Goal: Task Accomplishment & Management: Manage account settings

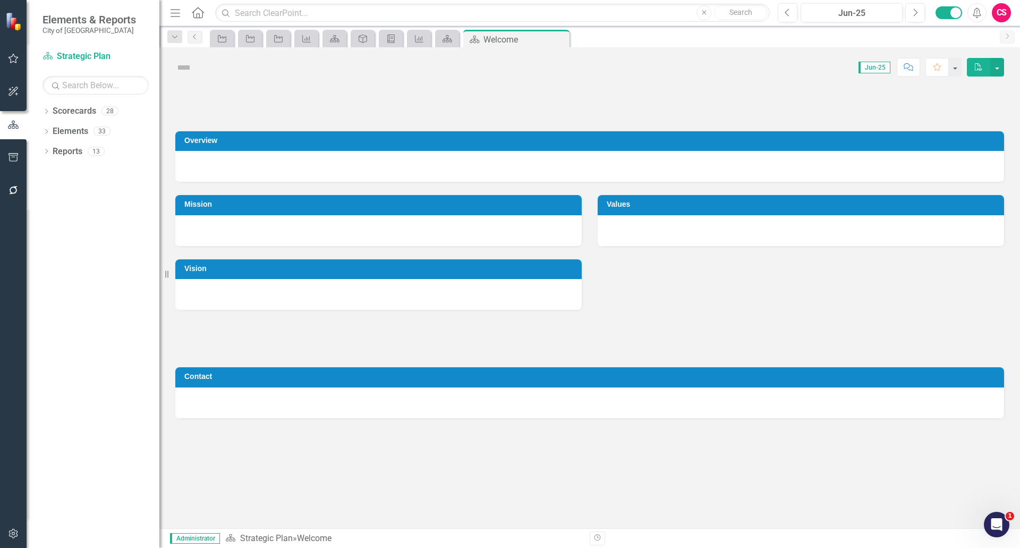
click at [10, 153] on icon "button" at bounding box center [13, 157] width 11 height 8
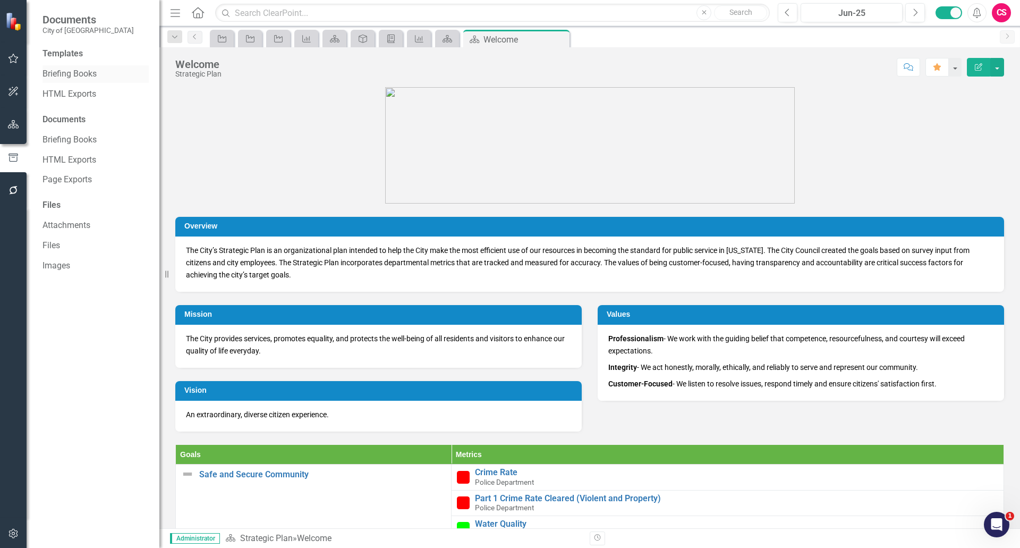
click at [67, 79] on link "Briefing Books" at bounding box center [95, 74] width 106 height 12
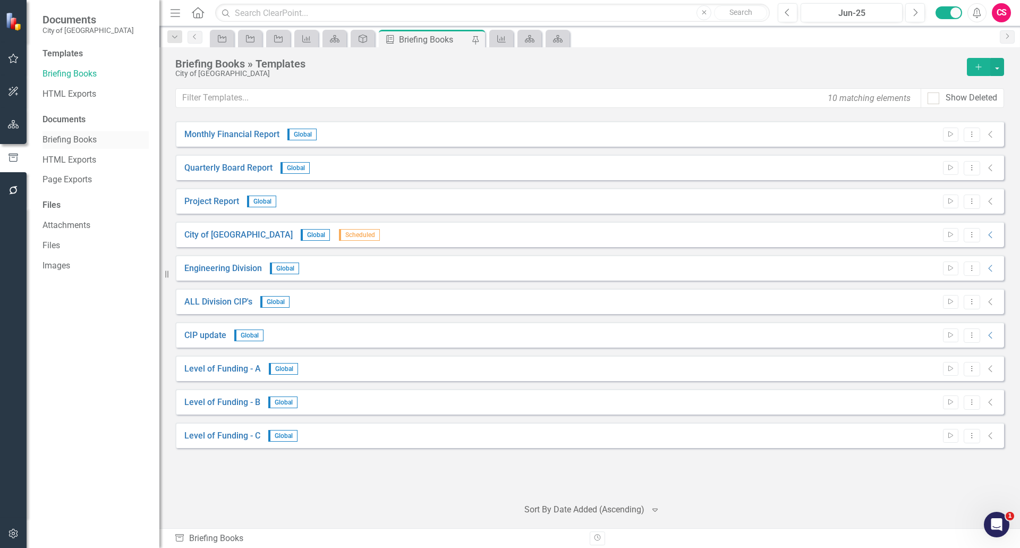
click at [64, 144] on link "Briefing Books" at bounding box center [95, 140] width 106 height 12
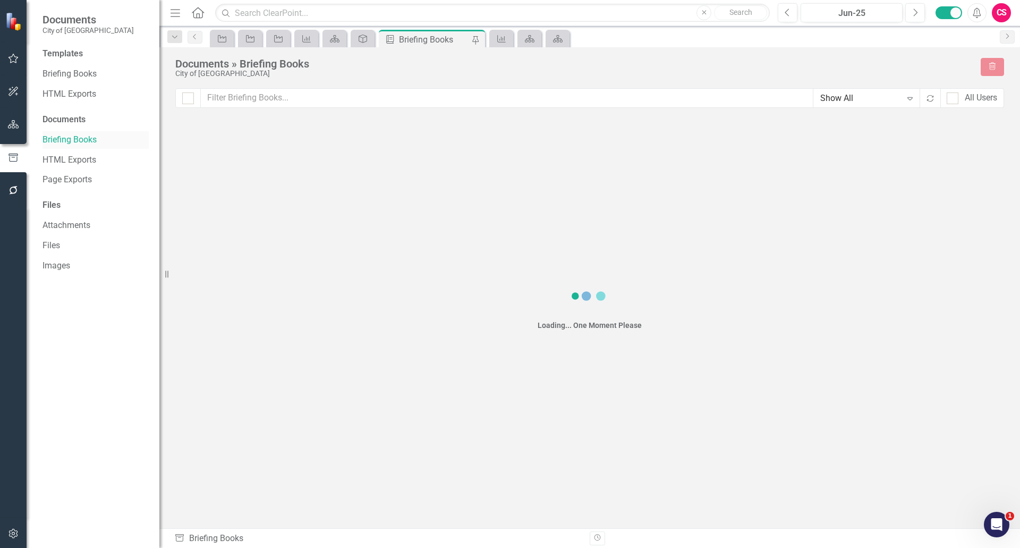
checkbox input "false"
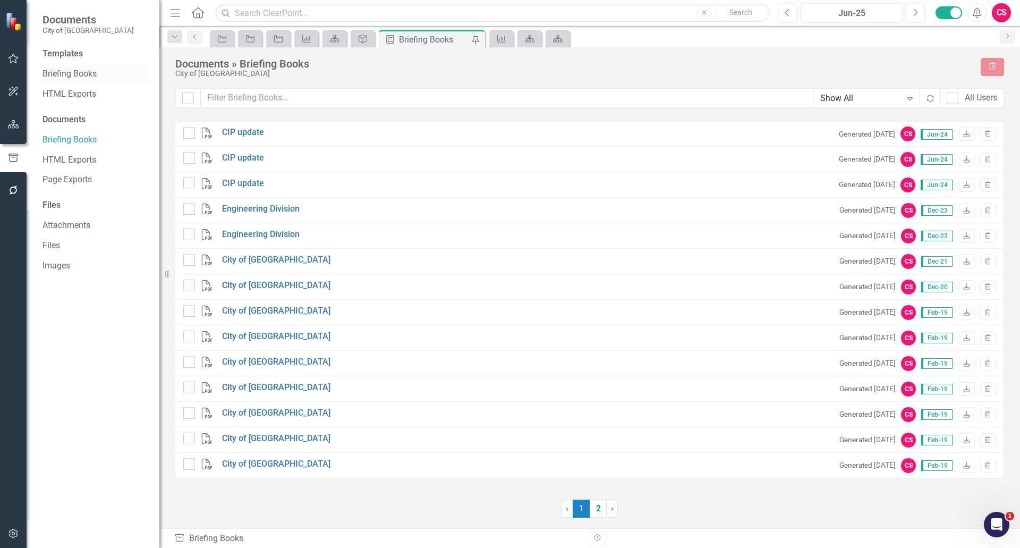
click at [64, 74] on link "Briefing Books" at bounding box center [95, 74] width 106 height 12
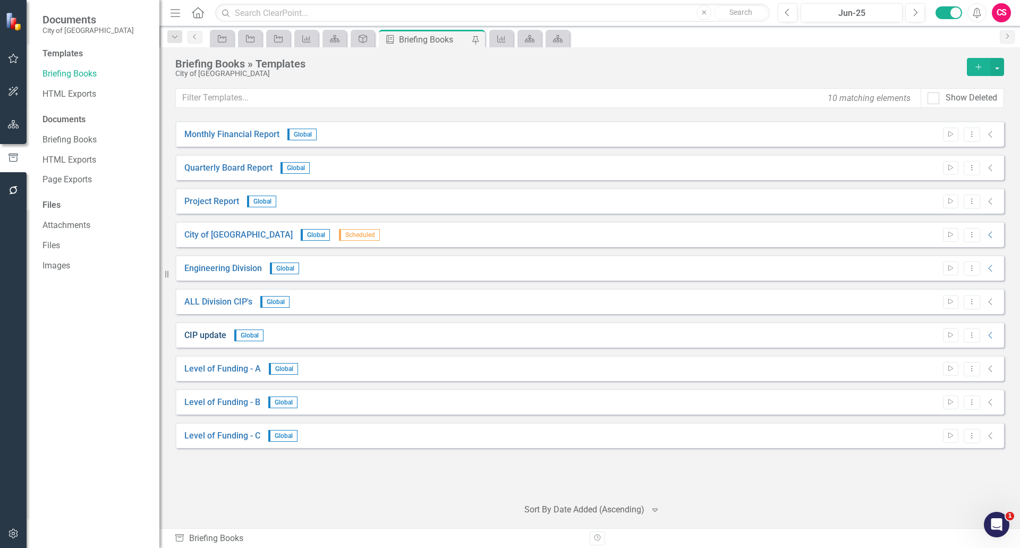
click at [225, 334] on link "CIP update" at bounding box center [205, 335] width 42 height 12
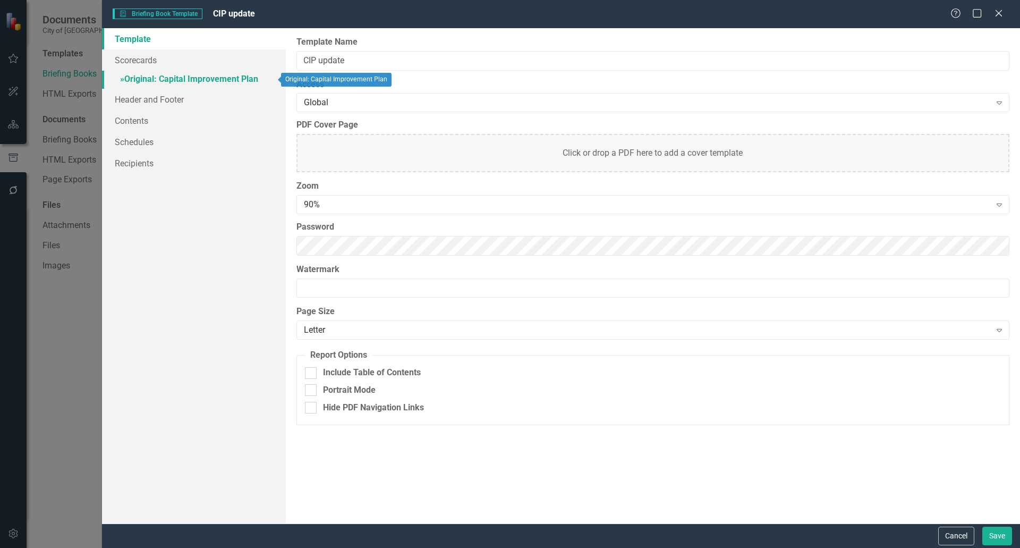
click at [149, 74] on link "» Original: Capital Improvement Plan" at bounding box center [194, 80] width 184 height 19
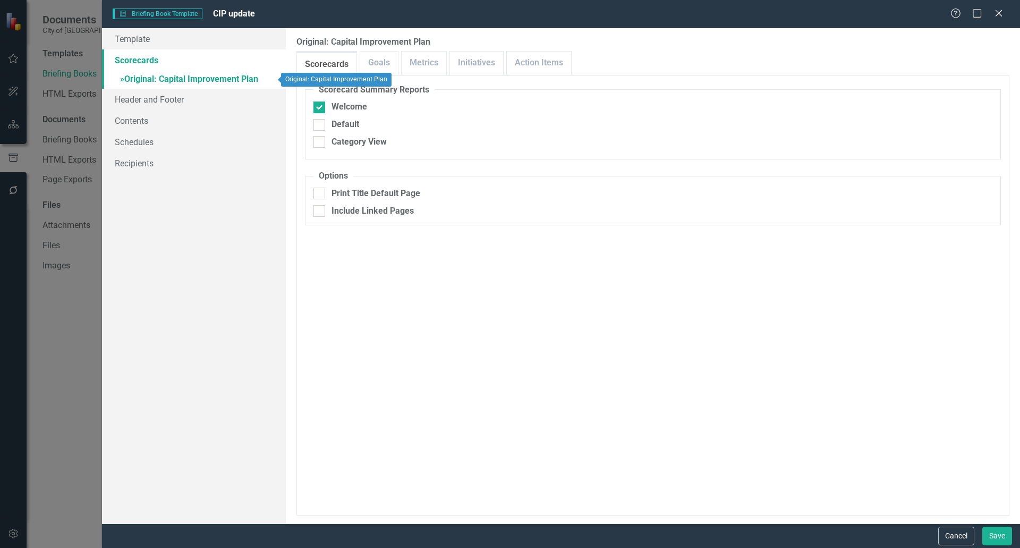
click at [157, 80] on link "» Original: Capital Improvement Plan" at bounding box center [194, 80] width 184 height 19
click at [367, 71] on link "Goals" at bounding box center [379, 63] width 38 height 23
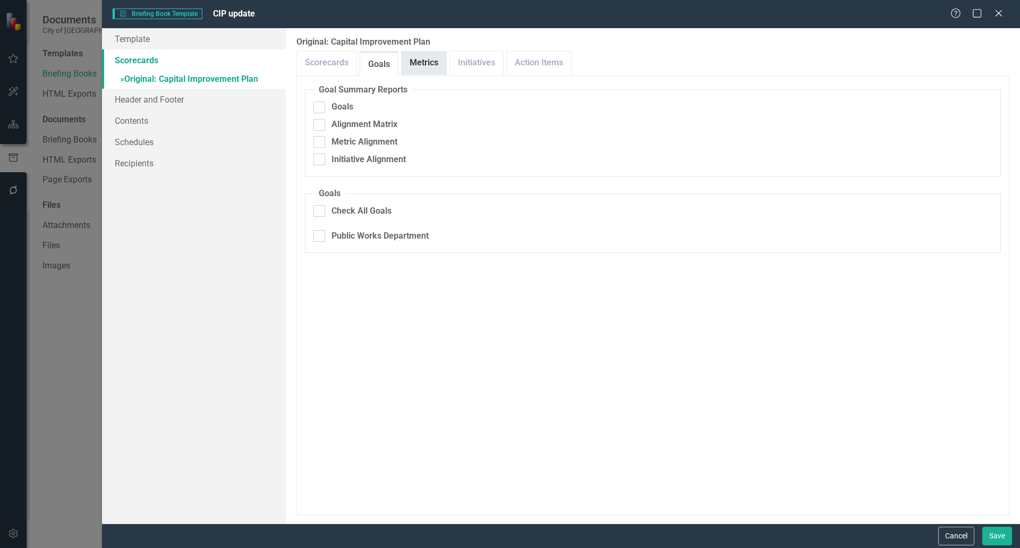
click at [418, 70] on link "Metrics" at bounding box center [424, 63] width 45 height 23
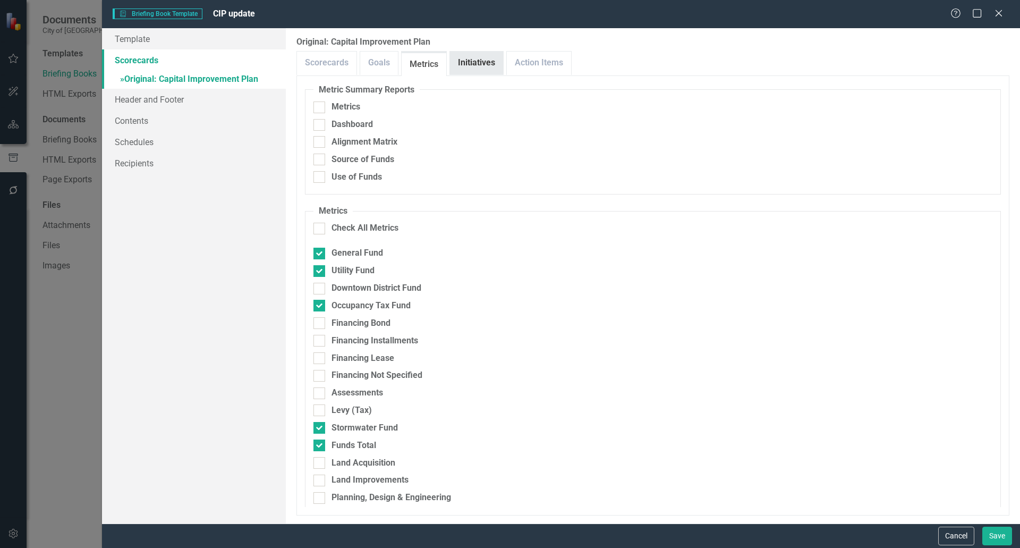
click at [465, 63] on link "Initiatives" at bounding box center [476, 63] width 53 height 23
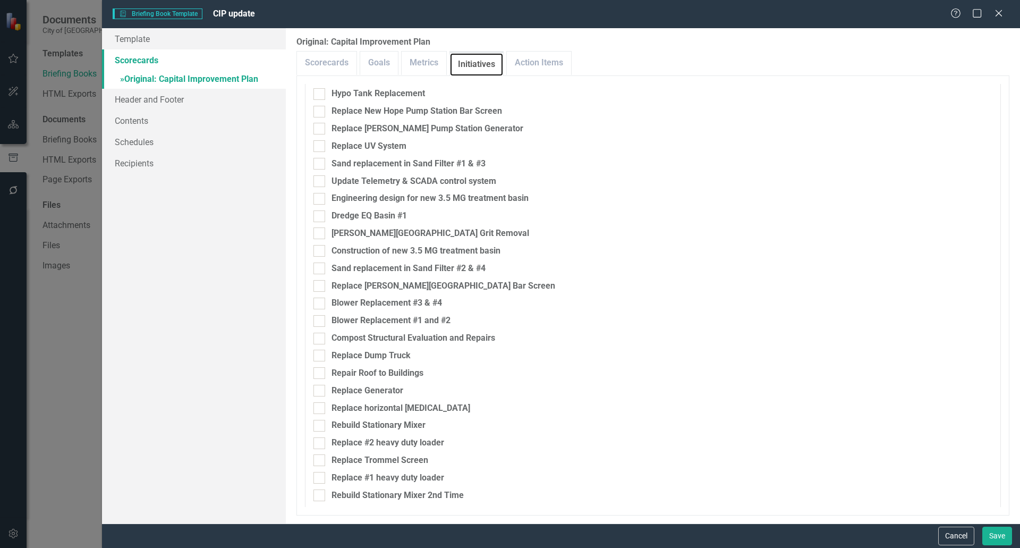
scroll to position [1193, 0]
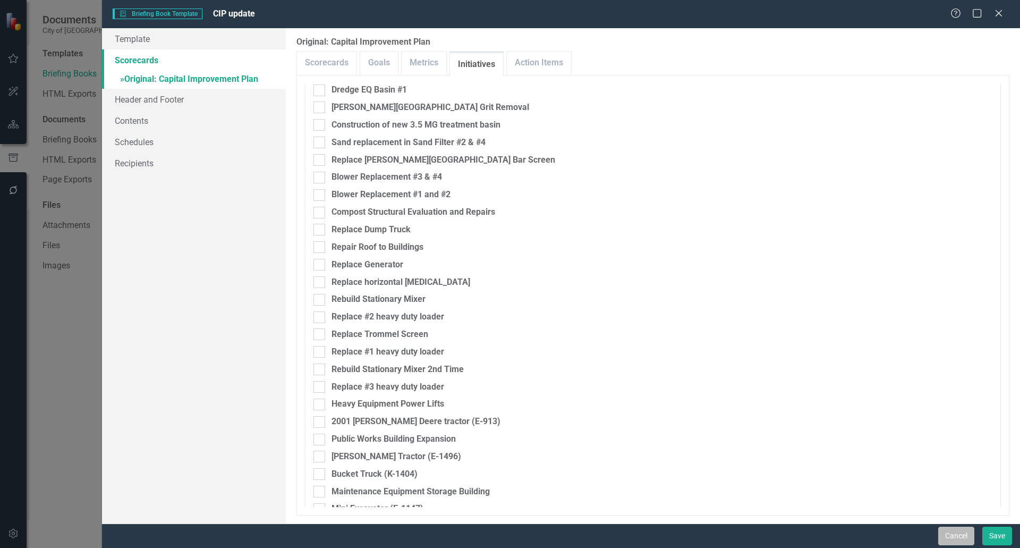
click at [949, 541] on button "Cancel" at bounding box center [956, 535] width 36 height 19
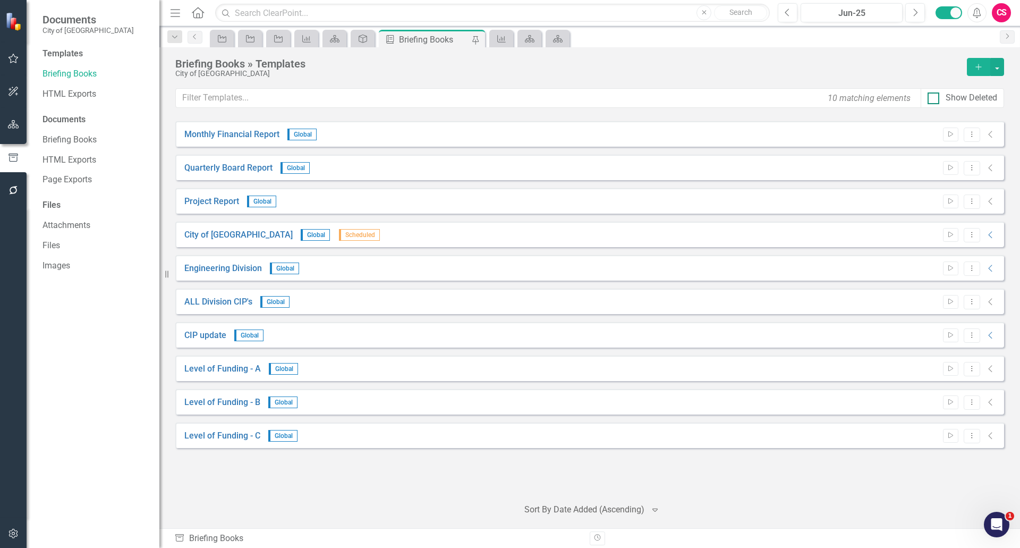
click at [935, 99] on div at bounding box center [934, 98] width 12 height 12
click at [934, 99] on input "Show Deleted" at bounding box center [931, 95] width 7 height 7
click at [934, 100] on div at bounding box center [934, 98] width 12 height 12
click at [934, 99] on input "Show Deleted" at bounding box center [931, 95] width 7 height 7
checkbox input "false"
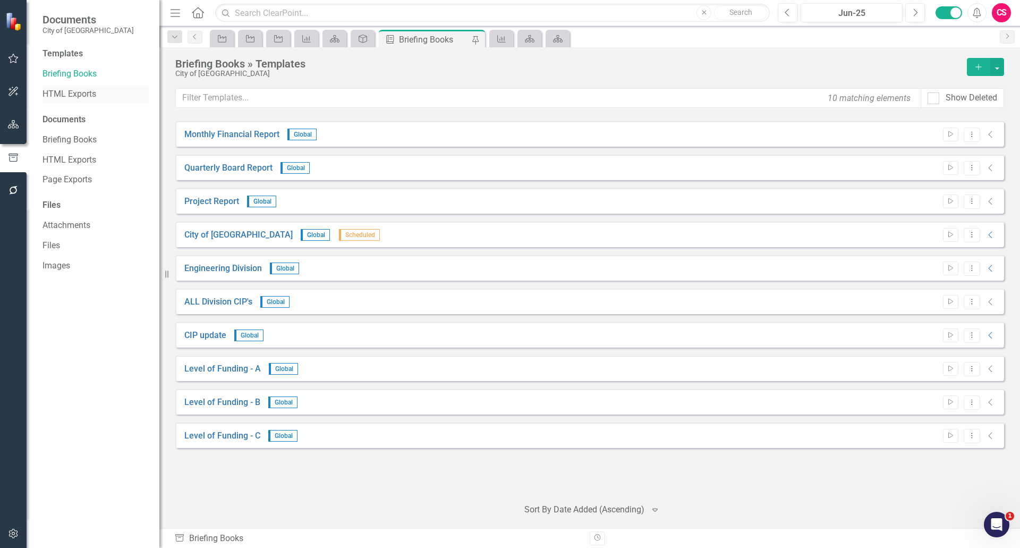
click at [79, 95] on link "HTML Exports" at bounding box center [95, 94] width 106 height 12
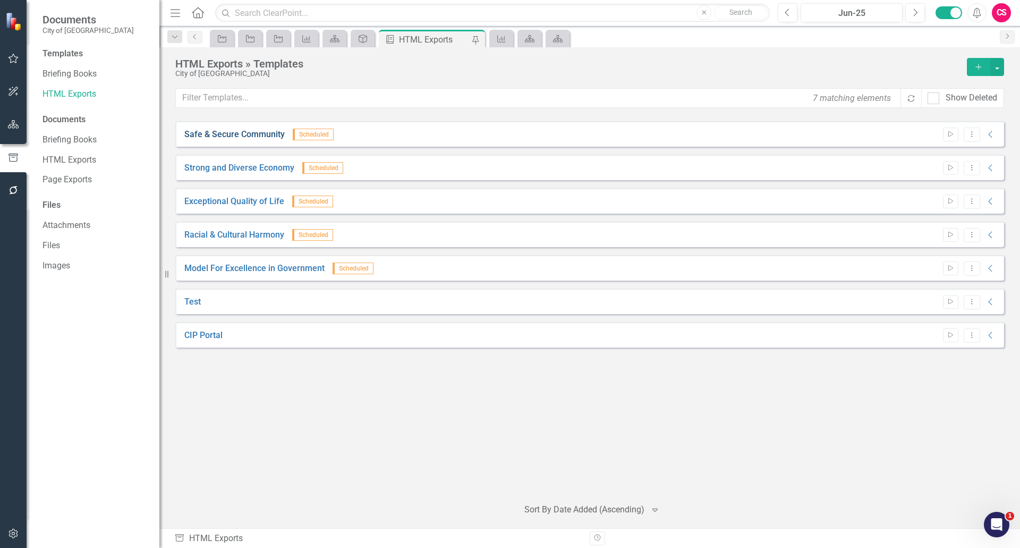
click at [239, 135] on link "Safe & Secure Community" at bounding box center [234, 135] width 100 height 12
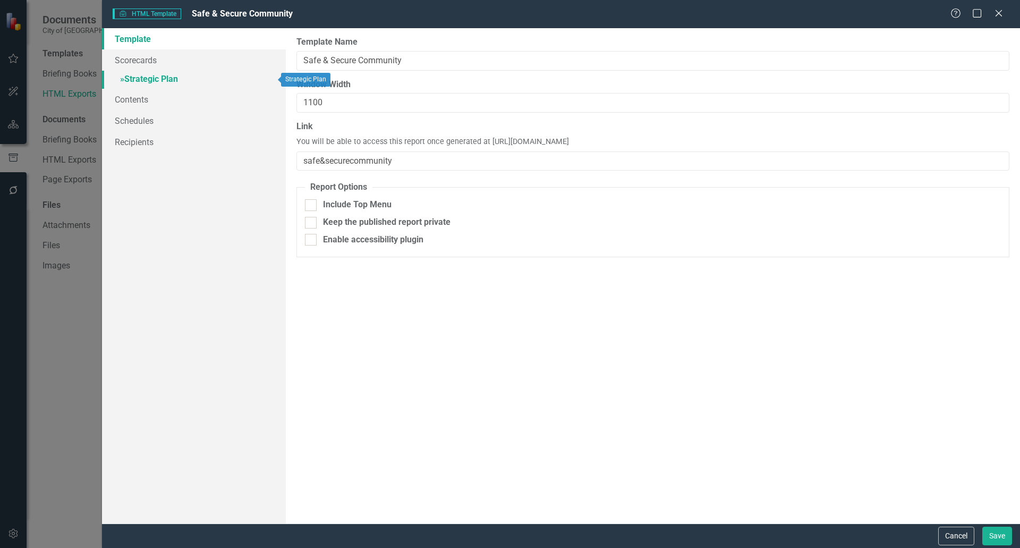
click at [161, 76] on link "» Strategic Plan" at bounding box center [194, 80] width 184 height 19
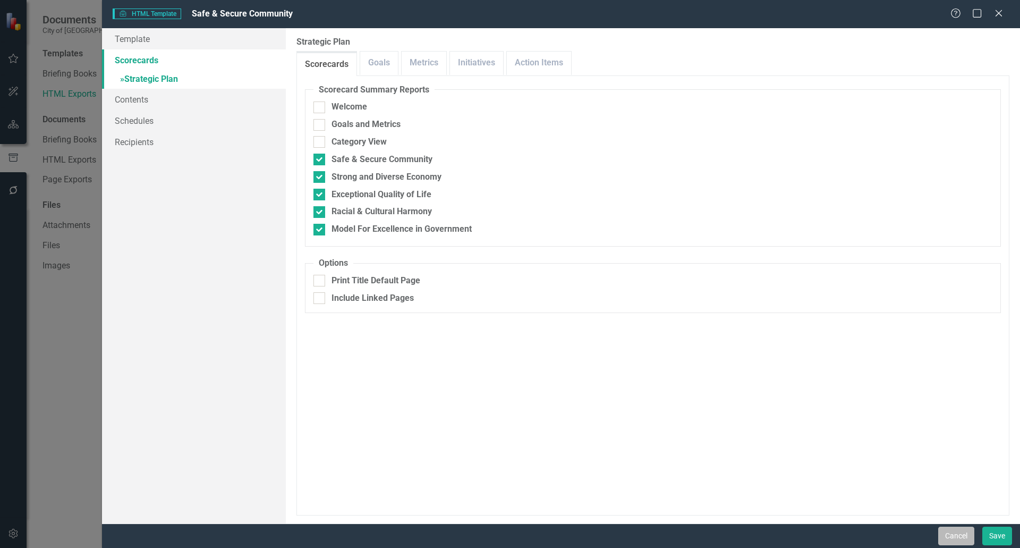
click at [951, 538] on button "Cancel" at bounding box center [956, 535] width 36 height 19
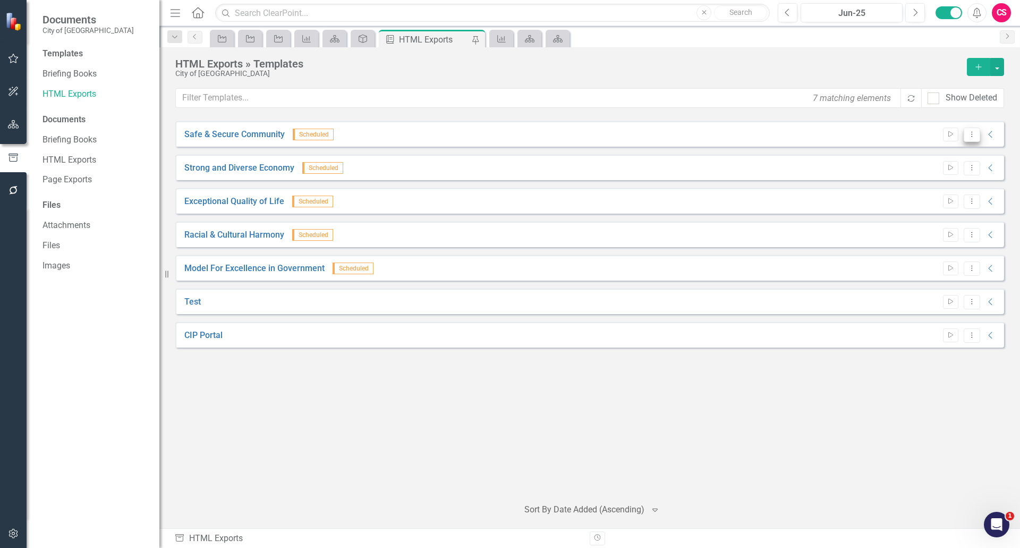
click at [971, 135] on icon "Dropdown Menu" at bounding box center [971, 134] width 9 height 7
click at [989, 138] on icon "Collapse" at bounding box center [990, 134] width 11 height 8
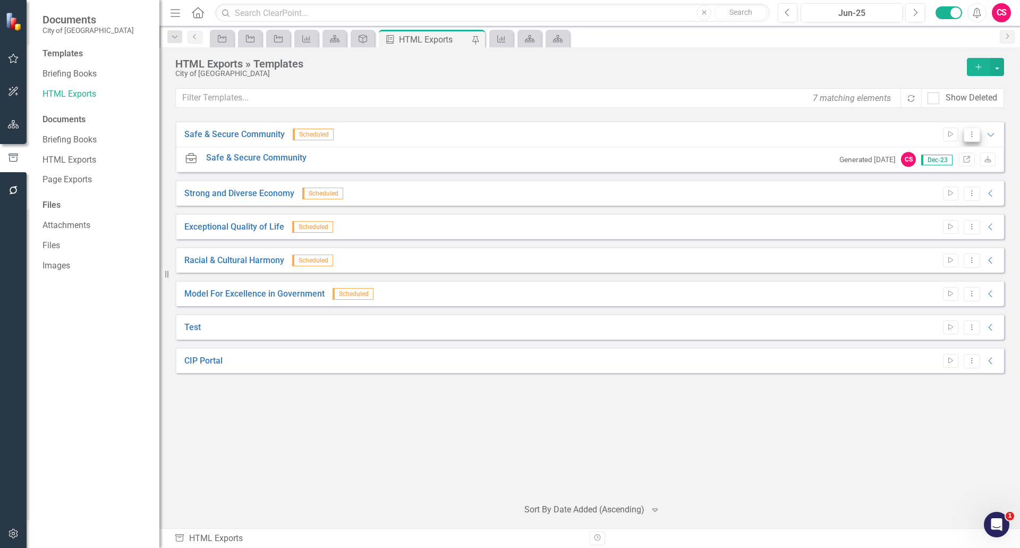
click at [979, 129] on button "Dropdown Menu" at bounding box center [972, 134] width 16 height 14
click at [918, 186] on link "Edit Edit Template" at bounding box center [930, 192] width 98 height 20
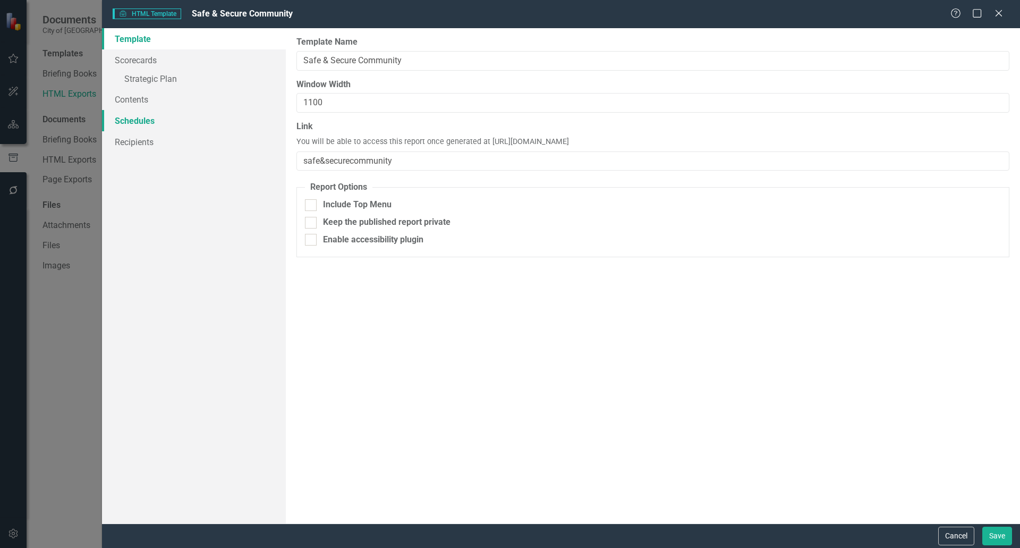
click at [147, 122] on link "Schedules" at bounding box center [194, 120] width 184 height 21
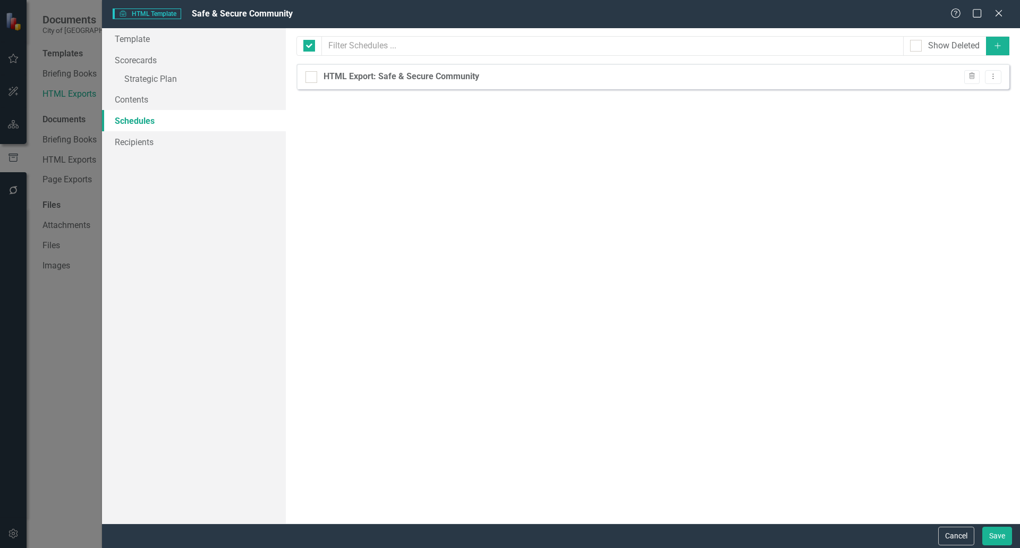
checkbox input "false"
click at [941, 532] on button "Cancel" at bounding box center [956, 535] width 36 height 19
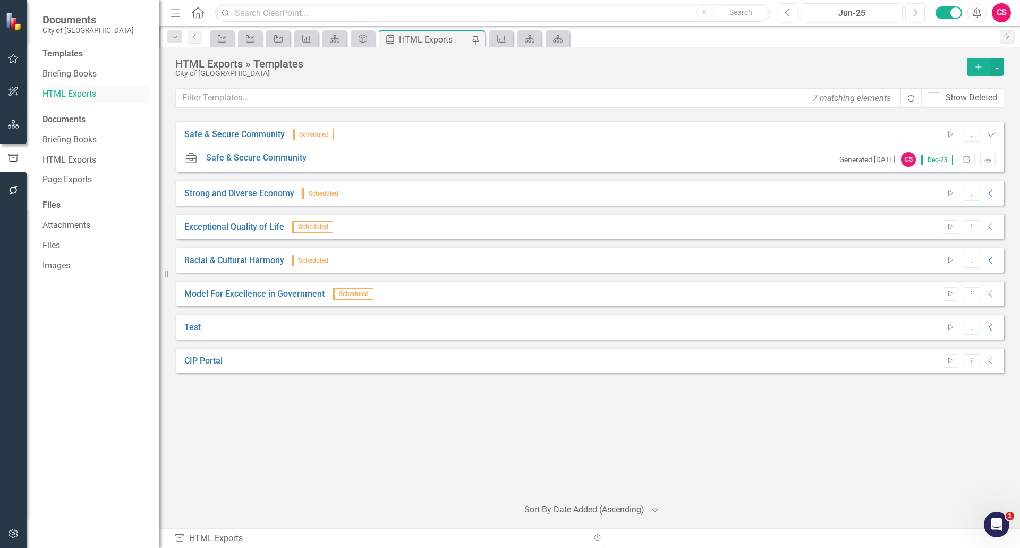
click at [96, 97] on link "HTML Exports" at bounding box center [95, 94] width 106 height 12
click at [953, 135] on icon "Start" at bounding box center [951, 134] width 8 height 6
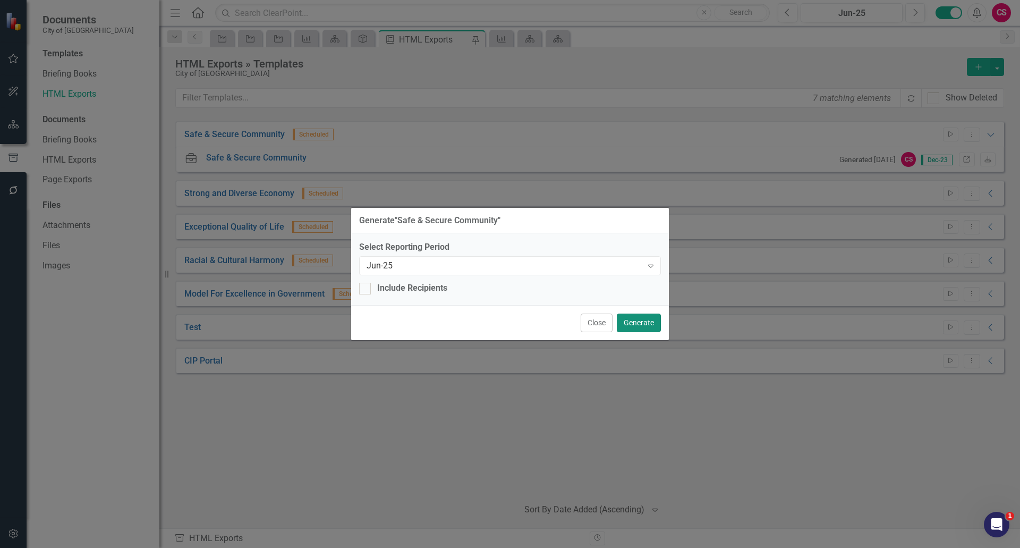
click at [648, 325] on button "Generate" at bounding box center [639, 322] width 44 height 19
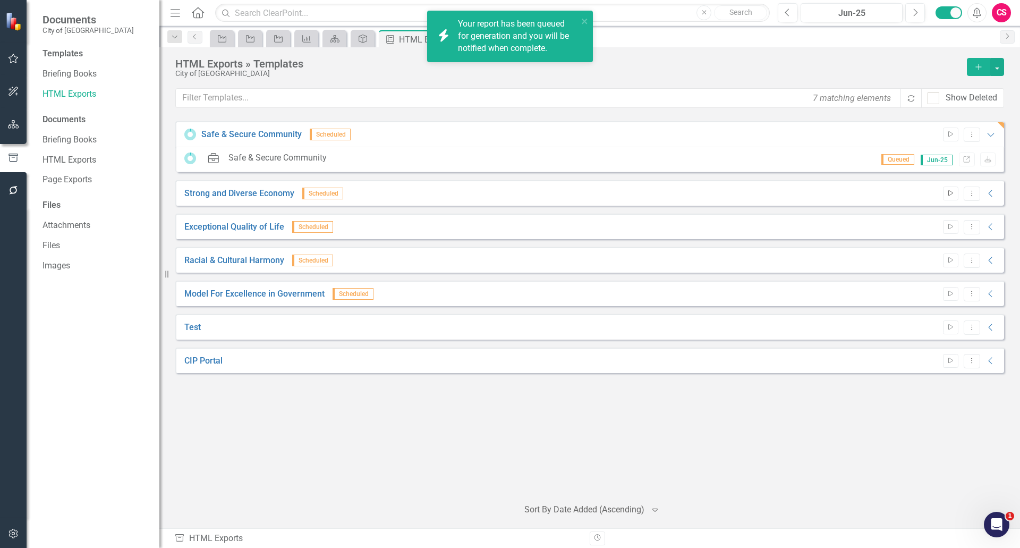
click at [953, 196] on icon "Start" at bounding box center [951, 193] width 8 height 6
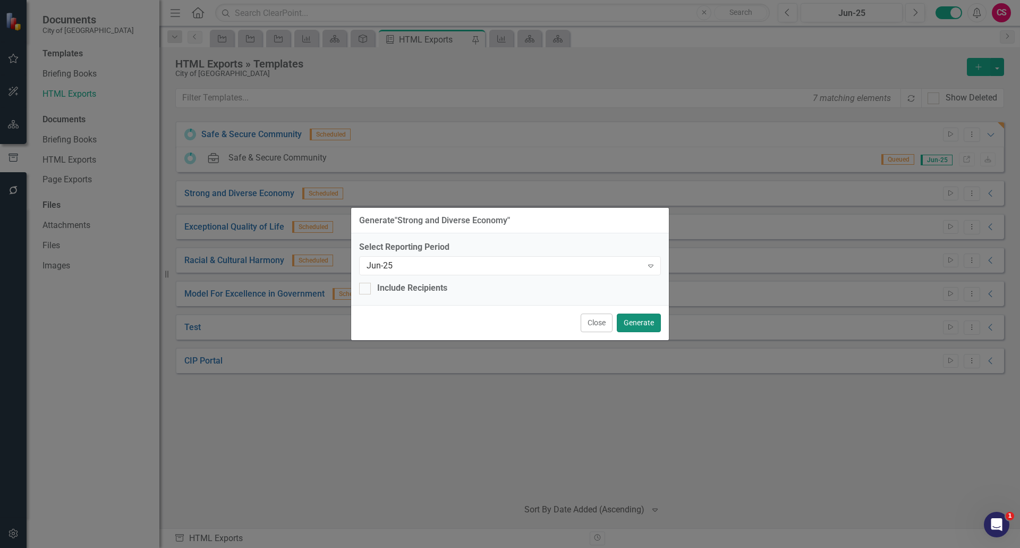
click at [634, 318] on button "Generate" at bounding box center [639, 322] width 44 height 19
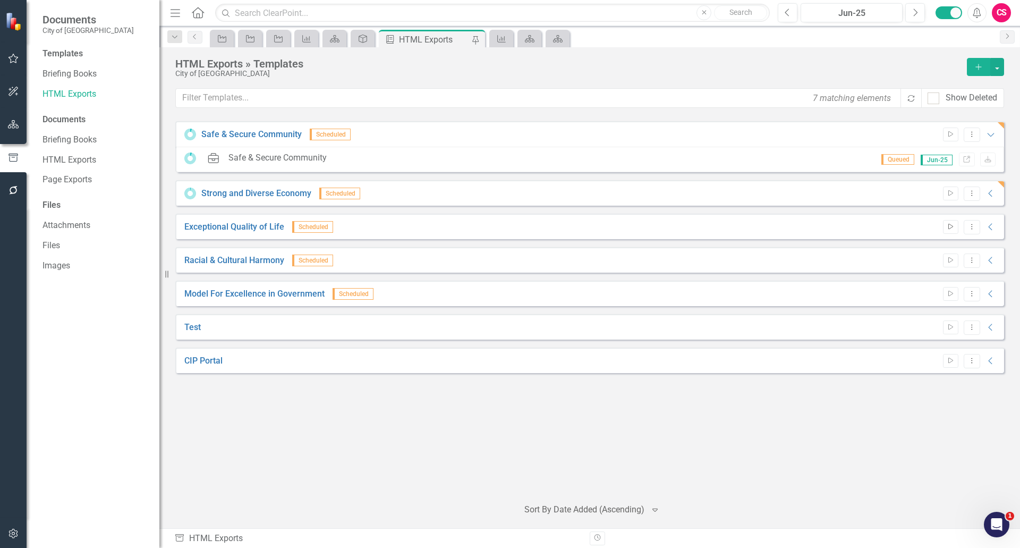
click at [950, 227] on icon "Start" at bounding box center [951, 227] width 8 height 6
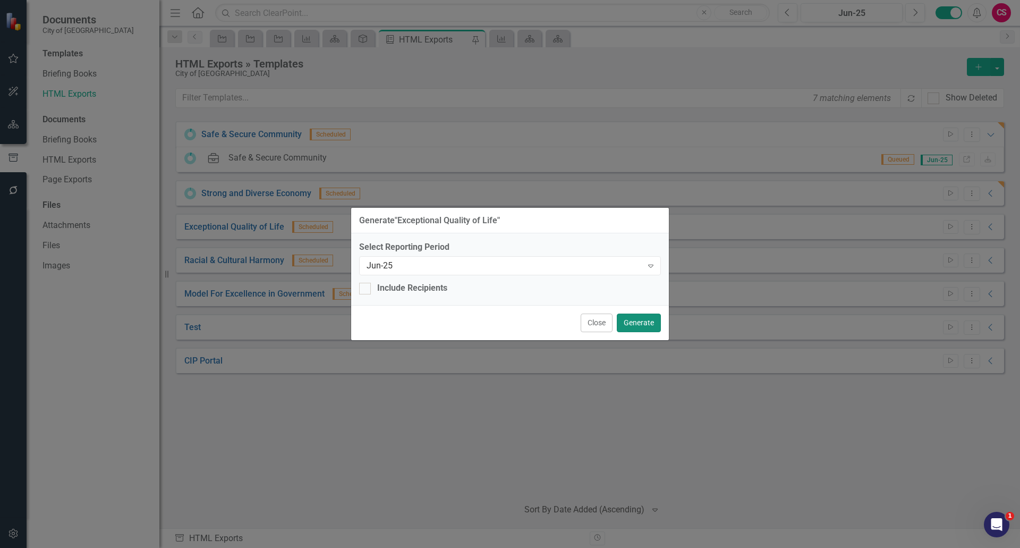
click at [630, 324] on button "Generate" at bounding box center [639, 322] width 44 height 19
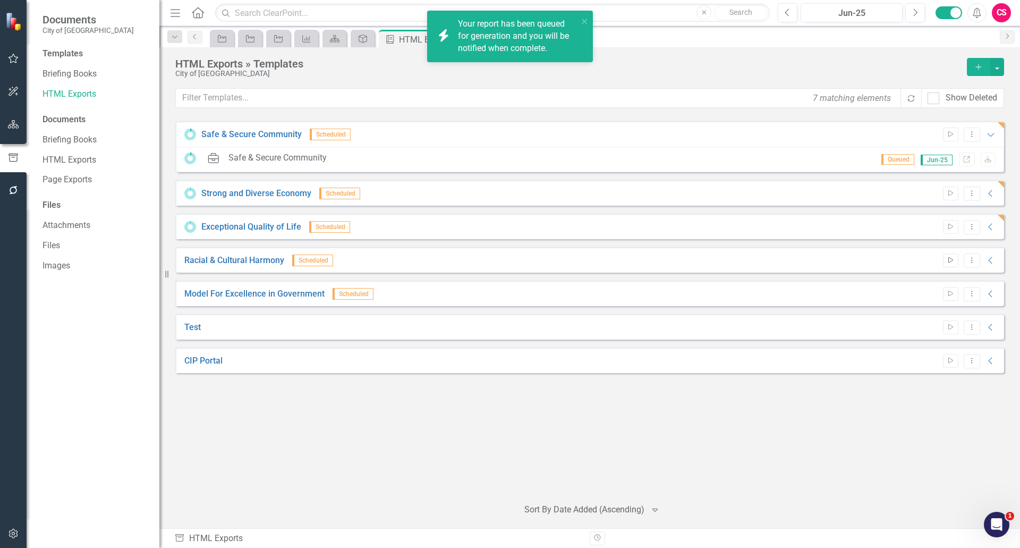
click at [947, 259] on icon "Start" at bounding box center [951, 260] width 8 height 6
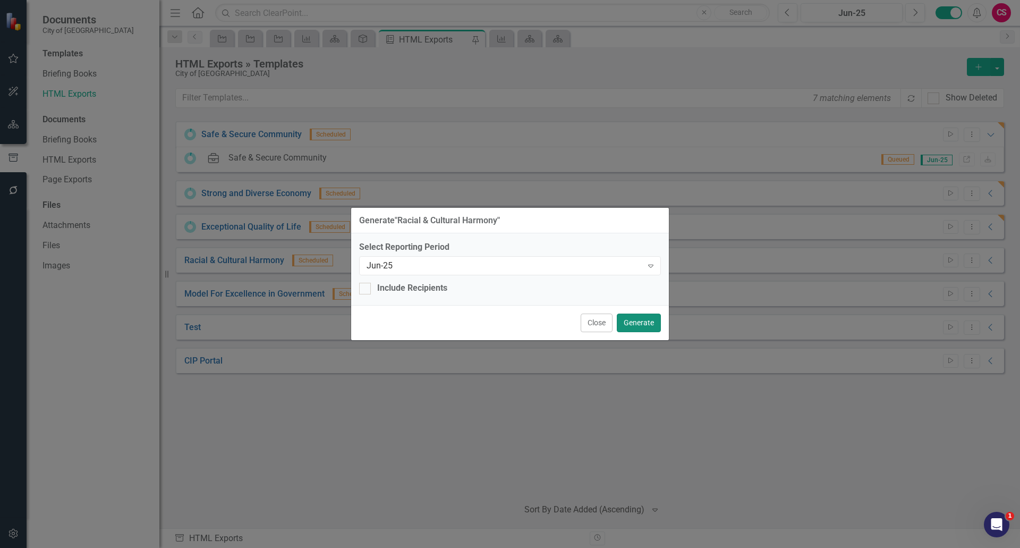
click at [652, 324] on button "Generate" at bounding box center [639, 322] width 44 height 19
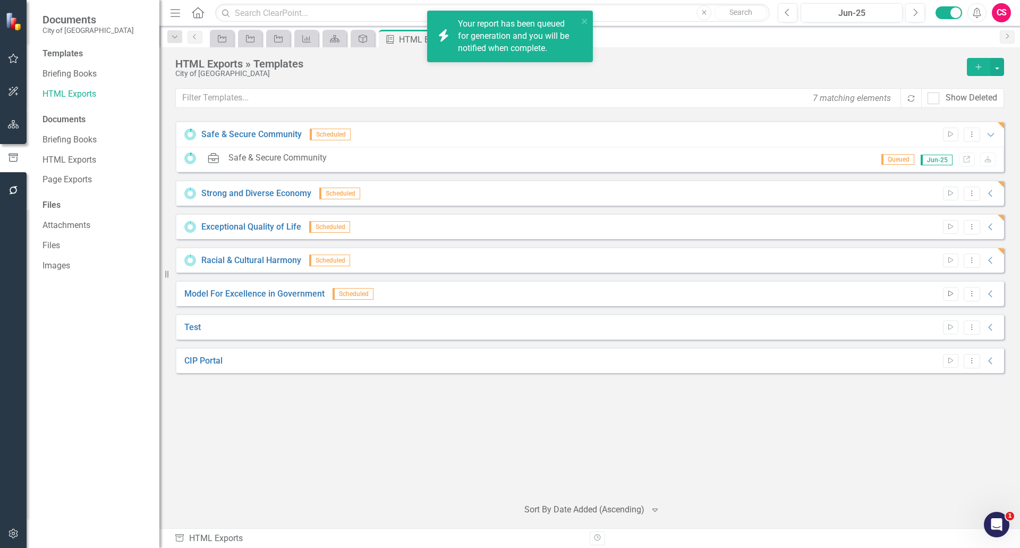
click at [953, 296] on icon "Start" at bounding box center [951, 294] width 8 height 6
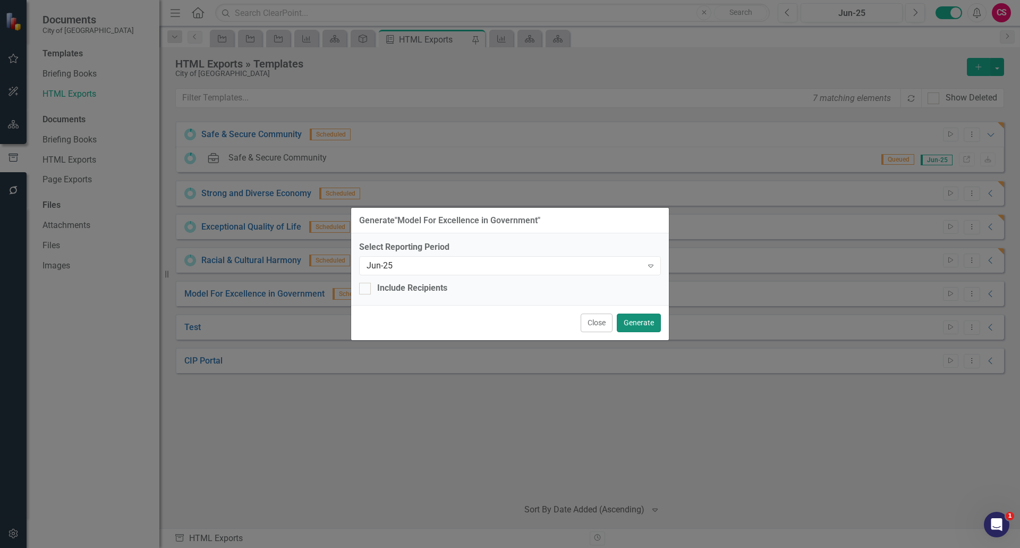
click at [641, 328] on button "Generate" at bounding box center [639, 322] width 44 height 19
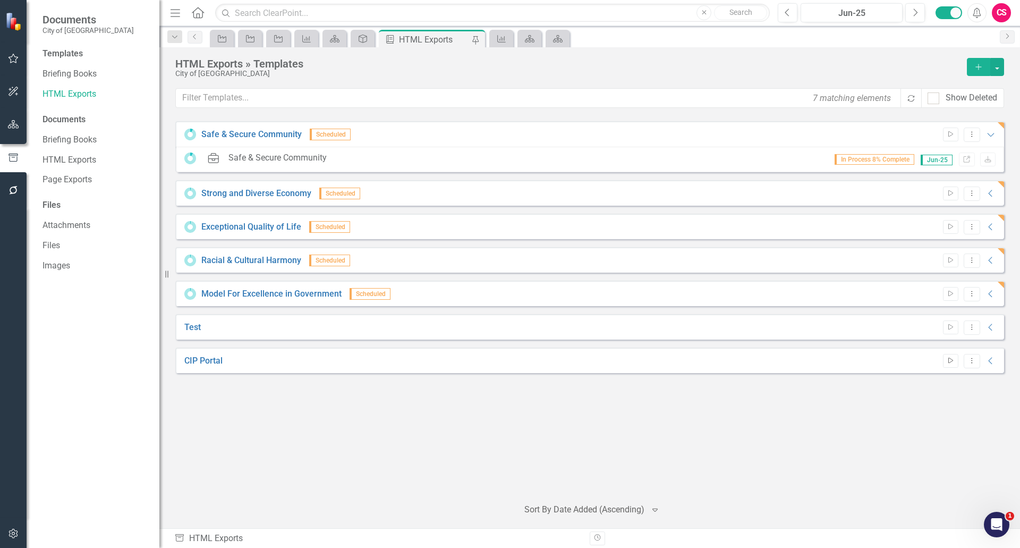
click at [943, 362] on button "Start" at bounding box center [950, 361] width 15 height 14
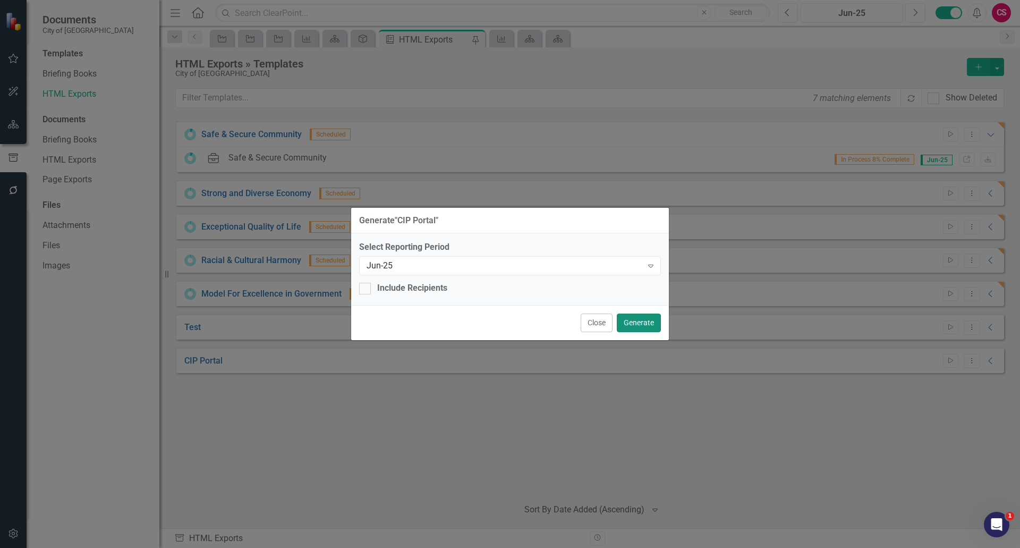
click at [637, 319] on button "Generate" at bounding box center [639, 322] width 44 height 19
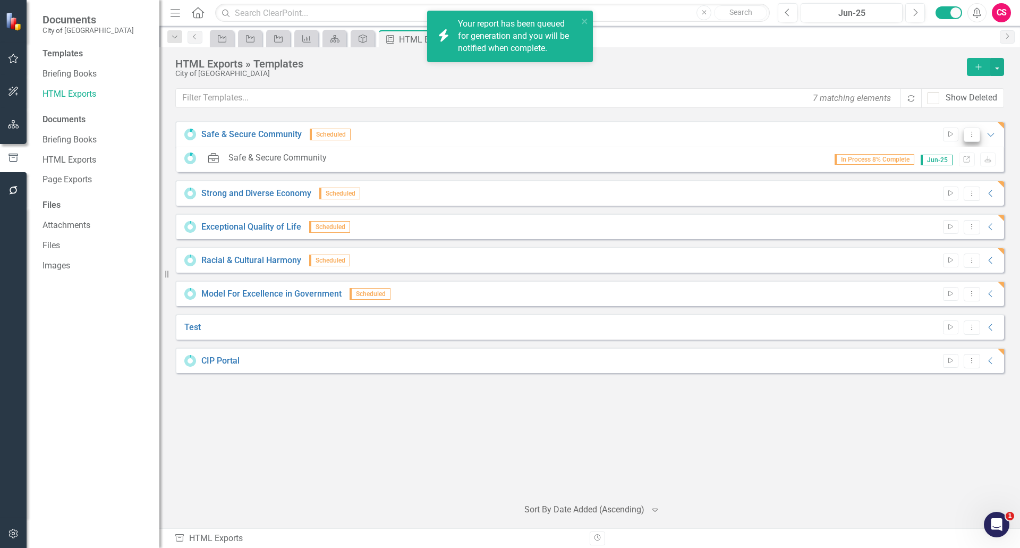
click at [972, 136] on icon at bounding box center [971, 133] width 1 height 5
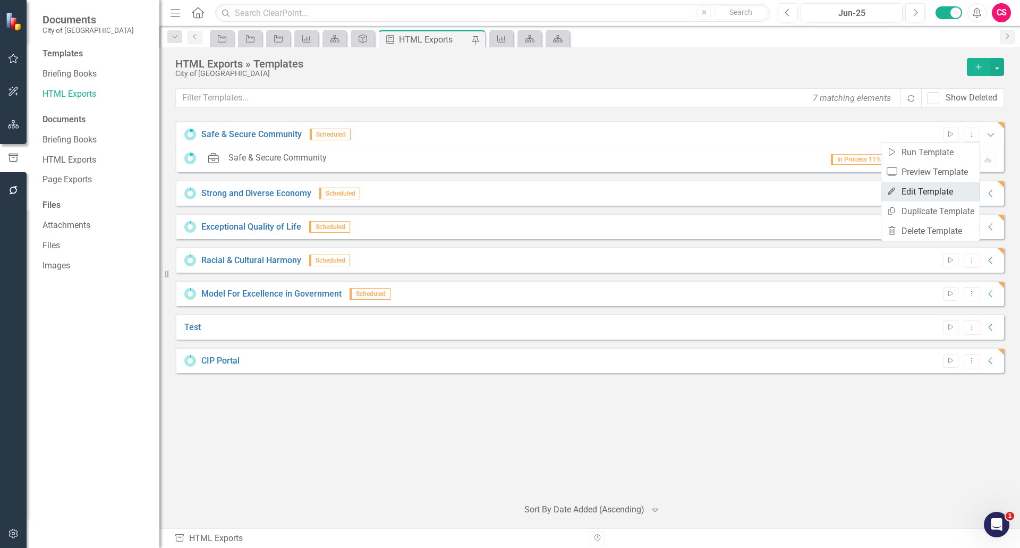
click at [938, 186] on link "Edit Edit Template" at bounding box center [930, 192] width 98 height 20
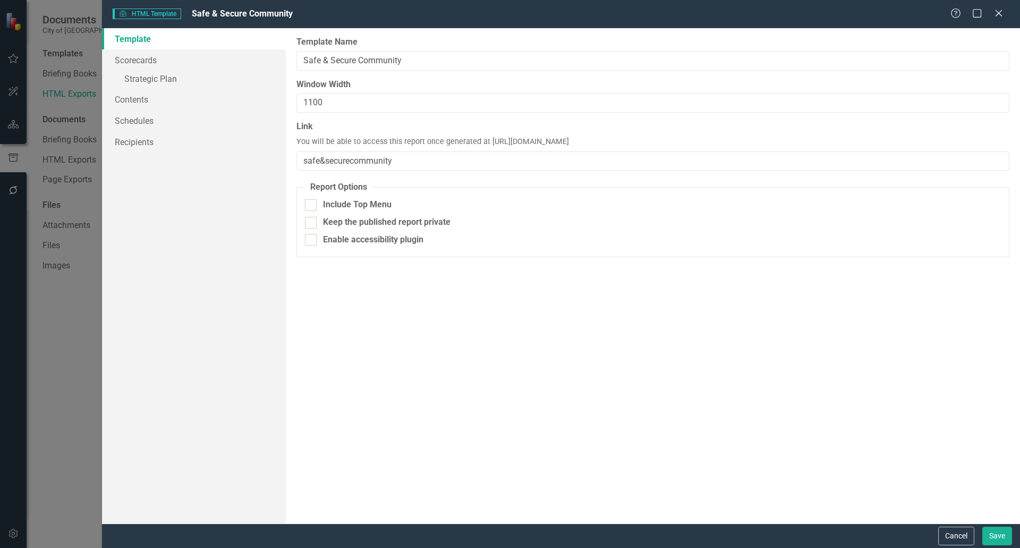
drag, startPoint x: 728, startPoint y: 139, endPoint x: 483, endPoint y: 142, distance: 244.9
click at [483, 142] on div "Link You will be able to access this report once generated at [URL][DOMAIN_NAME…" at bounding box center [652, 146] width 713 height 50
click at [938, 535] on button "Cancel" at bounding box center [956, 535] width 36 height 19
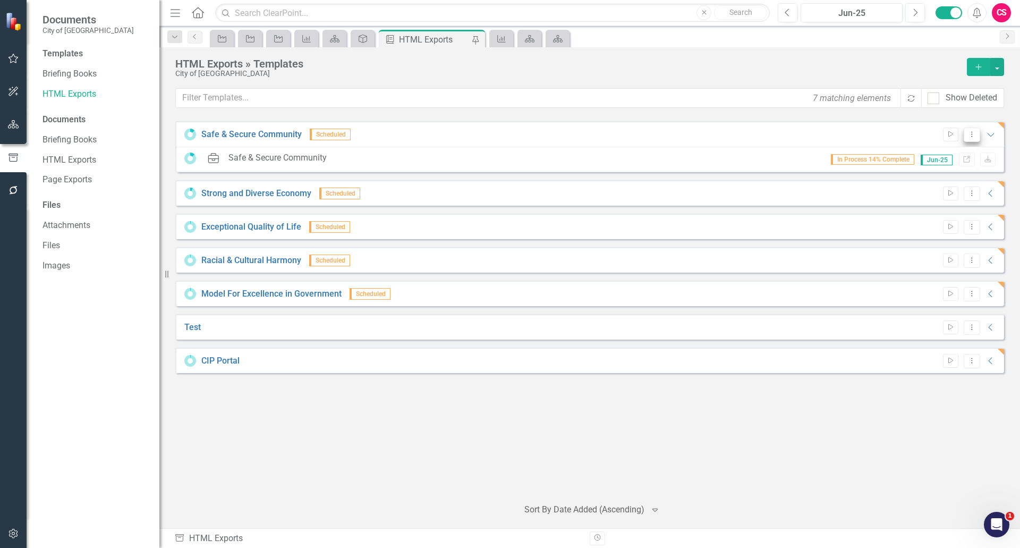
click at [972, 138] on button "Dropdown Menu" at bounding box center [972, 134] width 16 height 14
click at [606, 427] on div "Safe & Secure Community Scheduled Start Dropdown Menu Expanded HTML Safe & Secu…" at bounding box center [589, 304] width 829 height 367
click at [968, 135] on icon "Dropdown Menu" at bounding box center [971, 134] width 9 height 7
click at [942, 192] on link "Edit Edit Template" at bounding box center [930, 192] width 98 height 20
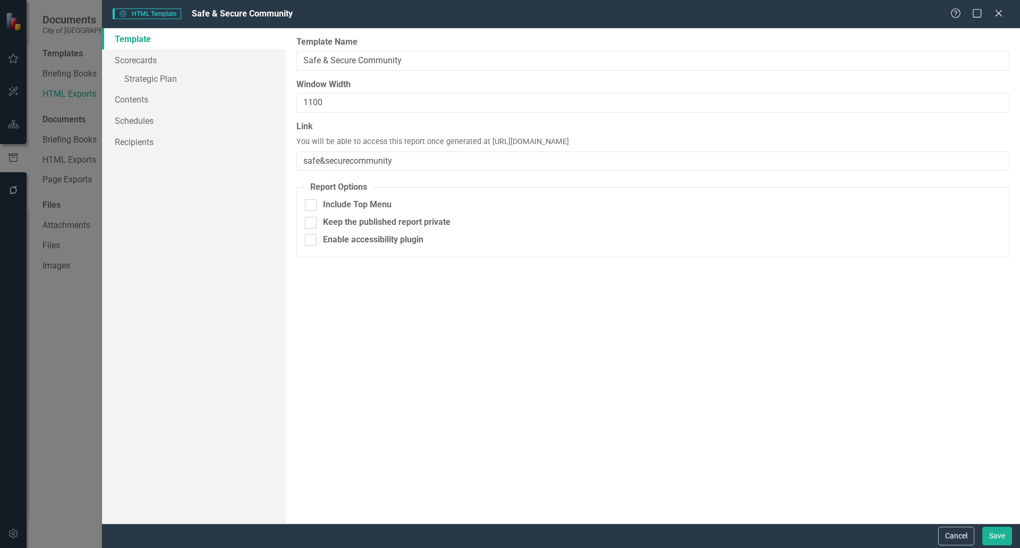
drag, startPoint x: 729, startPoint y: 137, endPoint x: 487, endPoint y: 142, distance: 242.8
click at [487, 142] on div "Link You will be able to access this report once generated at [URL][DOMAIN_NAME…" at bounding box center [652, 146] width 713 height 50
copy span "[URL][DOMAIN_NAME]"
click at [950, 534] on button "Cancel" at bounding box center [956, 535] width 36 height 19
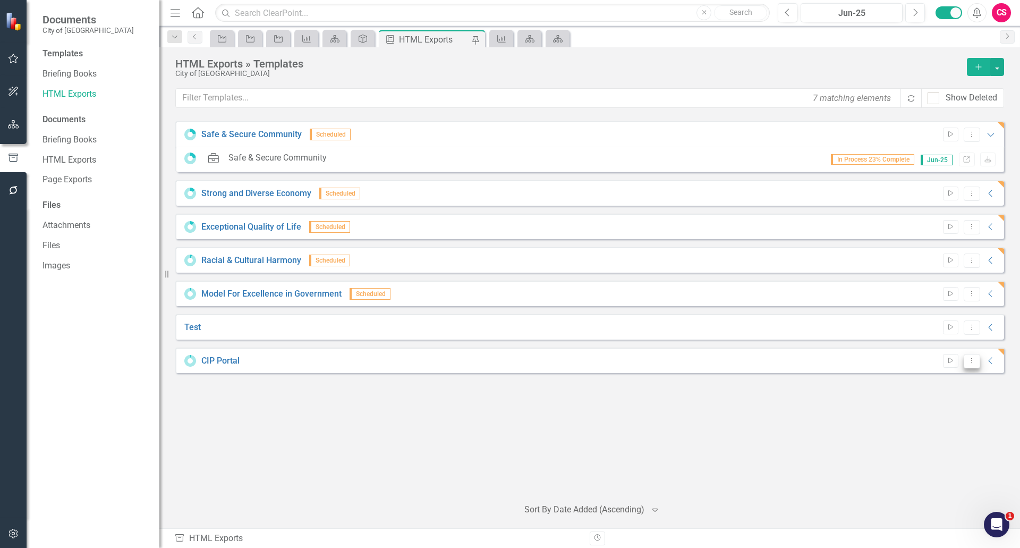
click at [976, 362] on button "Dropdown Menu" at bounding box center [972, 361] width 16 height 14
click at [889, 421] on link "Edit Edit Template" at bounding box center [930, 418] width 98 height 20
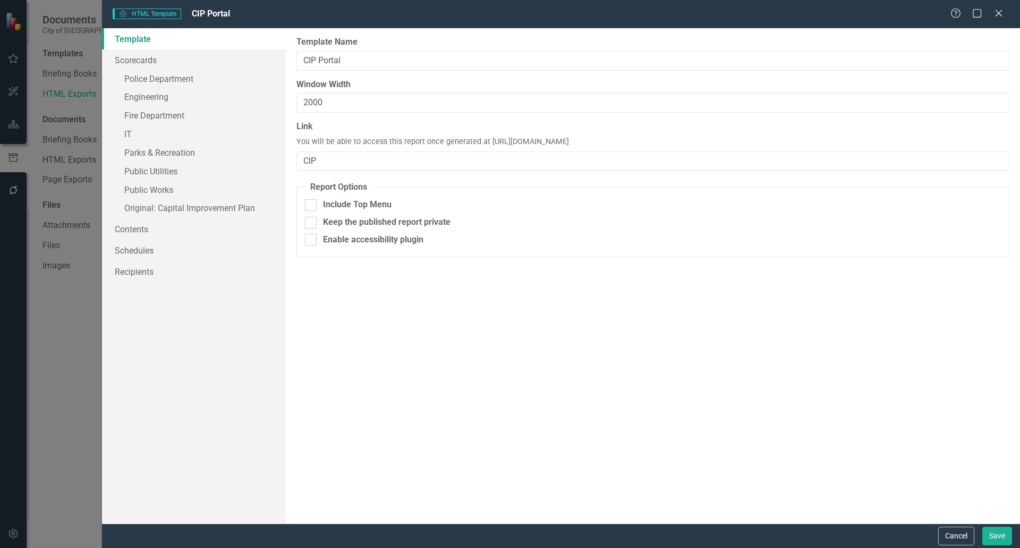
drag, startPoint x: 655, startPoint y: 141, endPoint x: 486, endPoint y: 139, distance: 168.9
click at [486, 139] on div "Link You will be able to access this report once generated at [URL][DOMAIN_NAME…" at bounding box center [652, 146] width 713 height 50
copy span "[URL][DOMAIN_NAME]"
click at [178, 339] on div "Template Scorecards » Police Department » Engineering » Fire Department » IT » …" at bounding box center [194, 275] width 184 height 495
click at [953, 530] on button "Cancel" at bounding box center [956, 535] width 36 height 19
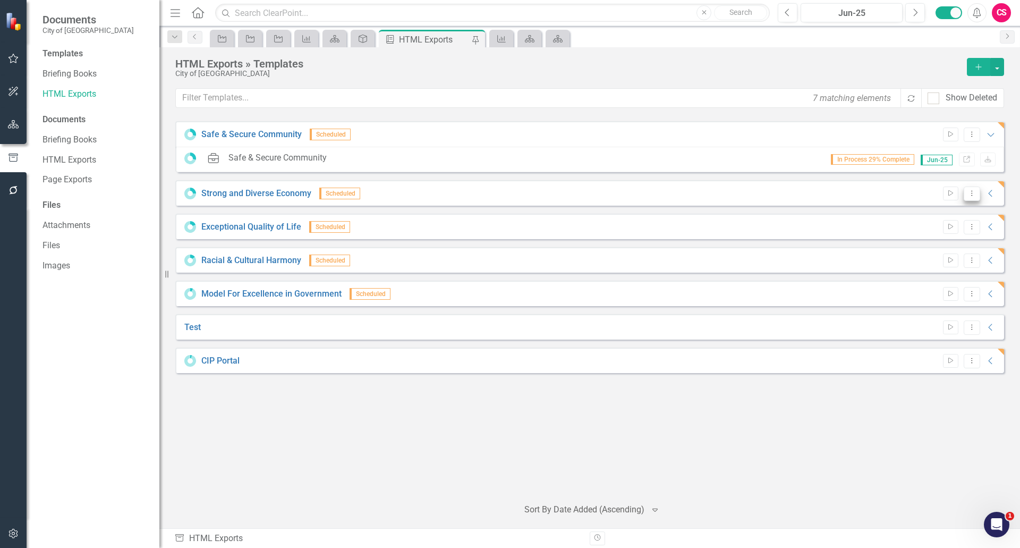
click at [971, 195] on icon "Dropdown Menu" at bounding box center [971, 193] width 9 height 7
click at [916, 244] on link "Edit Edit Template" at bounding box center [930, 251] width 98 height 20
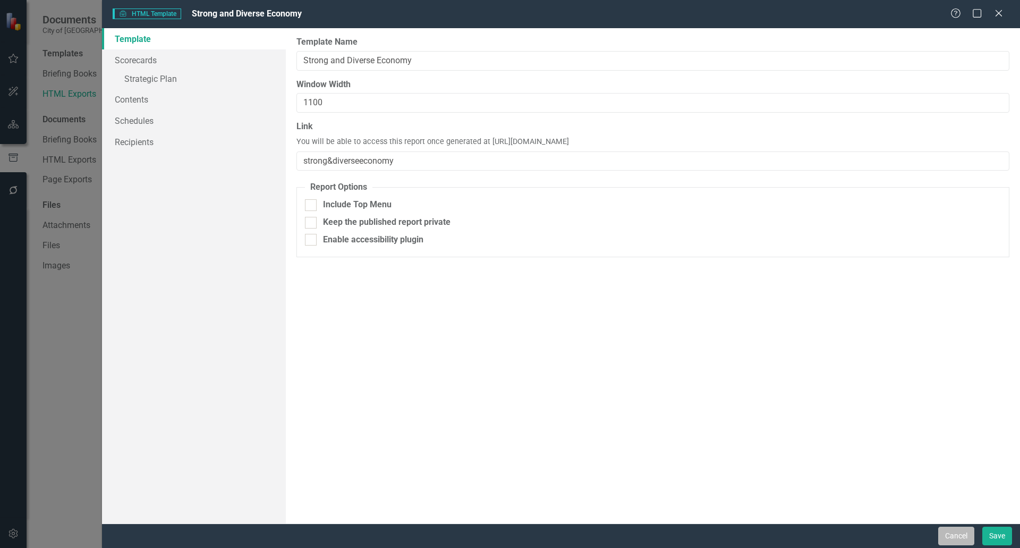
click at [955, 540] on button "Cancel" at bounding box center [956, 535] width 36 height 19
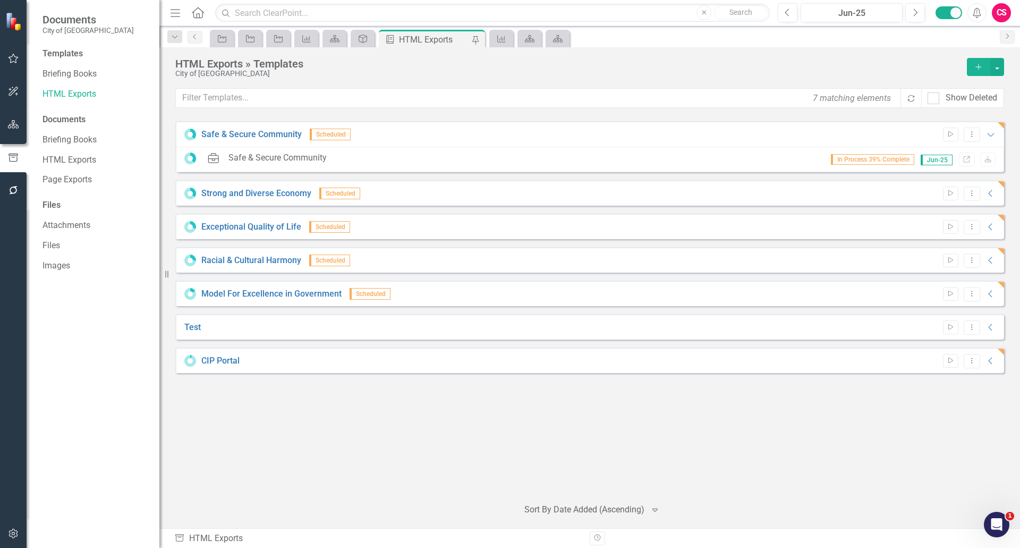
click at [954, 470] on div "Safe & Secure Community Scheduled Start Dropdown Menu Expanded HTML Safe & Secu…" at bounding box center [589, 304] width 829 height 367
click at [974, 138] on button "Dropdown Menu" at bounding box center [972, 134] width 16 height 14
click at [913, 188] on link "Edit Edit Template" at bounding box center [930, 192] width 98 height 20
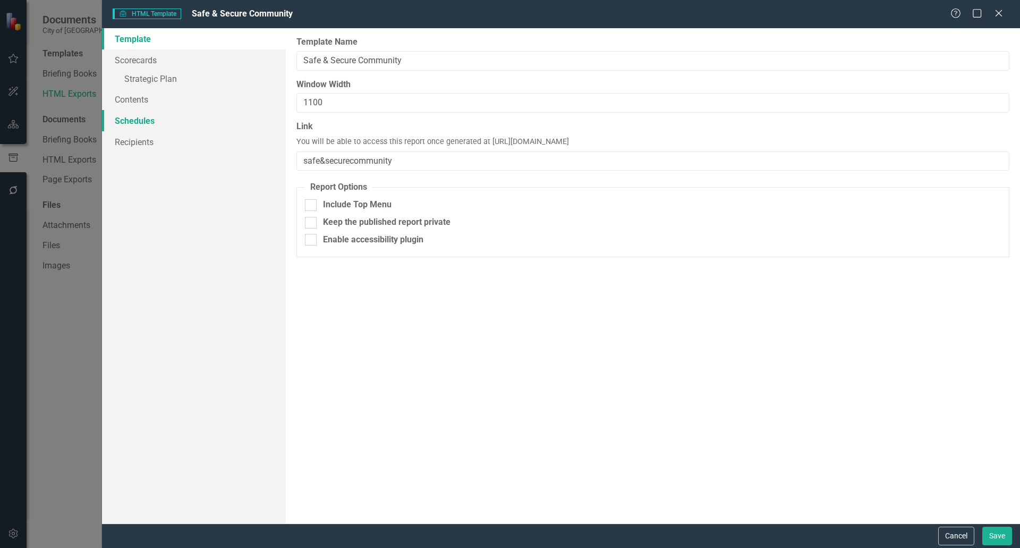
click at [158, 127] on link "Schedules" at bounding box center [194, 120] width 184 height 21
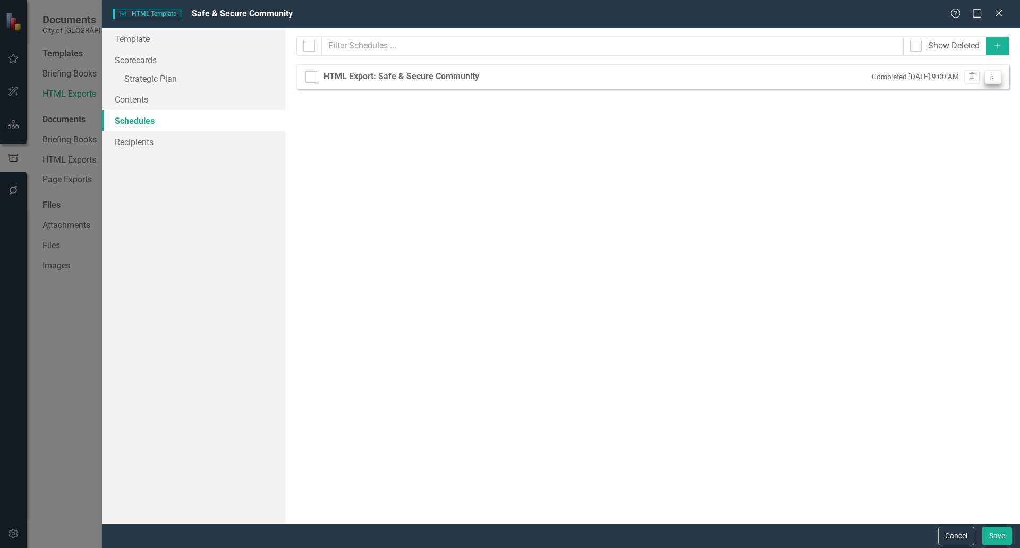
click at [990, 78] on icon "Dropdown Menu" at bounding box center [993, 76] width 9 height 7
click at [959, 97] on link "Edit Edit Schedule" at bounding box center [952, 94] width 98 height 20
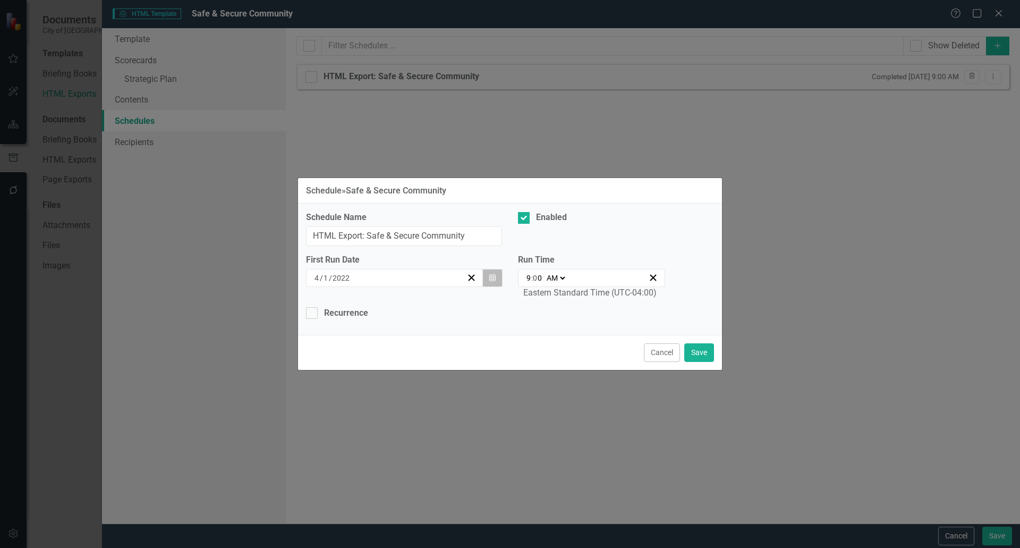
click at [498, 277] on button "Calendar" at bounding box center [492, 278] width 20 height 18
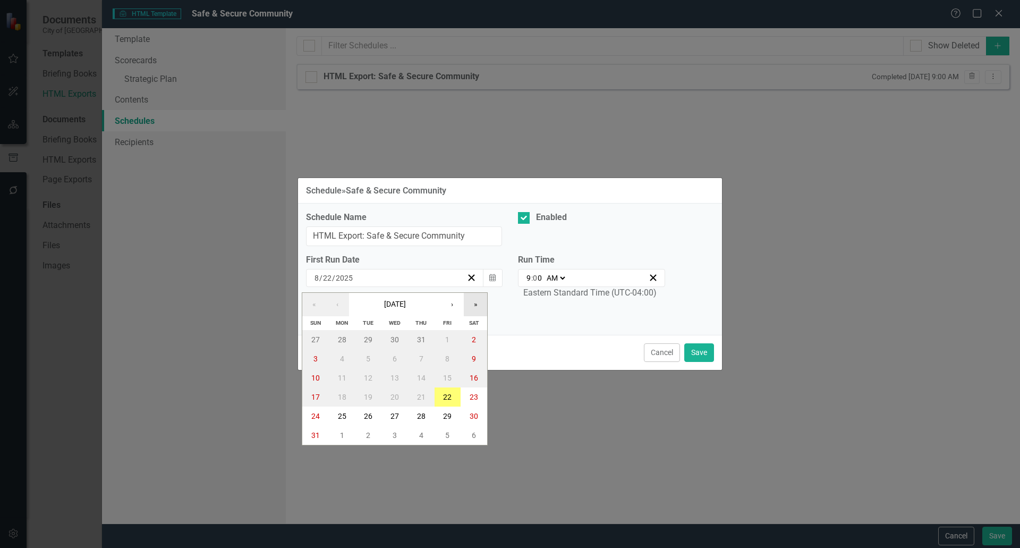
click at [481, 299] on button "»" at bounding box center [475, 304] width 23 height 23
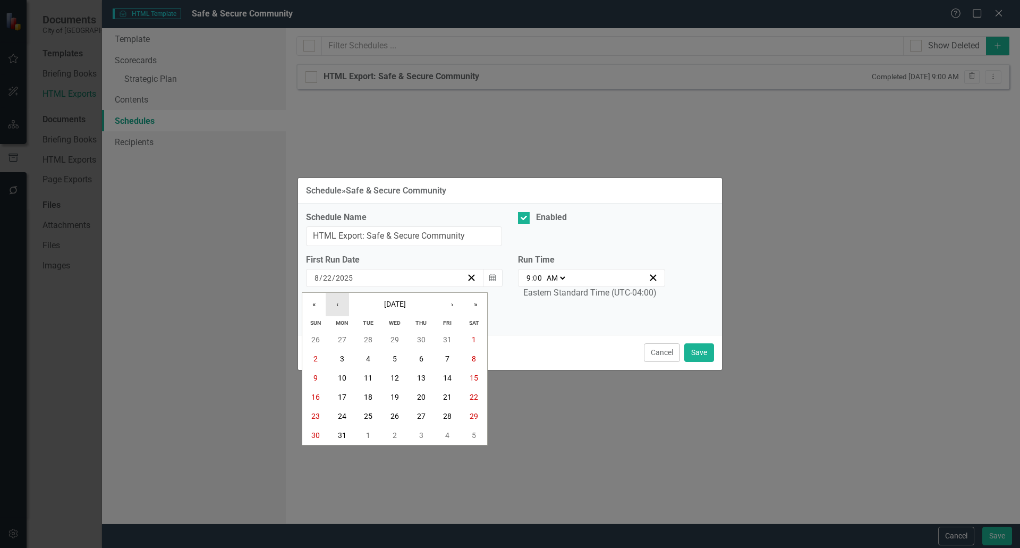
click at [342, 312] on button "‹" at bounding box center [337, 304] width 23 height 23
click at [474, 413] on abbr "1" at bounding box center [474, 416] width 4 height 8
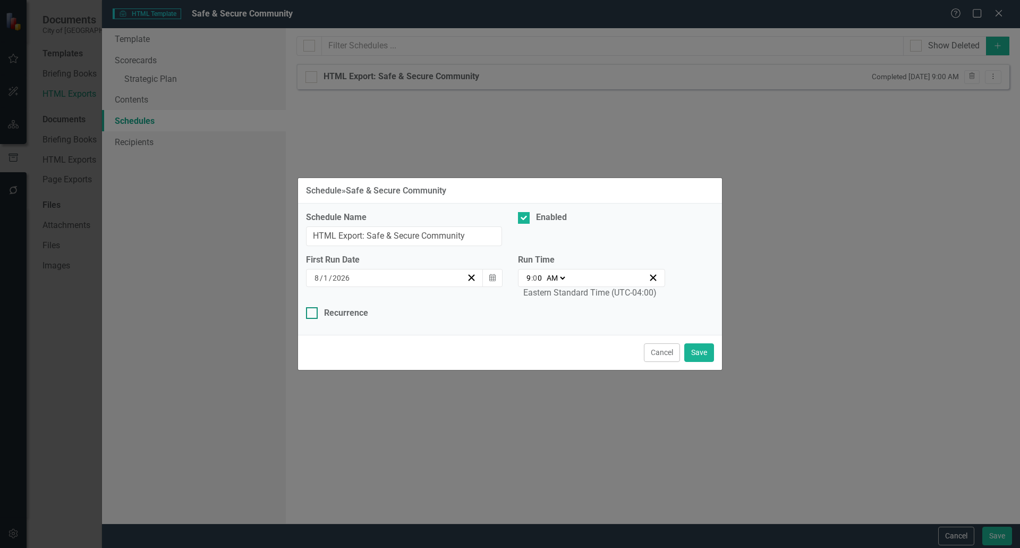
click at [310, 309] on input "Recurrence" at bounding box center [309, 310] width 7 height 7
checkbox input "true"
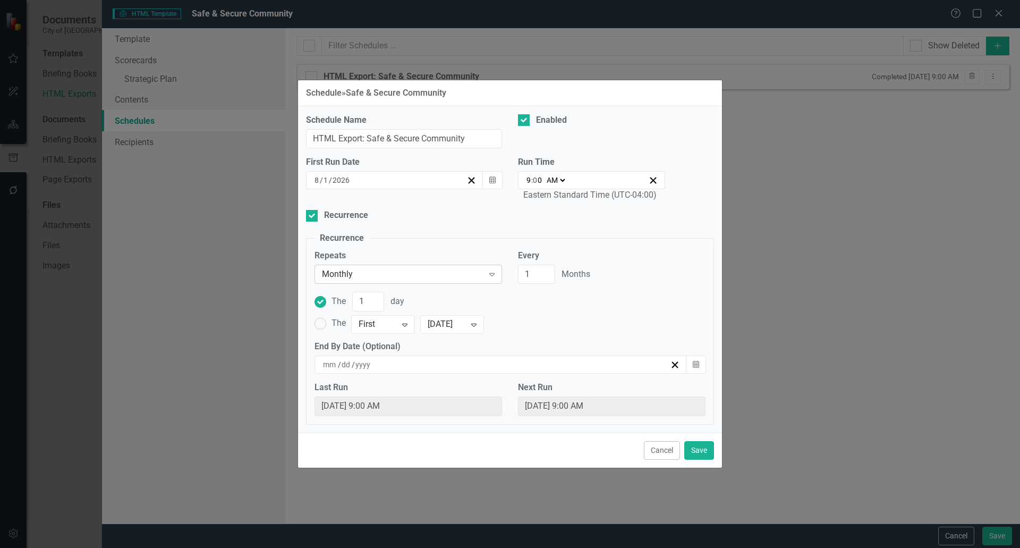
click at [334, 275] on div "Monthly" at bounding box center [402, 274] width 161 height 12
click at [535, 277] on input "1" at bounding box center [536, 275] width 37 height 20
type input "12"
click at [703, 456] on button "Save" at bounding box center [699, 450] width 30 height 19
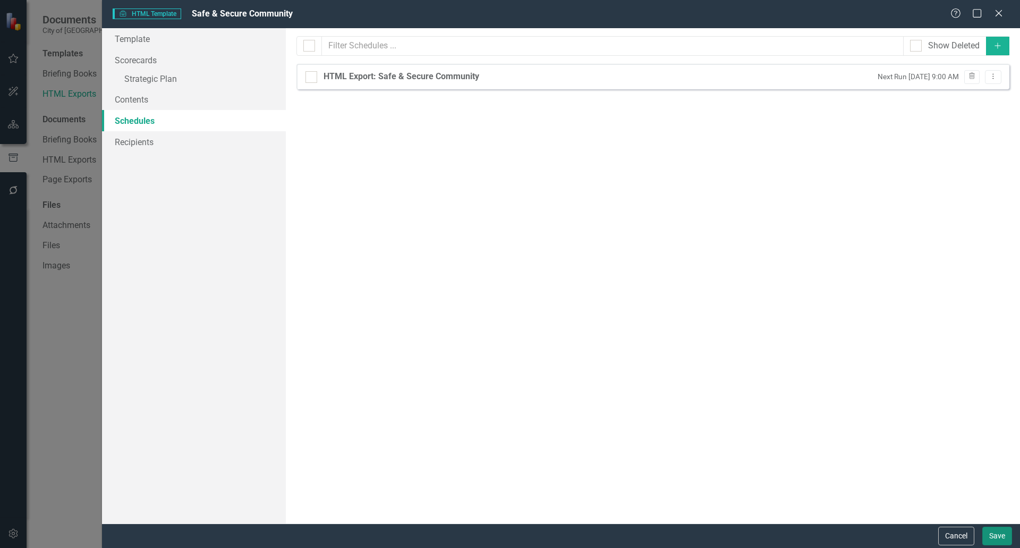
click at [997, 536] on button "Save" at bounding box center [997, 535] width 30 height 19
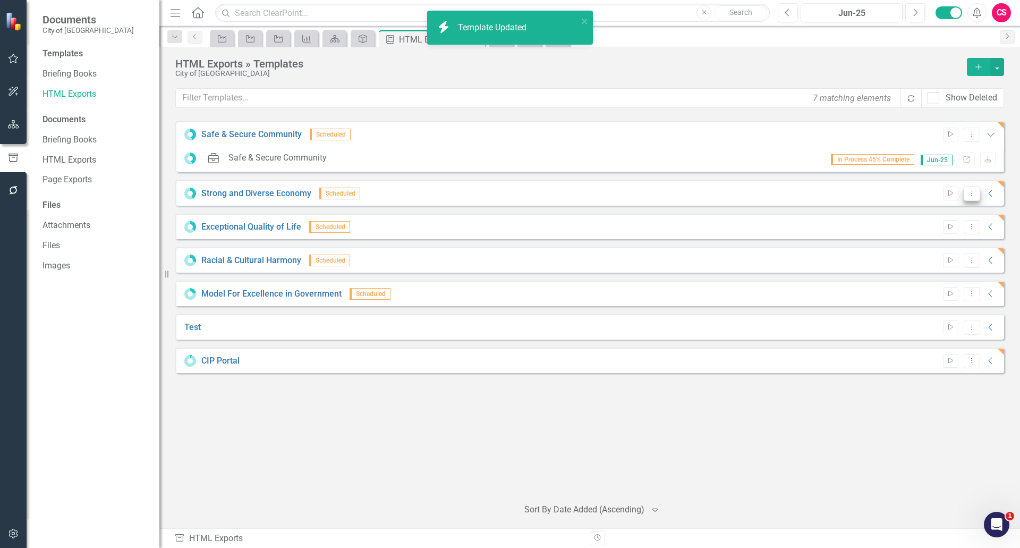
click at [973, 197] on button "Dropdown Menu" at bounding box center [972, 193] width 16 height 14
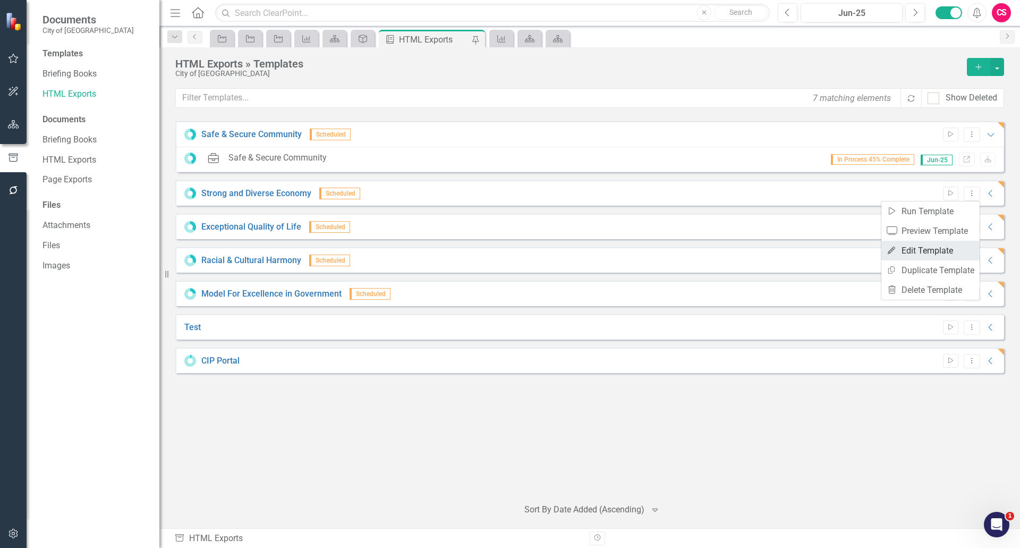
click at [918, 252] on link "Edit Edit Template" at bounding box center [930, 251] width 98 height 20
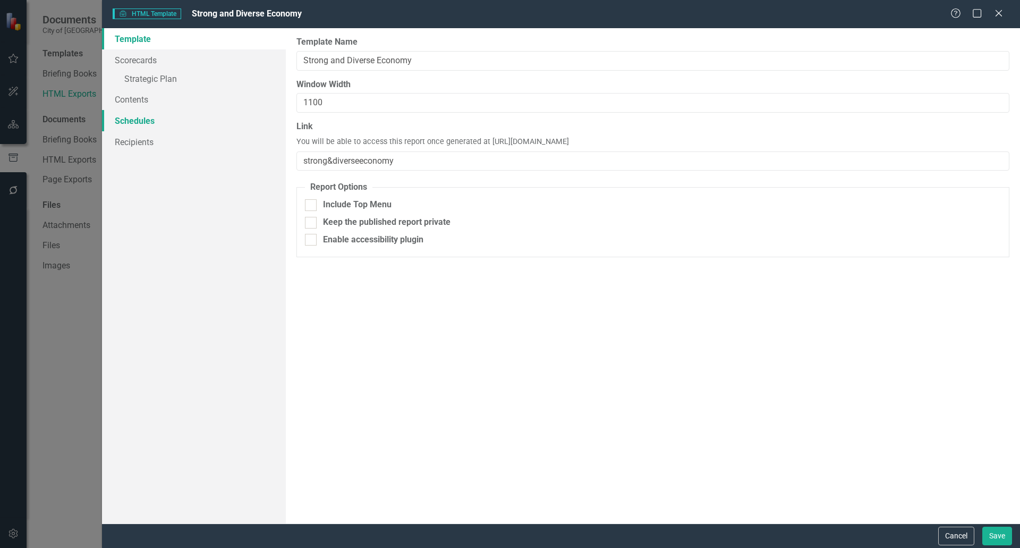
click at [146, 115] on link "Schedules" at bounding box center [194, 120] width 184 height 21
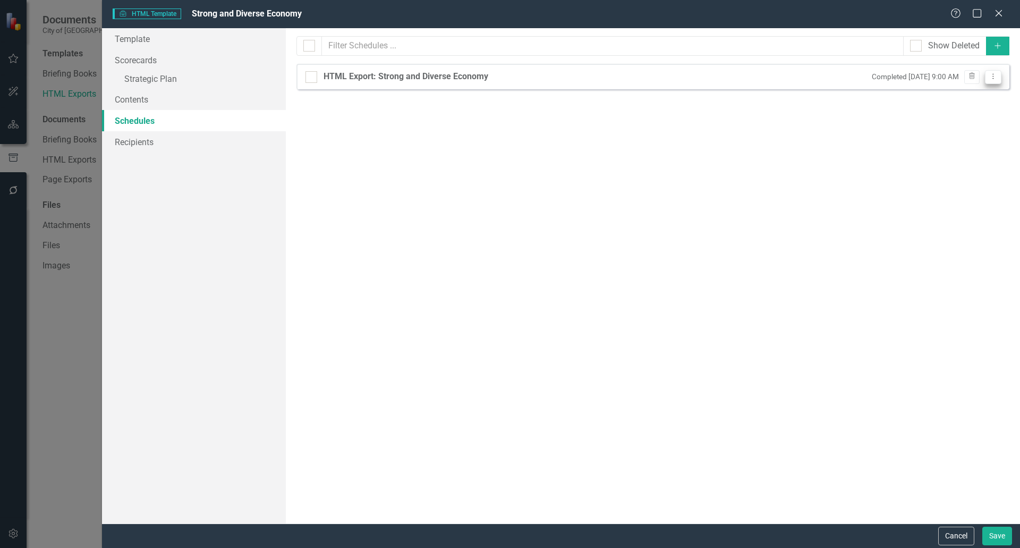
click at [988, 79] on button "Dropdown Menu" at bounding box center [993, 77] width 16 height 14
click at [966, 98] on link "Edit Edit Schedule" at bounding box center [952, 94] width 98 height 20
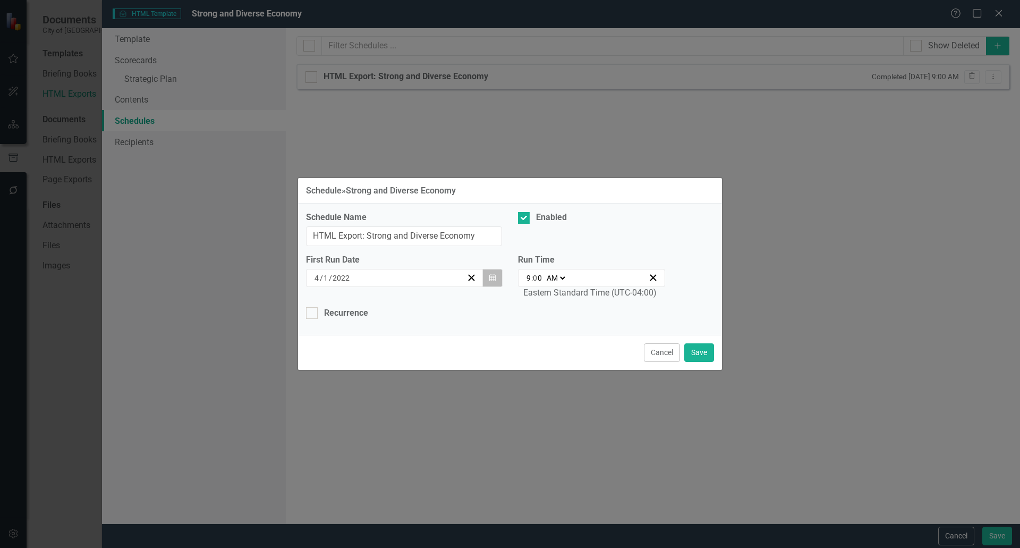
click at [491, 275] on icon "Calendar" at bounding box center [492, 277] width 6 height 7
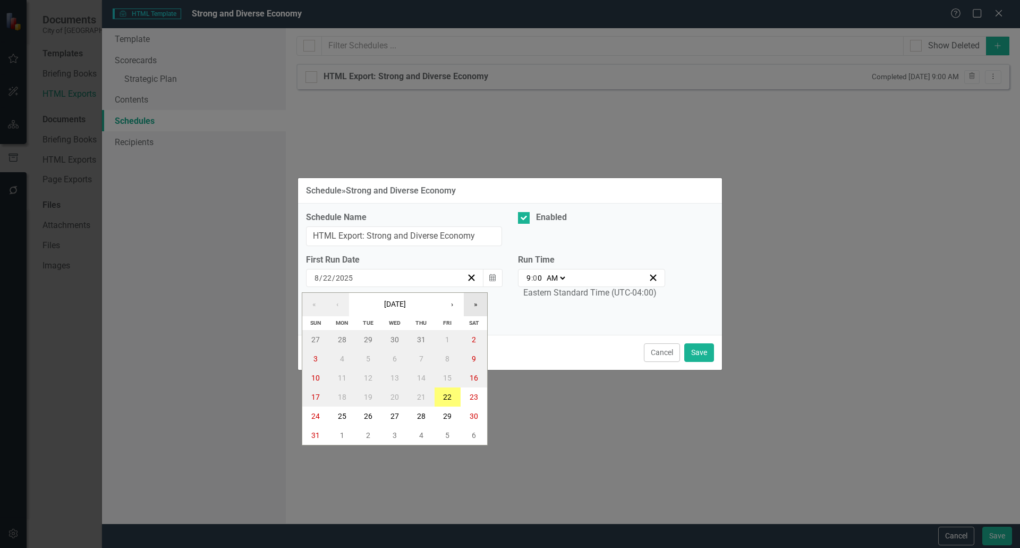
click at [473, 306] on button "»" at bounding box center [475, 304] width 23 height 23
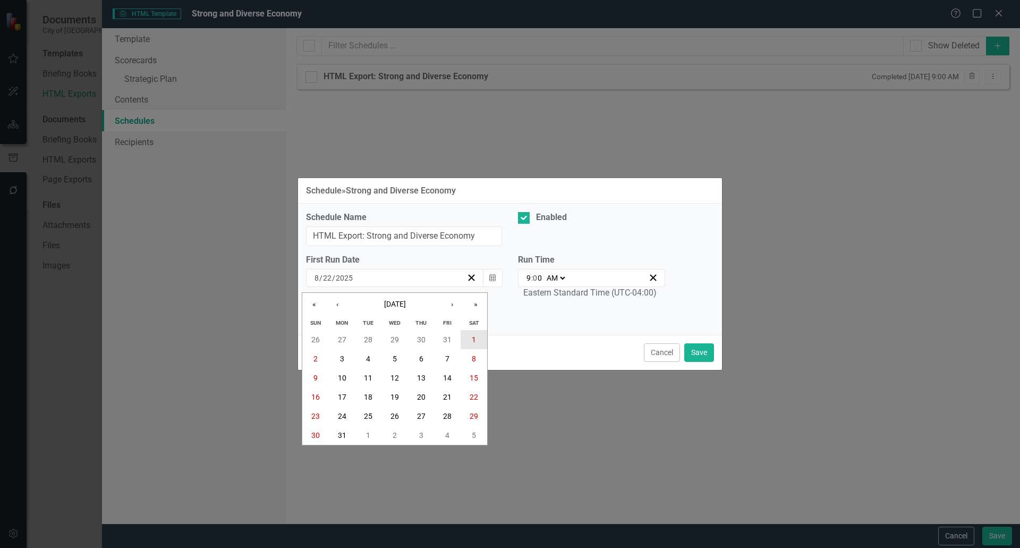
click at [470, 337] on button "1" at bounding box center [474, 339] width 27 height 19
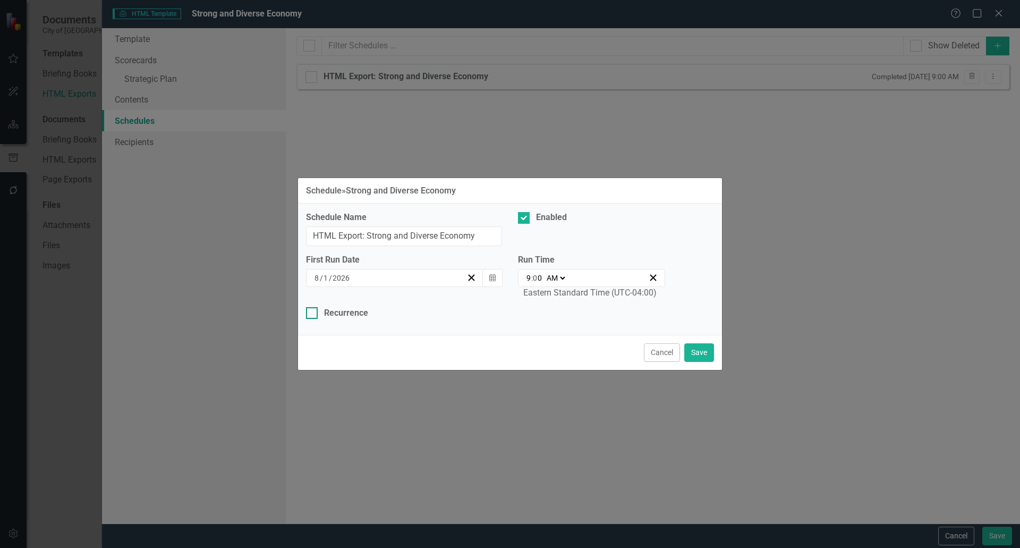
click at [349, 314] on div "Recurrence" at bounding box center [346, 313] width 44 height 12
click at [313, 314] on input "Recurrence" at bounding box center [309, 310] width 7 height 7
checkbox input "true"
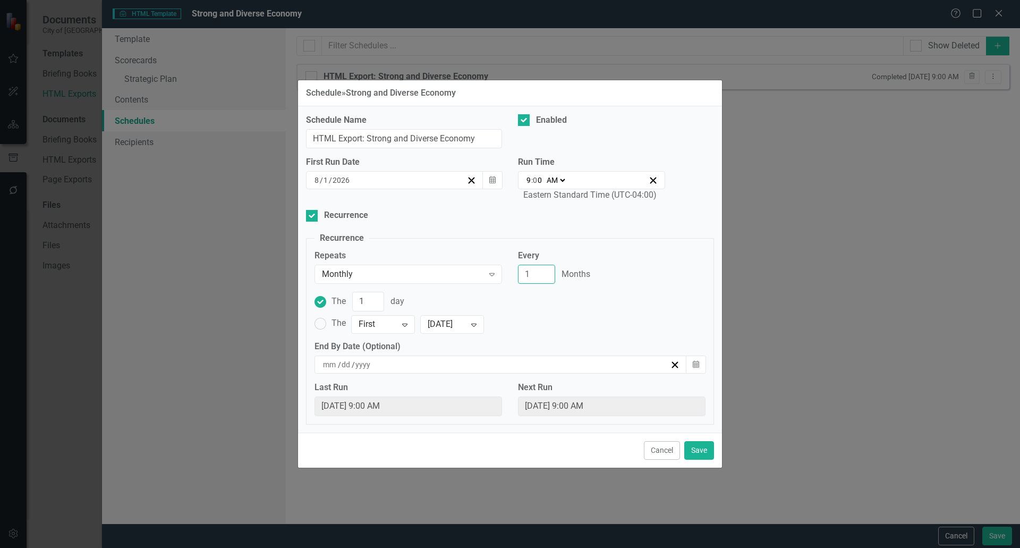
click at [533, 277] on input "1" at bounding box center [536, 275] width 37 height 20
type input "12"
click at [696, 448] on button "Save" at bounding box center [699, 450] width 30 height 19
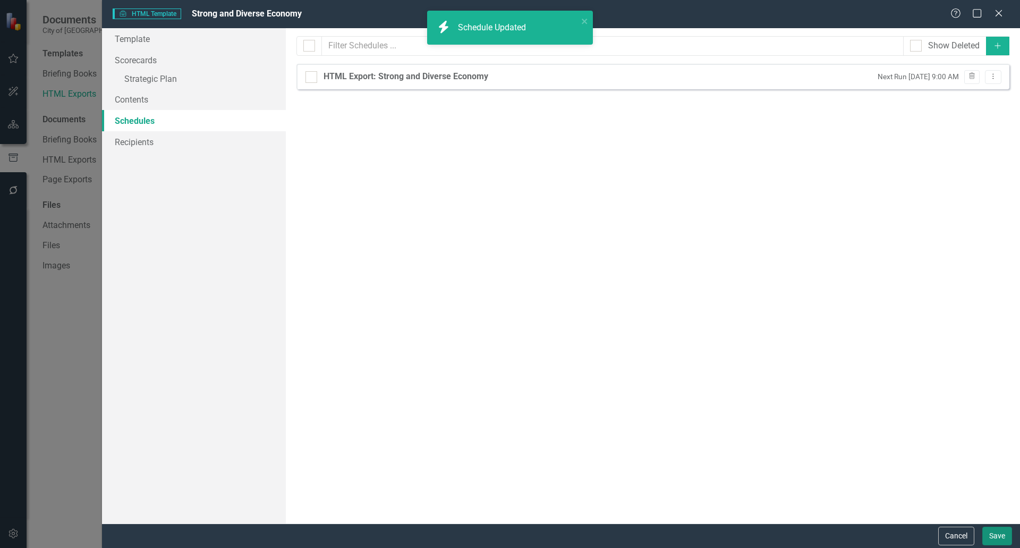
click at [991, 530] on button "Save" at bounding box center [997, 535] width 30 height 19
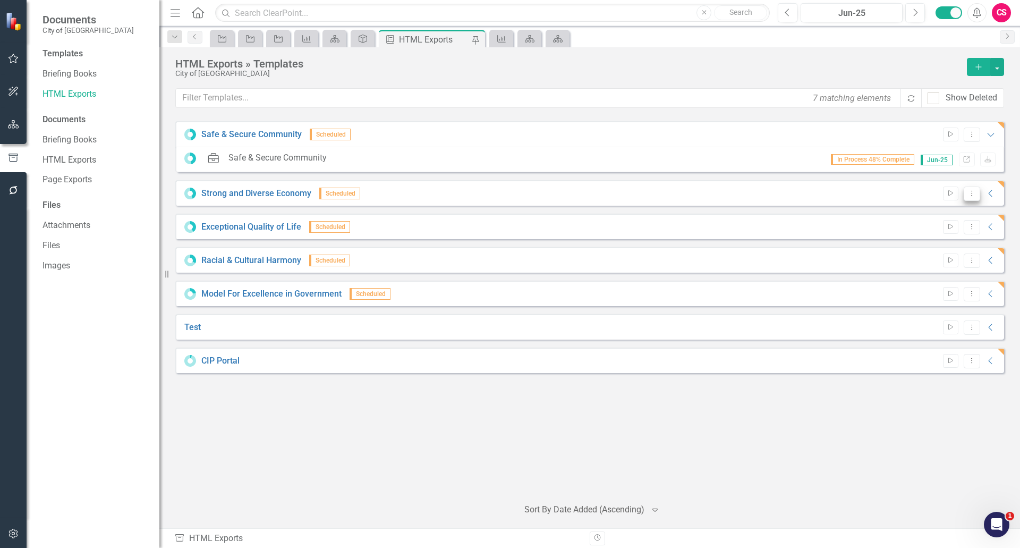
click at [975, 192] on icon "Dropdown Menu" at bounding box center [971, 193] width 9 height 7
click at [925, 246] on link "Edit Edit Template" at bounding box center [930, 251] width 98 height 20
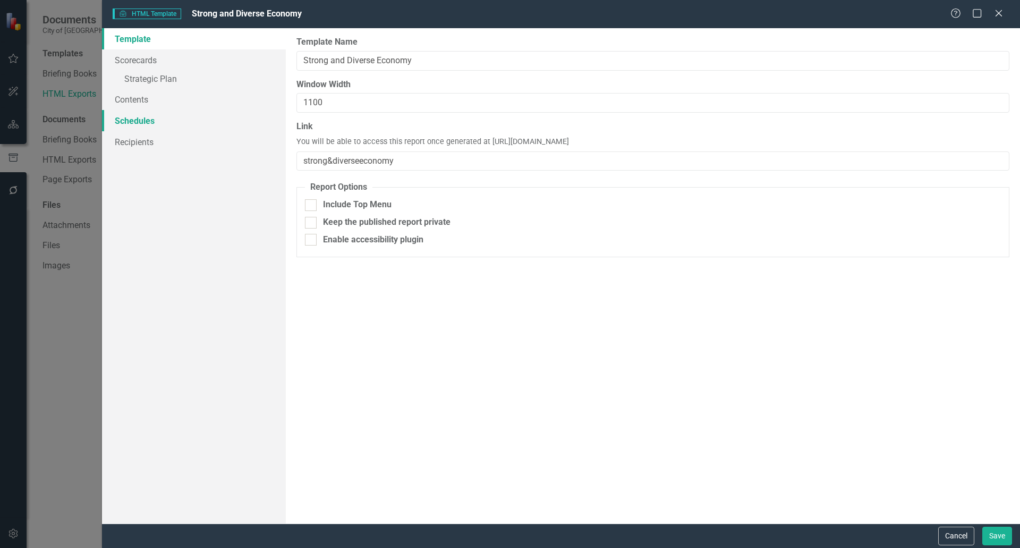
click at [145, 120] on link "Schedules" at bounding box center [194, 120] width 184 height 21
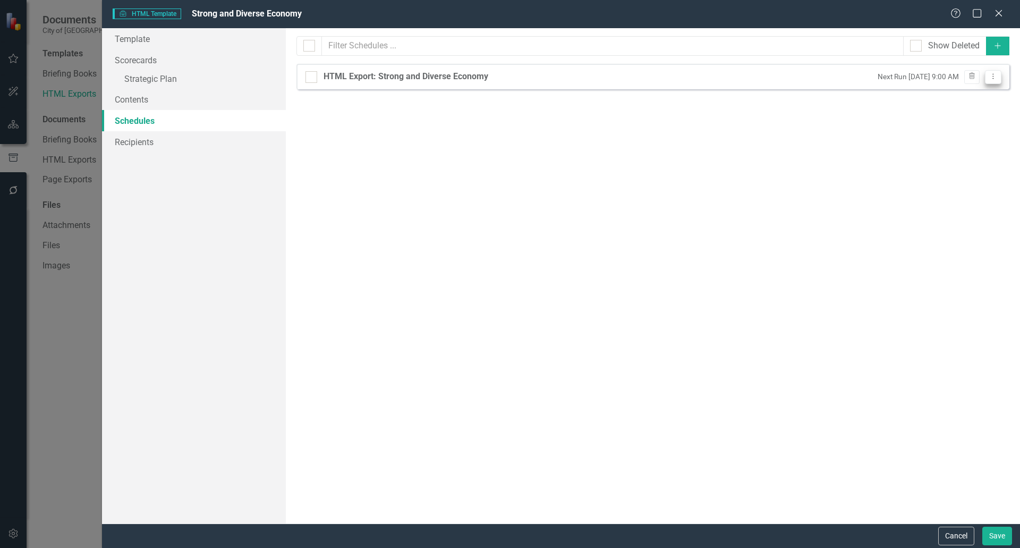
click at [992, 76] on icon "Dropdown Menu" at bounding box center [993, 76] width 9 height 7
click at [943, 94] on link "Edit Edit Schedule" at bounding box center [952, 94] width 98 height 20
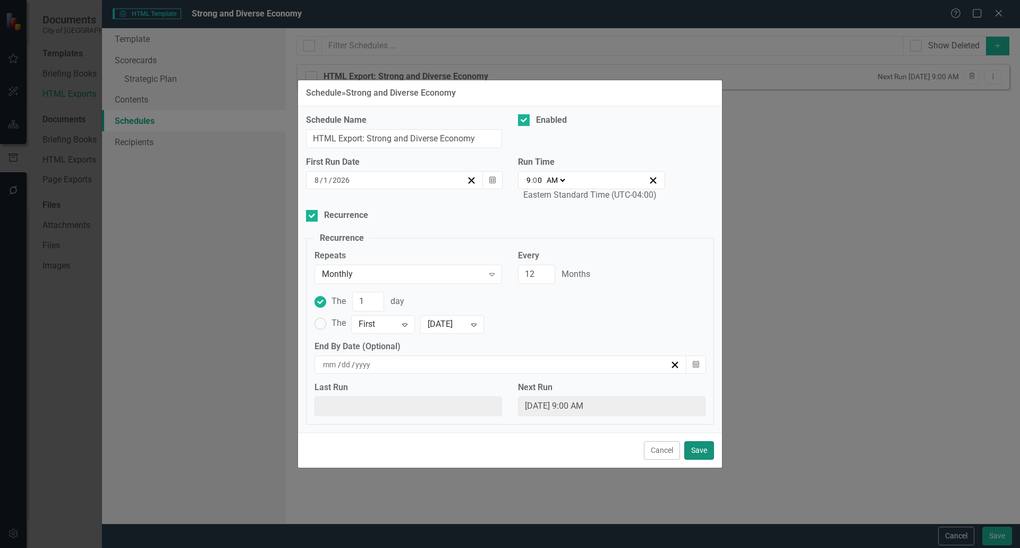
click at [699, 453] on button "Save" at bounding box center [699, 450] width 30 height 19
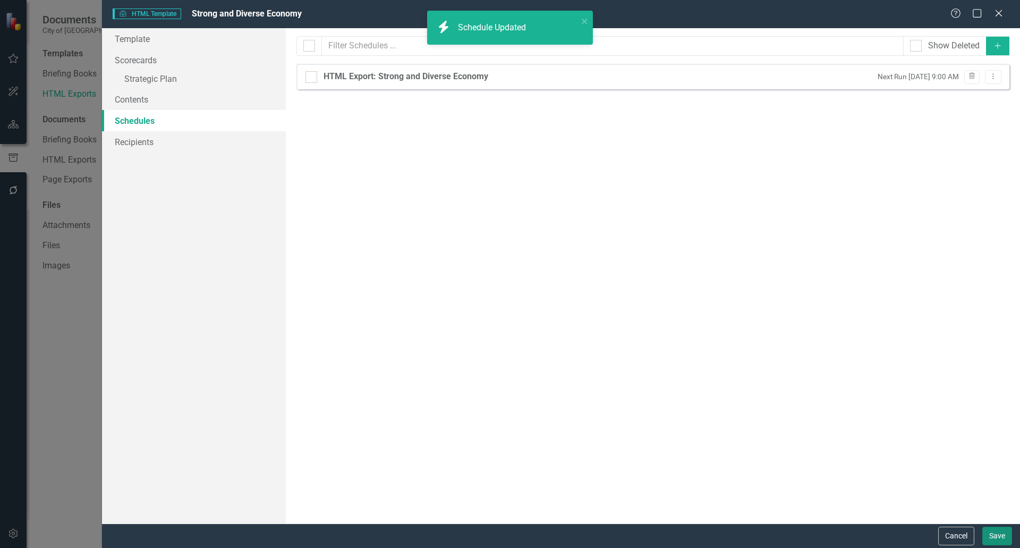
click at [996, 534] on button "Save" at bounding box center [997, 535] width 30 height 19
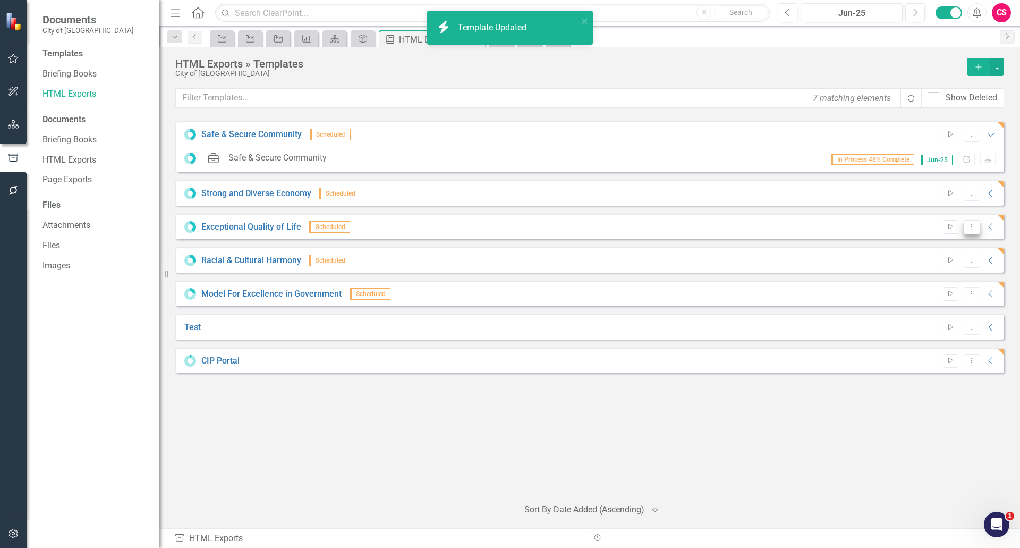
click at [971, 228] on icon "Dropdown Menu" at bounding box center [971, 226] width 9 height 7
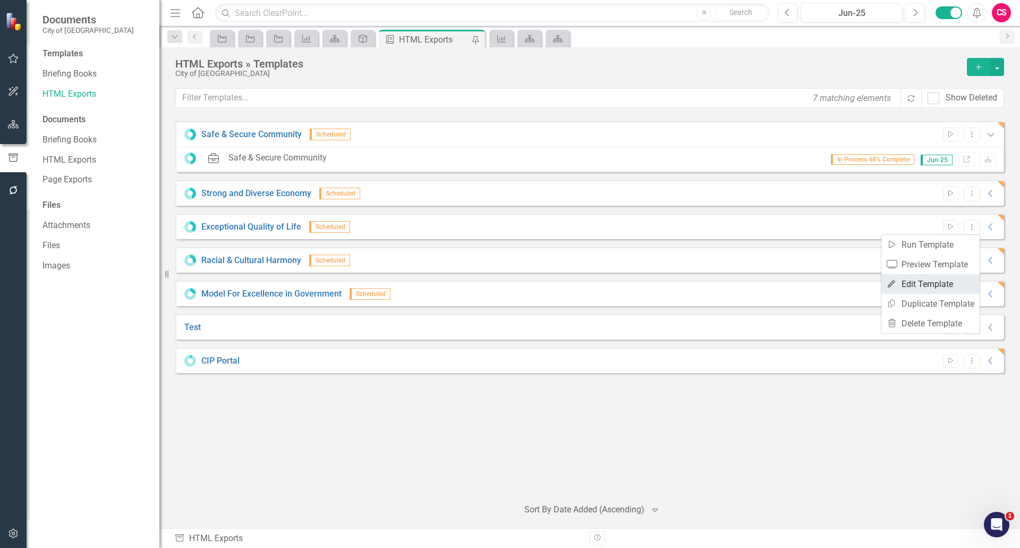
click at [927, 283] on link "Edit Edit Template" at bounding box center [930, 284] width 98 height 20
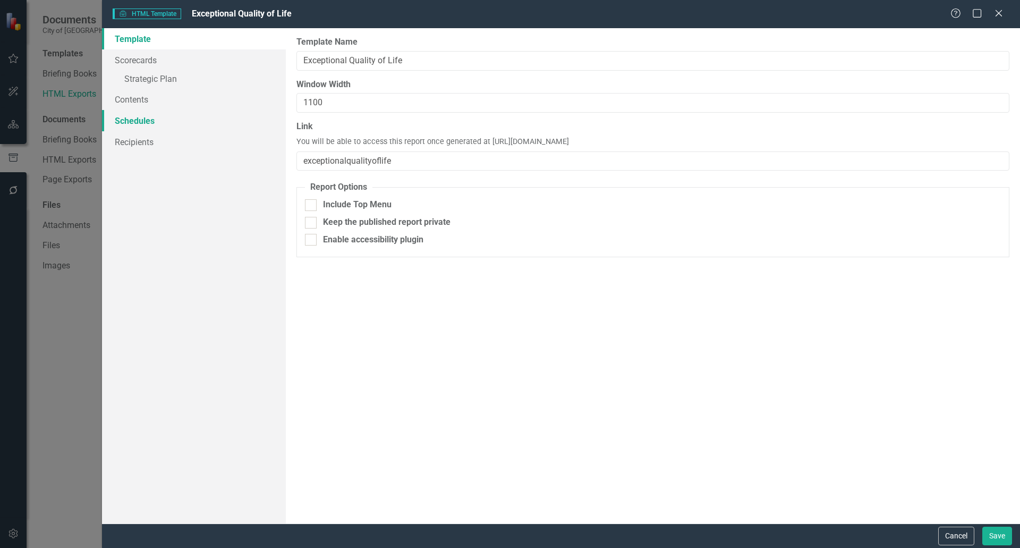
click at [183, 127] on link "Schedules" at bounding box center [194, 120] width 184 height 21
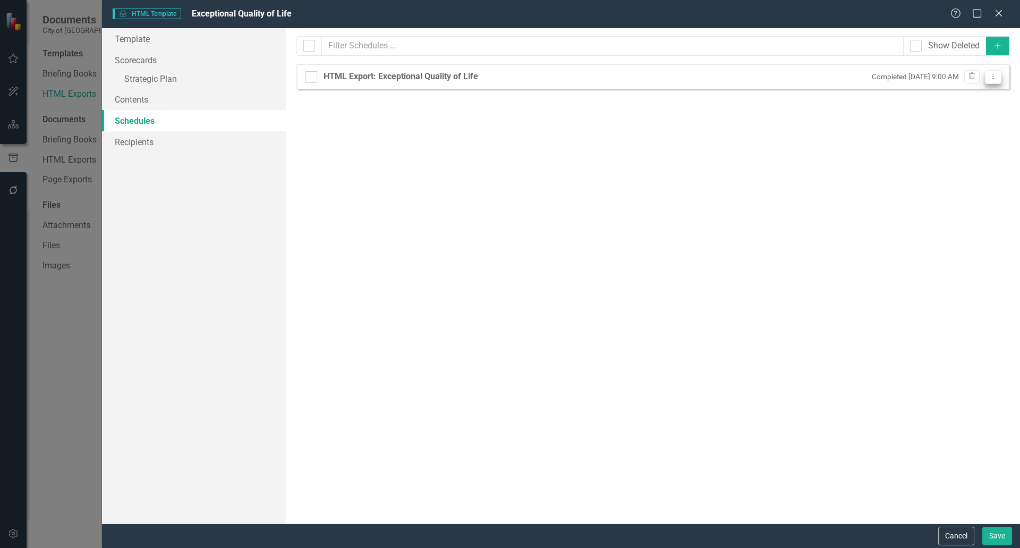
click at [994, 80] on button "Dropdown Menu" at bounding box center [993, 77] width 16 height 14
click at [941, 95] on link "Edit Edit Schedule" at bounding box center [952, 94] width 98 height 20
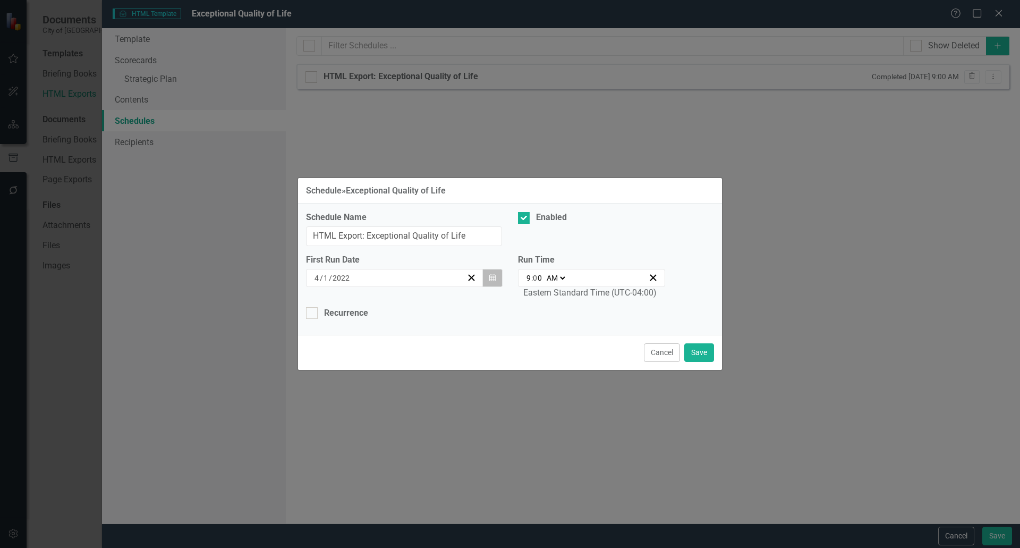
click at [498, 276] on button "Calendar" at bounding box center [492, 278] width 20 height 18
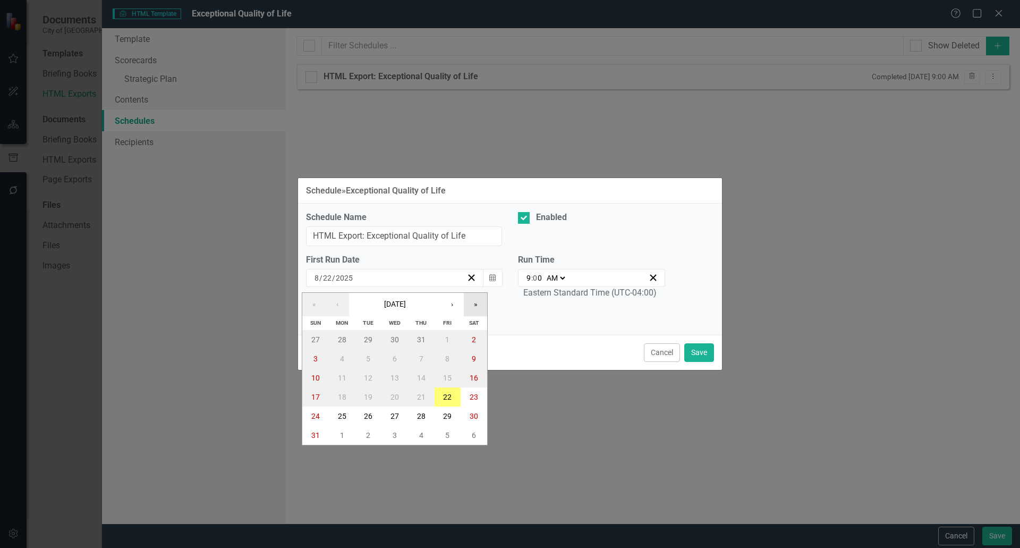
click at [467, 307] on button "»" at bounding box center [475, 304] width 23 height 23
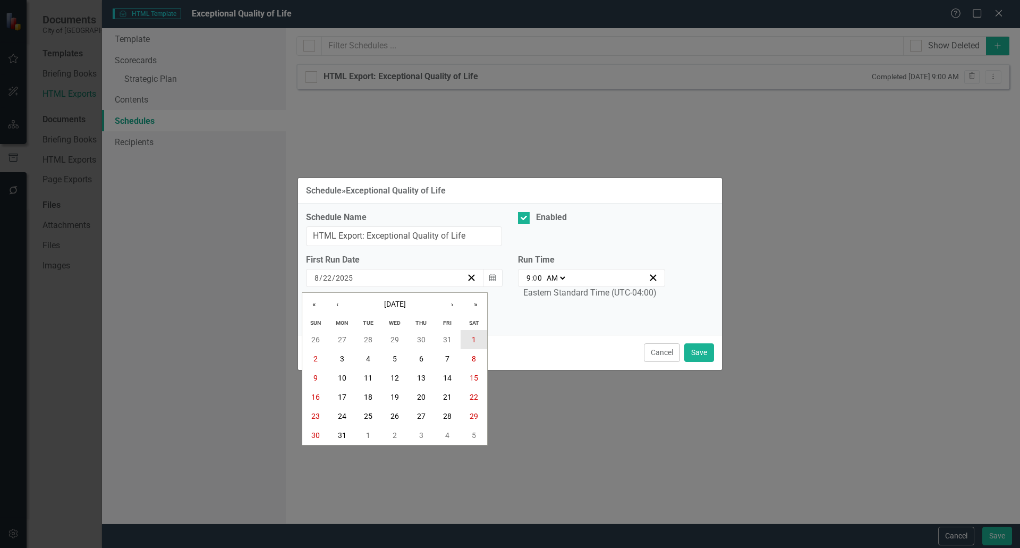
click at [473, 335] on abbr "1" at bounding box center [474, 339] width 4 height 8
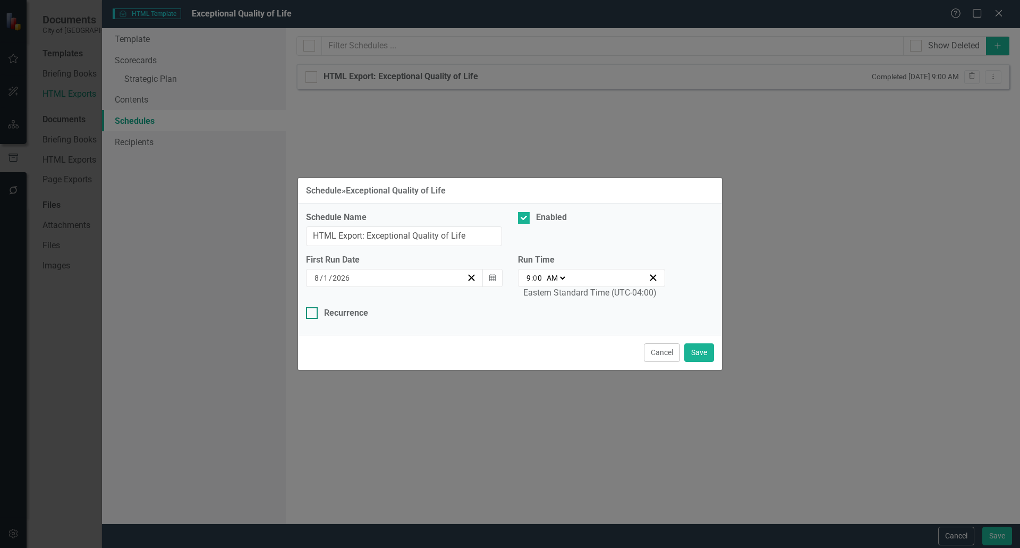
click at [328, 312] on div "Recurrence" at bounding box center [346, 313] width 44 height 12
click at [313, 312] on input "Recurrence" at bounding box center [309, 310] width 7 height 7
checkbox input "true"
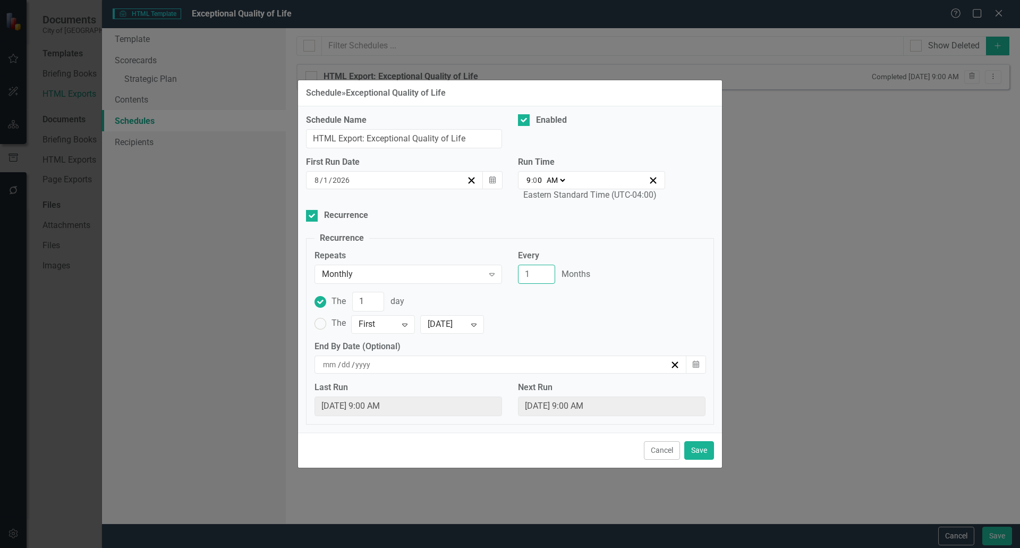
click at [534, 279] on input "1" at bounding box center [536, 275] width 37 height 20
type input "12"
click at [694, 443] on button "Save" at bounding box center [699, 450] width 30 height 19
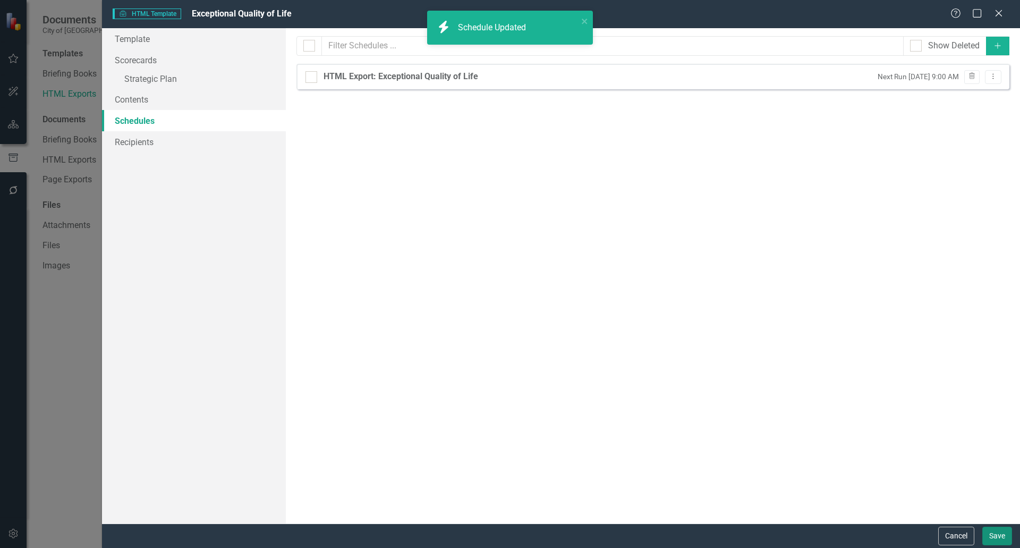
click at [998, 545] on button "Save" at bounding box center [997, 535] width 30 height 19
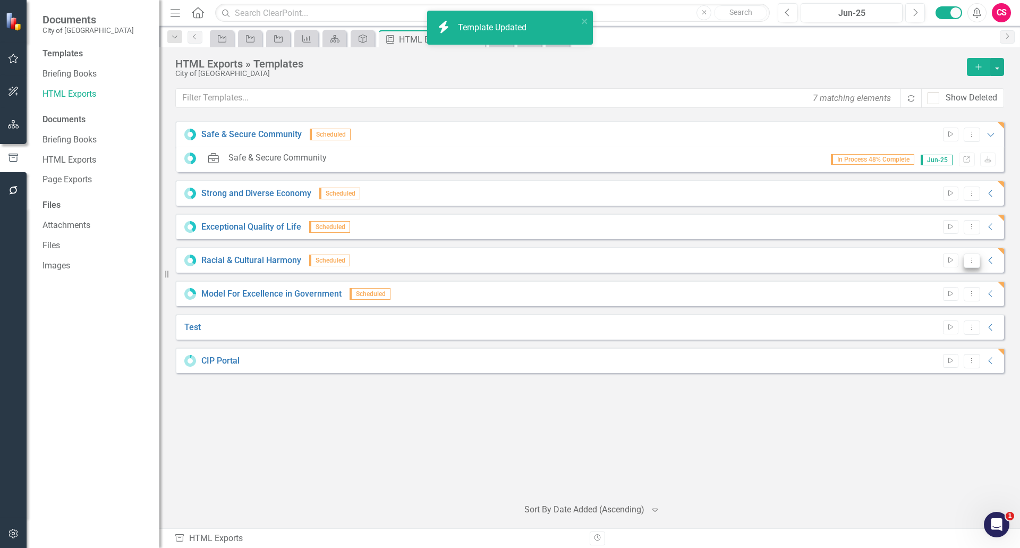
click at [970, 260] on icon "Dropdown Menu" at bounding box center [971, 260] width 9 height 7
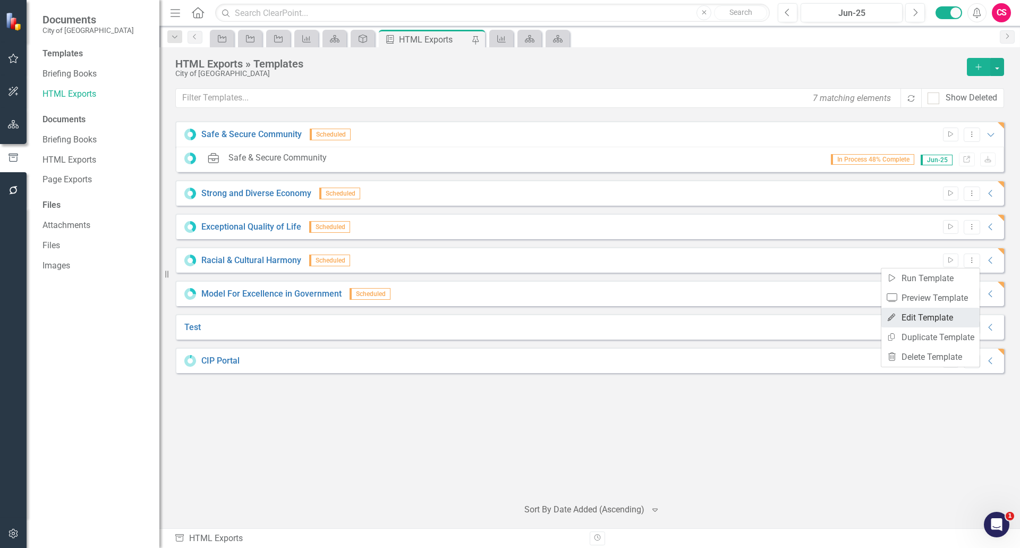
click at [910, 320] on link "Edit Edit Template" at bounding box center [930, 318] width 98 height 20
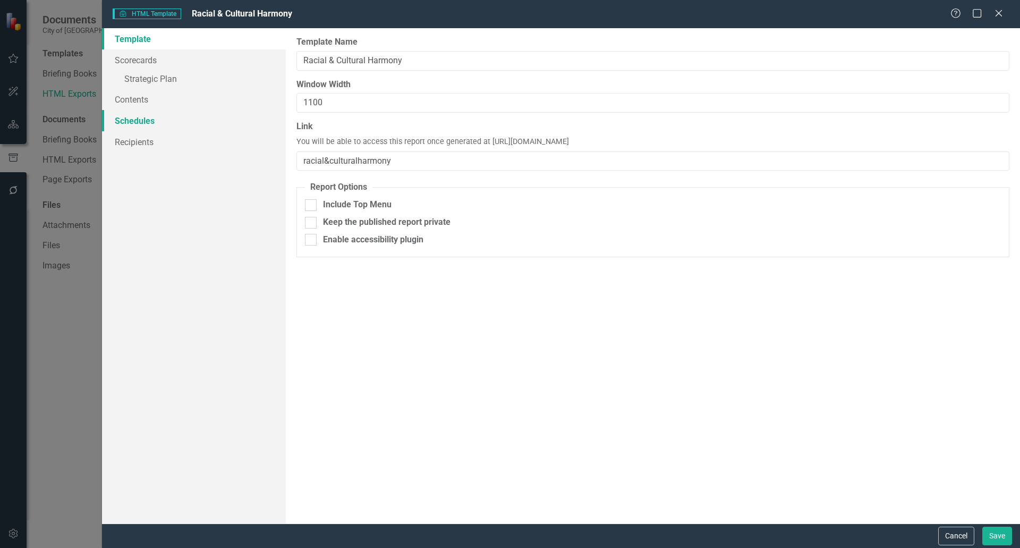
click at [125, 117] on link "Schedules" at bounding box center [194, 120] width 184 height 21
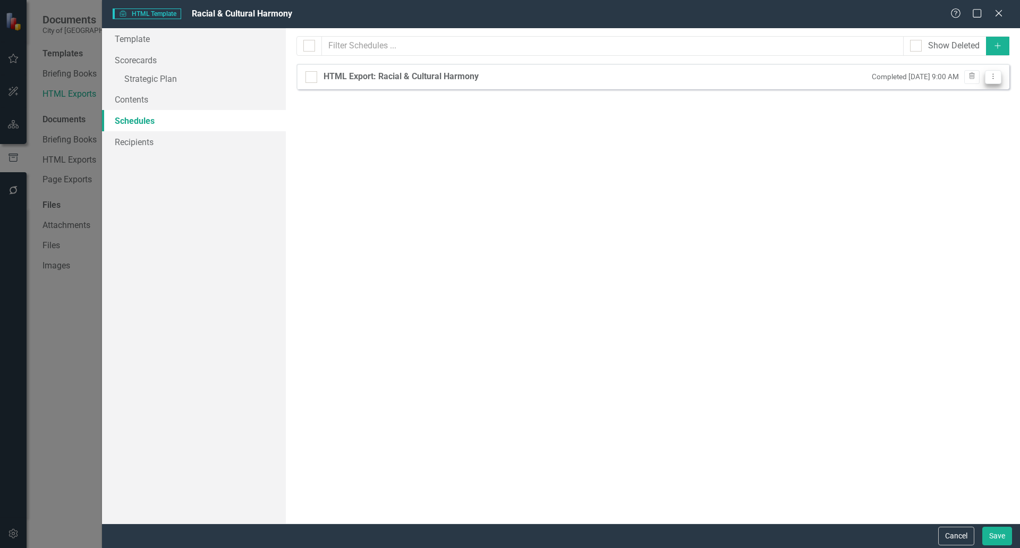
click at [999, 80] on button "Dropdown Menu" at bounding box center [993, 77] width 16 height 14
click at [945, 99] on link "Edit Edit Schedule" at bounding box center [952, 94] width 98 height 20
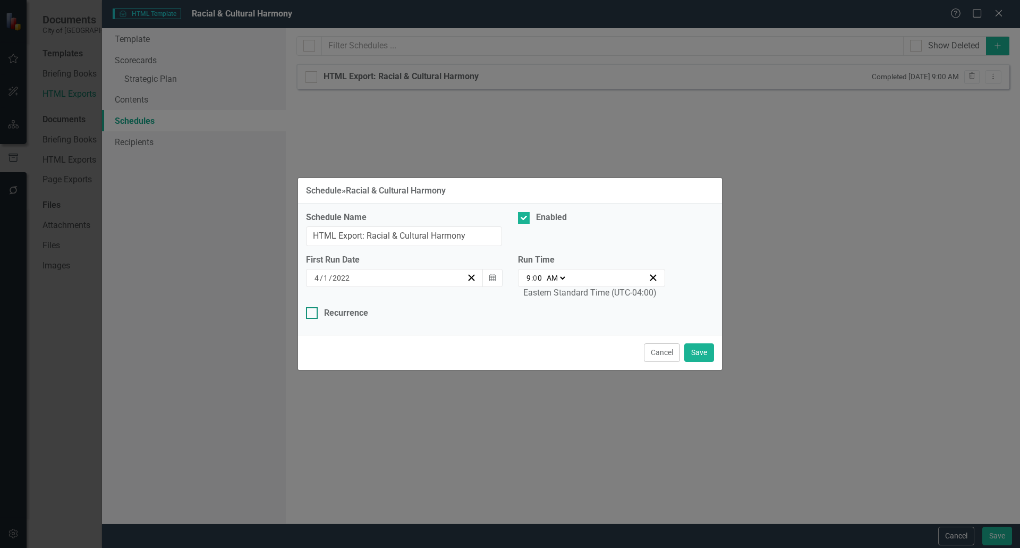
click at [312, 314] on div at bounding box center [312, 313] width 12 height 12
click at [312, 314] on input "Recurrence" at bounding box center [309, 310] width 7 height 7
checkbox input "true"
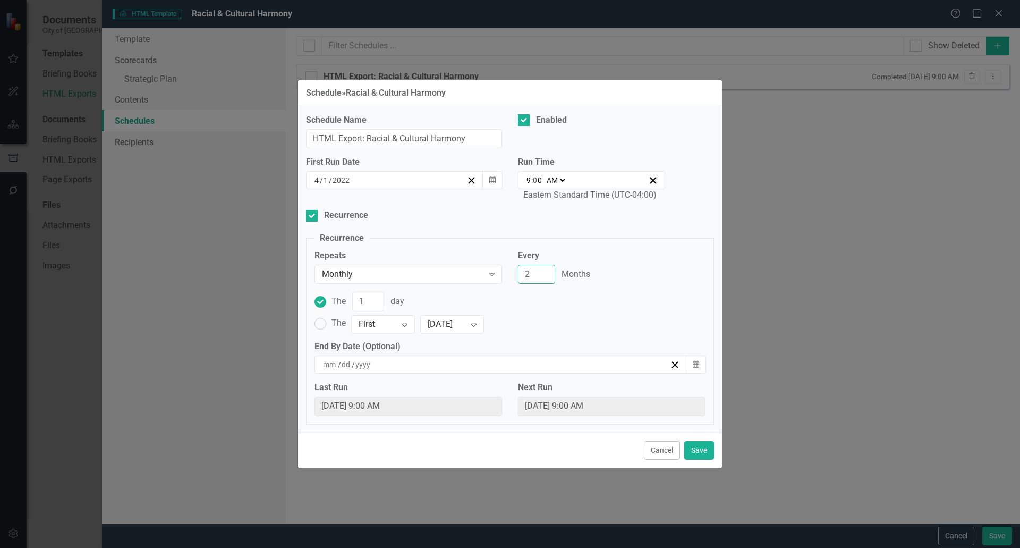
click at [544, 273] on input "2" at bounding box center [536, 275] width 37 height 20
drag, startPoint x: 541, startPoint y: 273, endPoint x: 417, endPoint y: 258, distance: 125.2
click at [518, 265] on input "6" at bounding box center [536, 275] width 37 height 20
click at [545, 273] on input "7" at bounding box center [536, 275] width 37 height 20
click at [545, 273] on input "8" at bounding box center [536, 275] width 37 height 20
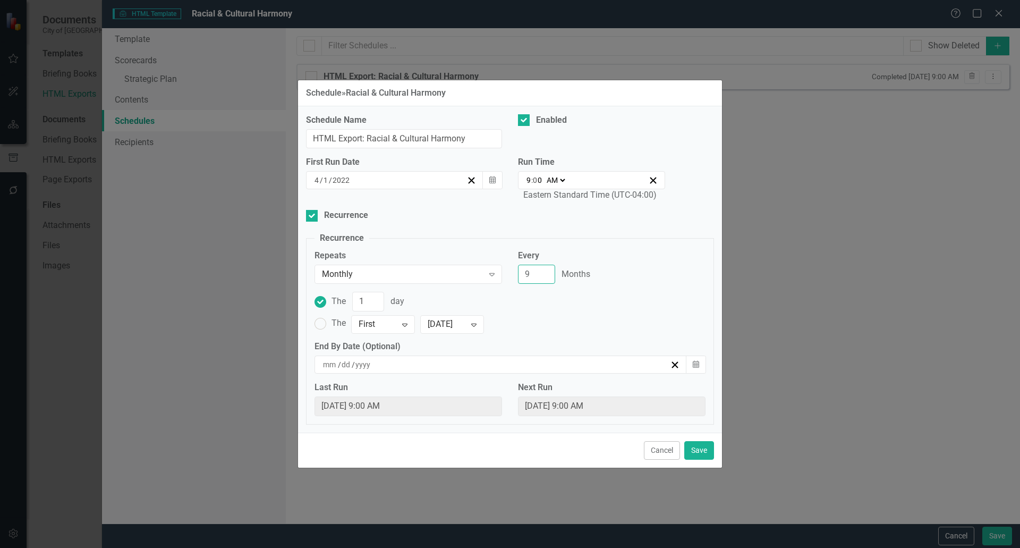
click at [545, 273] on input "9" at bounding box center [536, 275] width 37 height 20
click at [545, 273] on input "10" at bounding box center [536, 275] width 37 height 20
click at [545, 273] on input "11" at bounding box center [536, 275] width 37 height 20
type input "12"
click at [545, 273] on input "12" at bounding box center [536, 275] width 37 height 20
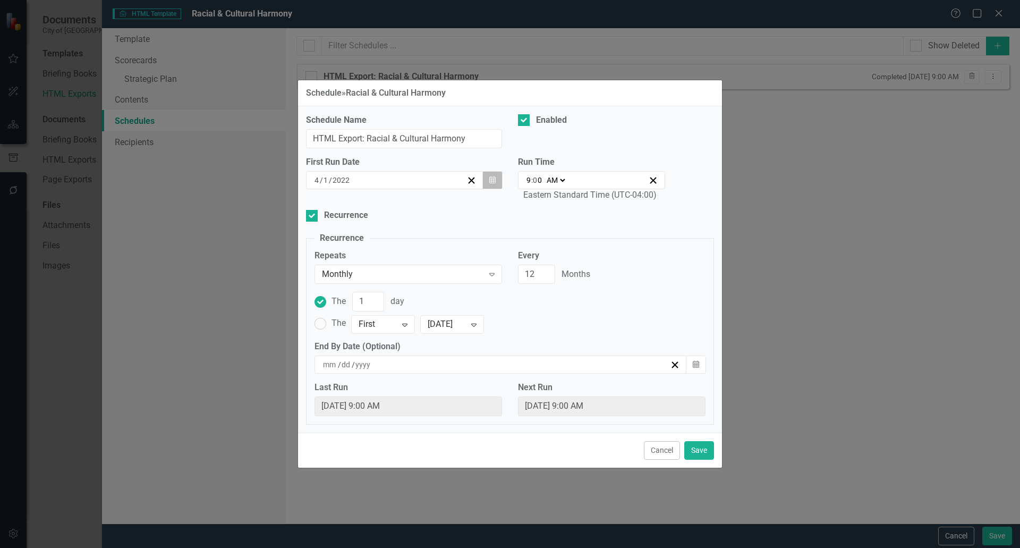
click at [492, 183] on icon "Calendar" at bounding box center [492, 179] width 6 height 7
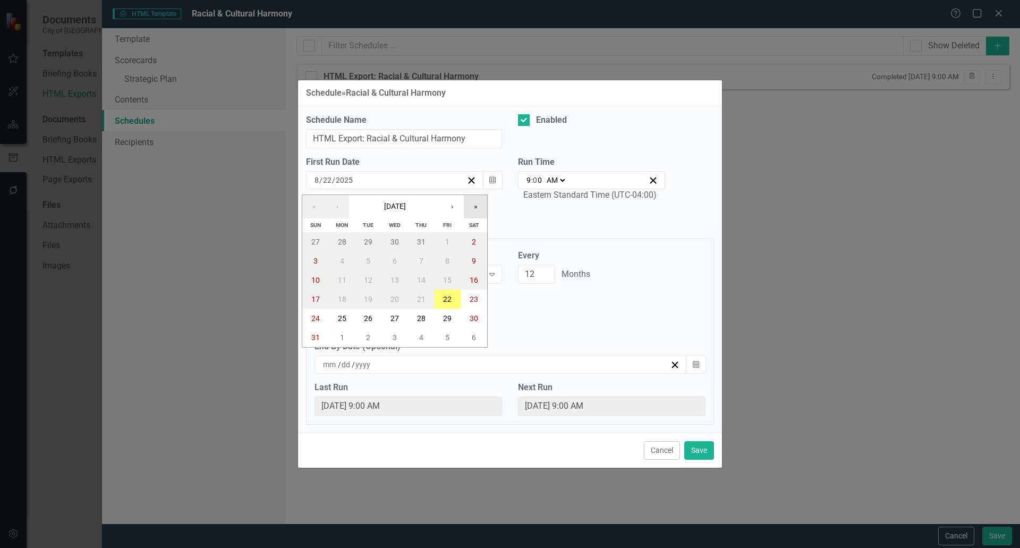
click at [480, 210] on button "»" at bounding box center [475, 206] width 23 height 23
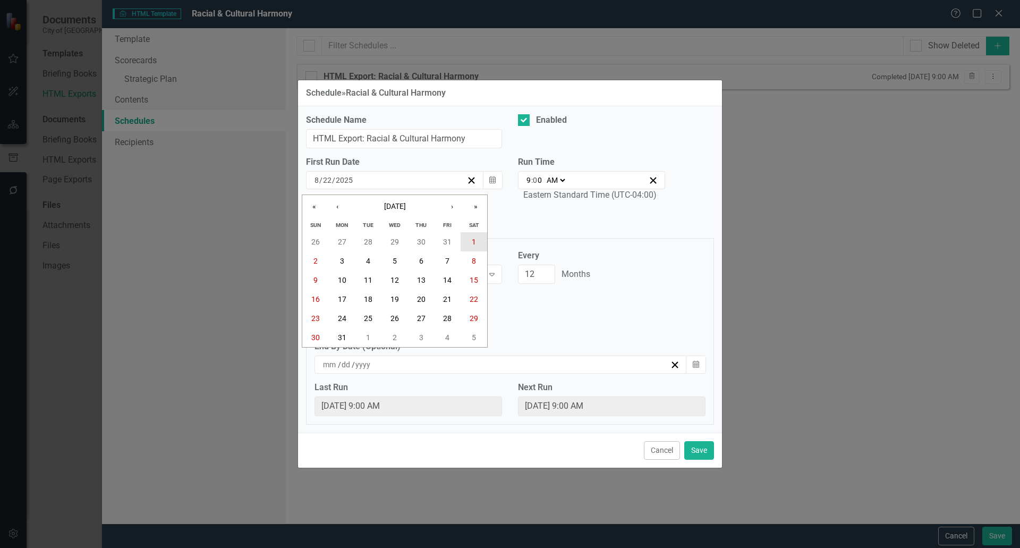
click at [479, 239] on button "1" at bounding box center [474, 241] width 27 height 19
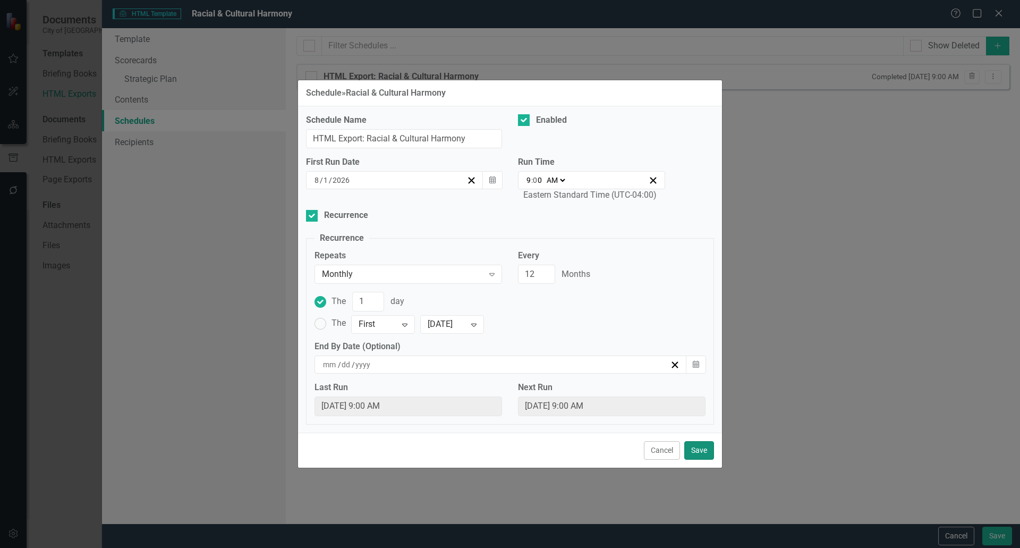
click at [695, 452] on button "Save" at bounding box center [699, 450] width 30 height 19
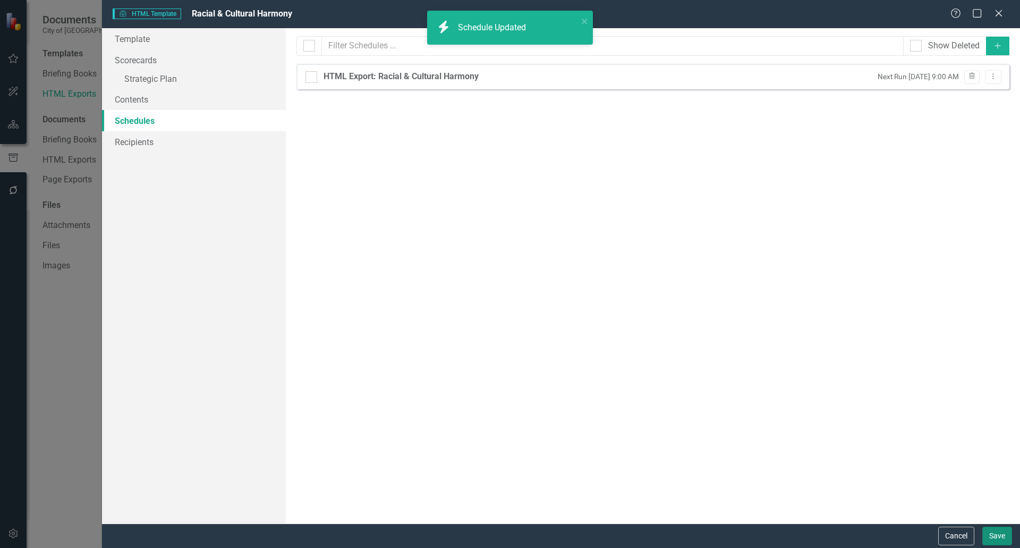
click at [992, 533] on button "Save" at bounding box center [997, 535] width 30 height 19
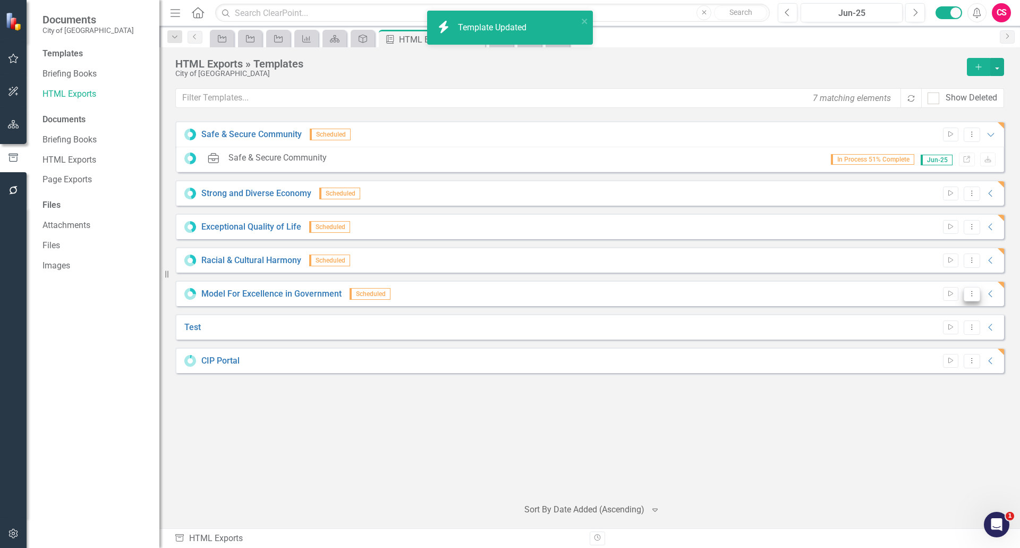
click at [976, 294] on icon "Dropdown Menu" at bounding box center [971, 293] width 9 height 7
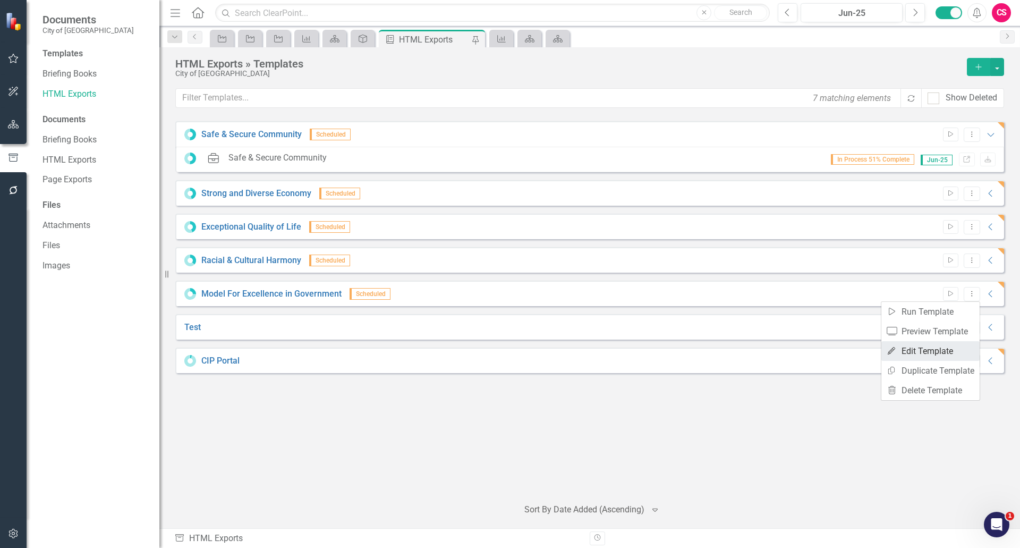
click at [957, 347] on link "Edit Edit Template" at bounding box center [930, 351] width 98 height 20
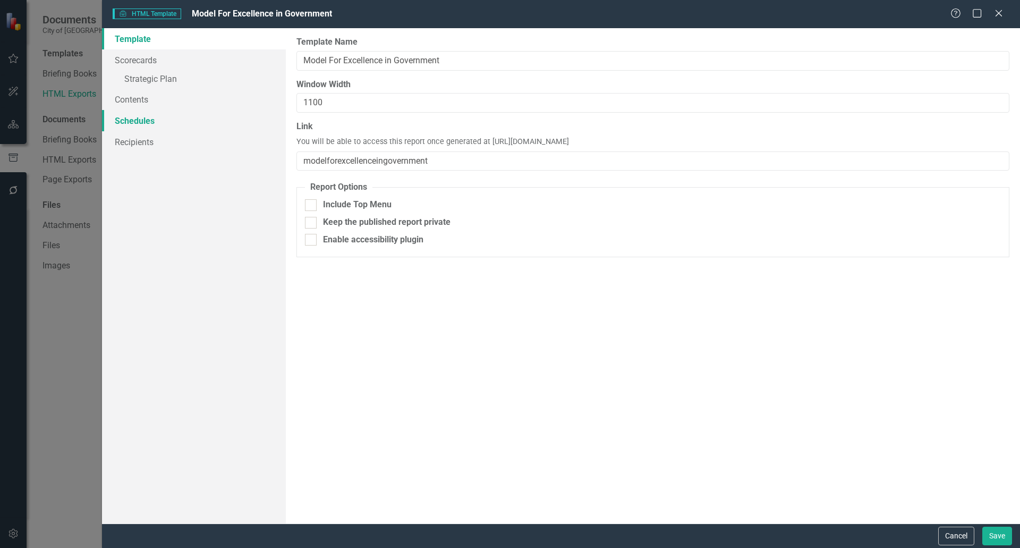
click at [175, 121] on link "Schedules" at bounding box center [194, 120] width 184 height 21
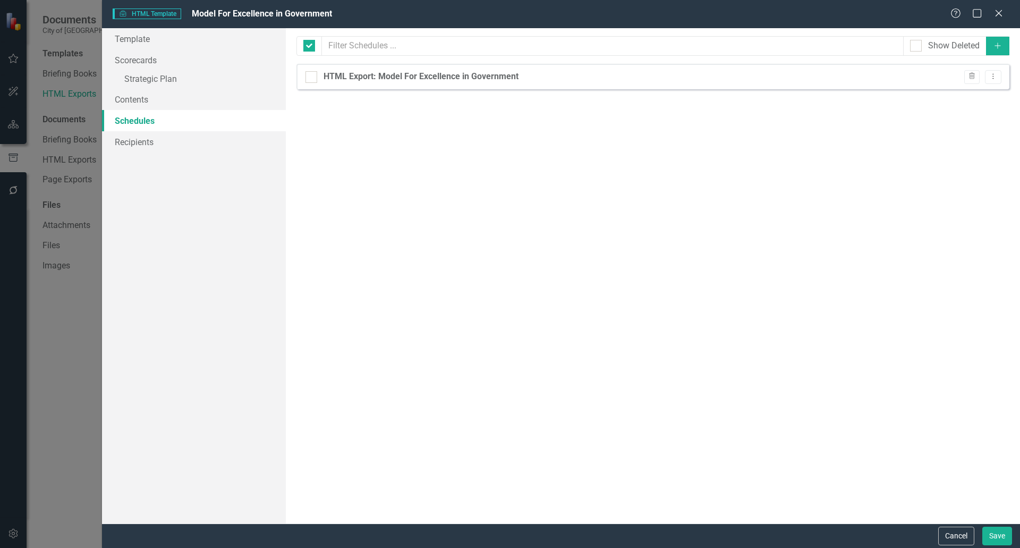
checkbox input "false"
click at [991, 75] on icon "Dropdown Menu" at bounding box center [993, 76] width 9 height 7
click at [980, 97] on link "Edit Edit Schedule" at bounding box center [952, 94] width 98 height 20
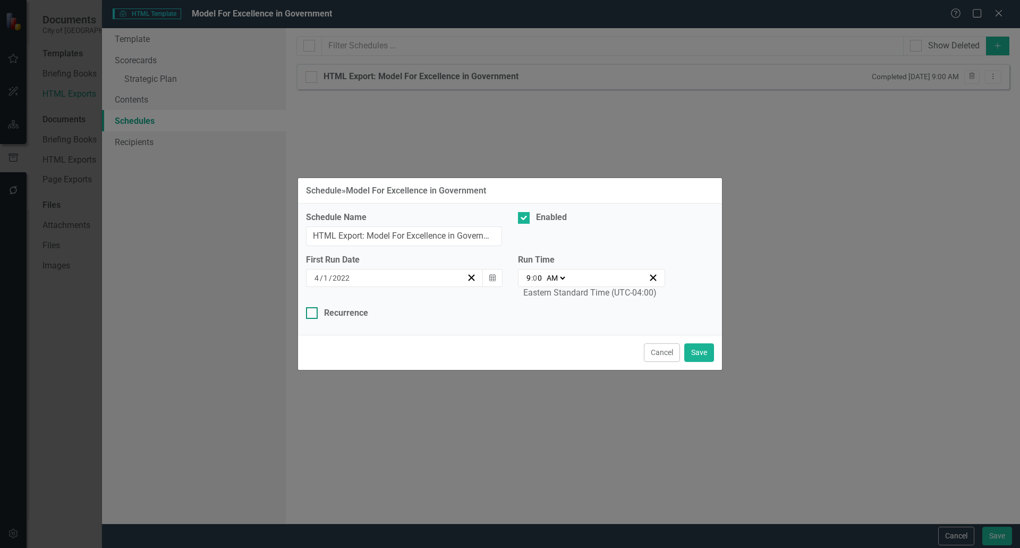
click at [334, 313] on div "Recurrence" at bounding box center [346, 313] width 44 height 12
click at [313, 313] on input "Recurrence" at bounding box center [309, 310] width 7 height 7
checkbox input "true"
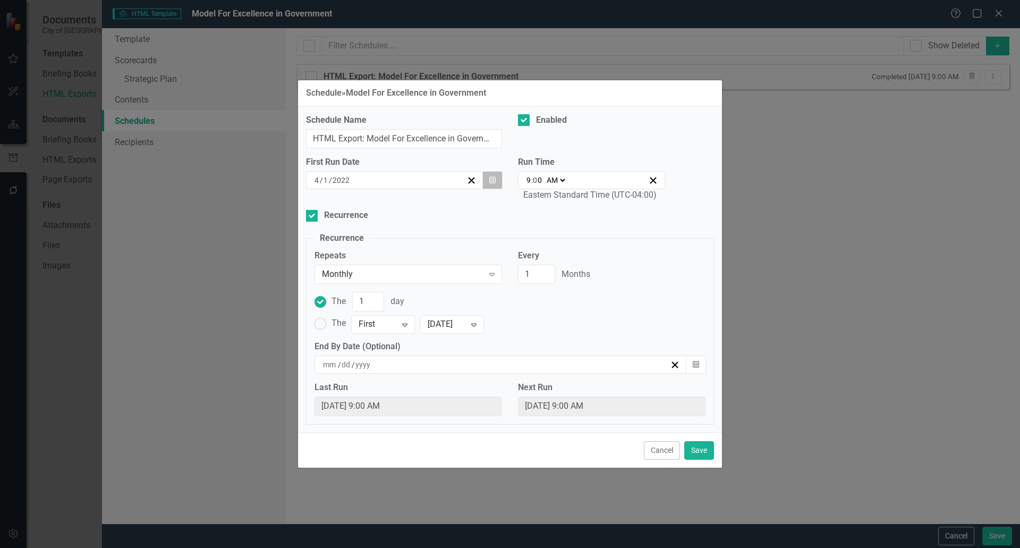
click at [489, 180] on icon "Calendar" at bounding box center [492, 179] width 6 height 7
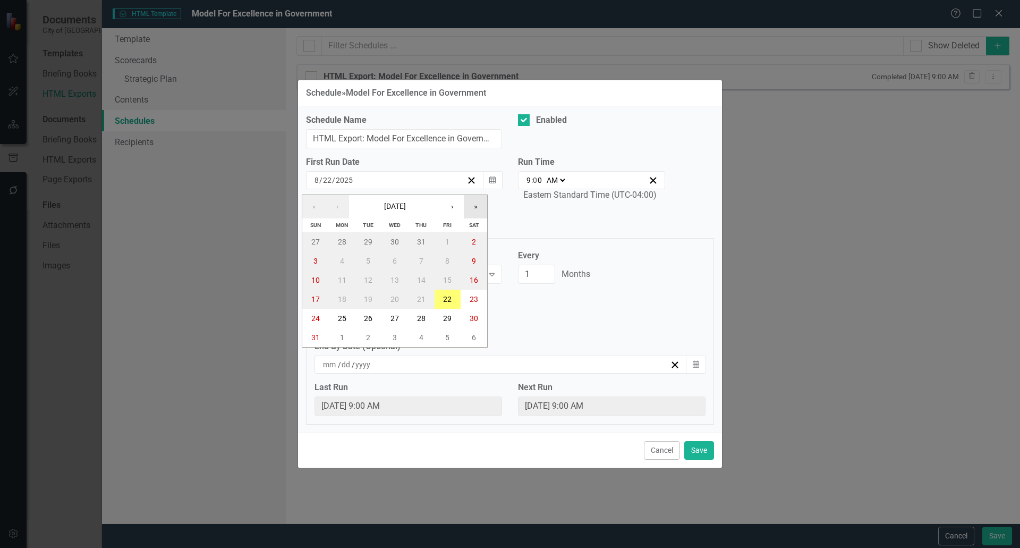
click at [477, 206] on button "»" at bounding box center [475, 206] width 23 height 23
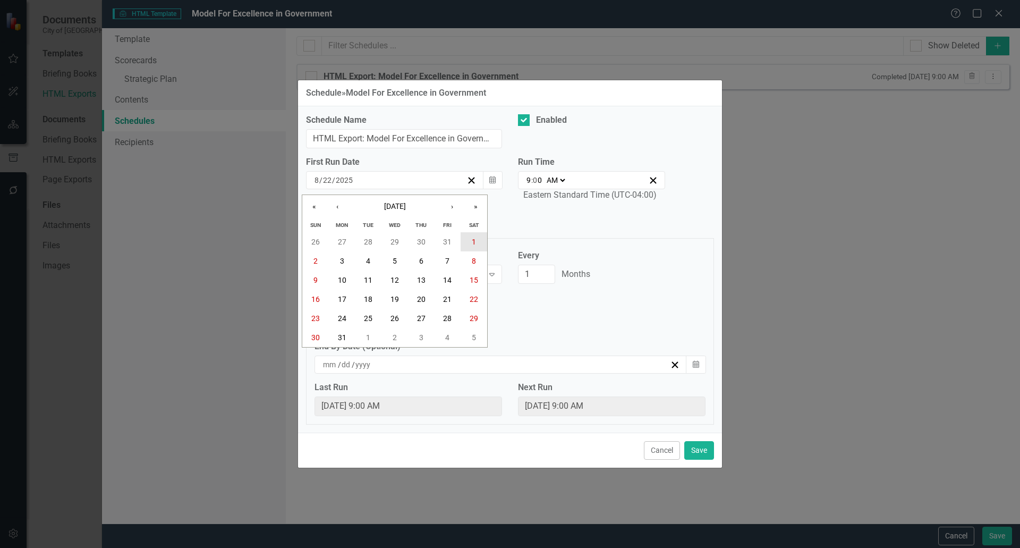
click at [474, 241] on abbr "1" at bounding box center [474, 241] width 4 height 8
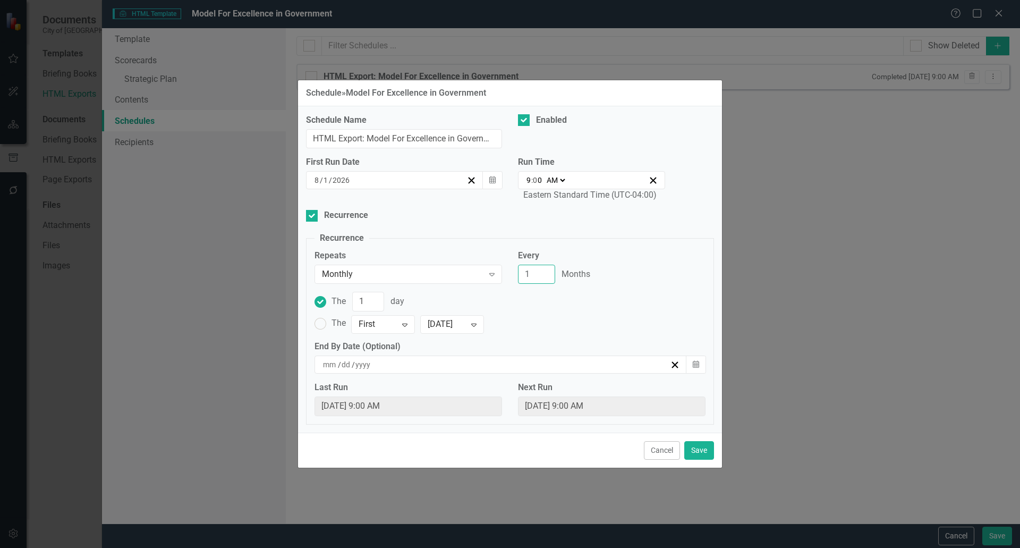
click at [530, 275] on input "1" at bounding box center [536, 275] width 37 height 20
type input "12"
click at [701, 450] on button "Save" at bounding box center [699, 450] width 30 height 19
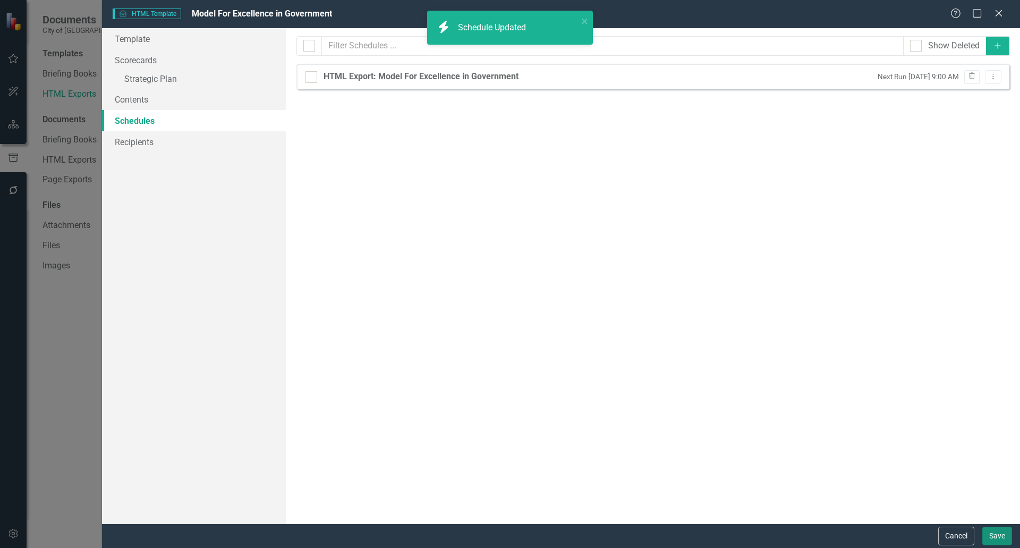
click at [994, 538] on button "Save" at bounding box center [997, 535] width 30 height 19
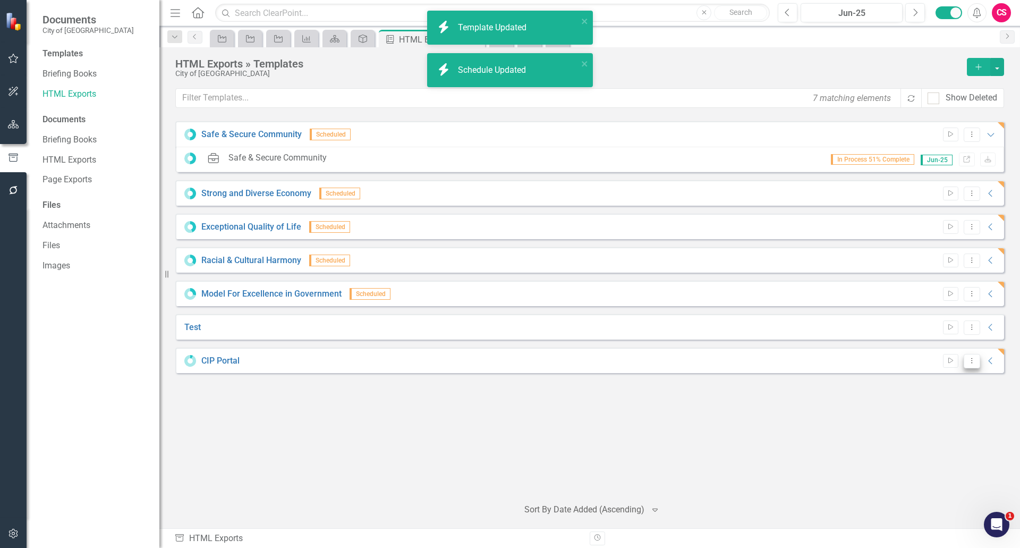
click at [971, 359] on icon "Dropdown Menu" at bounding box center [971, 360] width 9 height 7
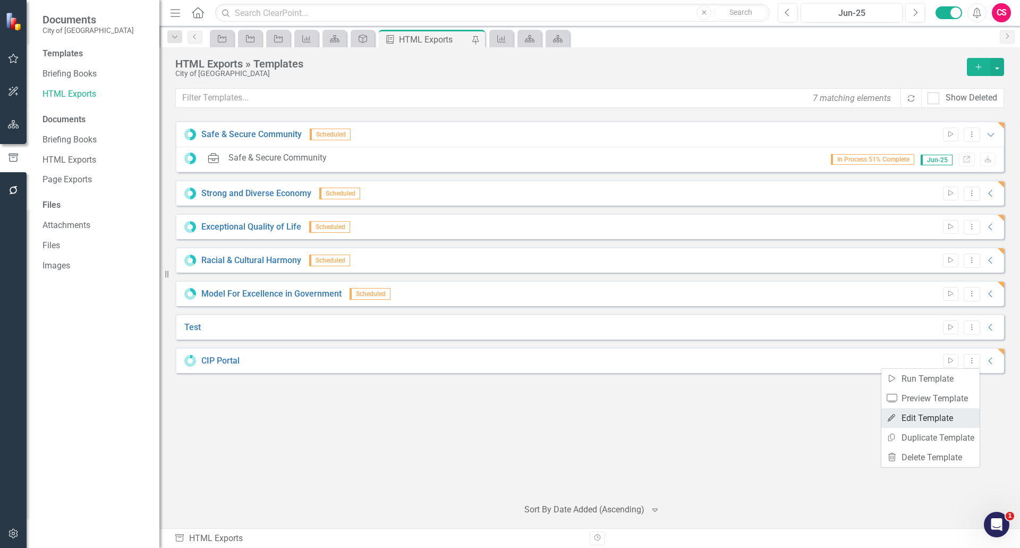
click at [938, 416] on link "Edit Edit Template" at bounding box center [930, 418] width 98 height 20
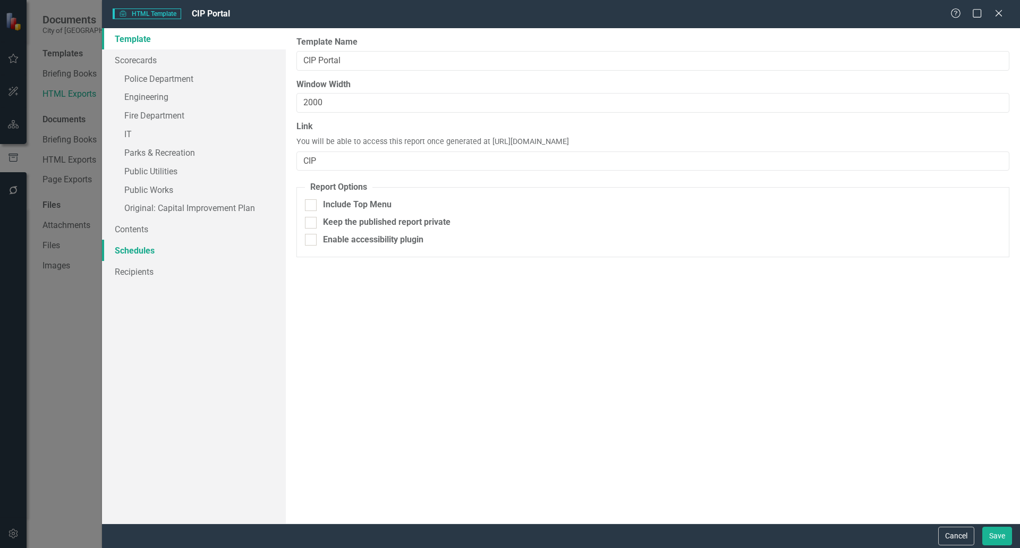
click at [138, 246] on link "Schedules" at bounding box center [194, 250] width 184 height 21
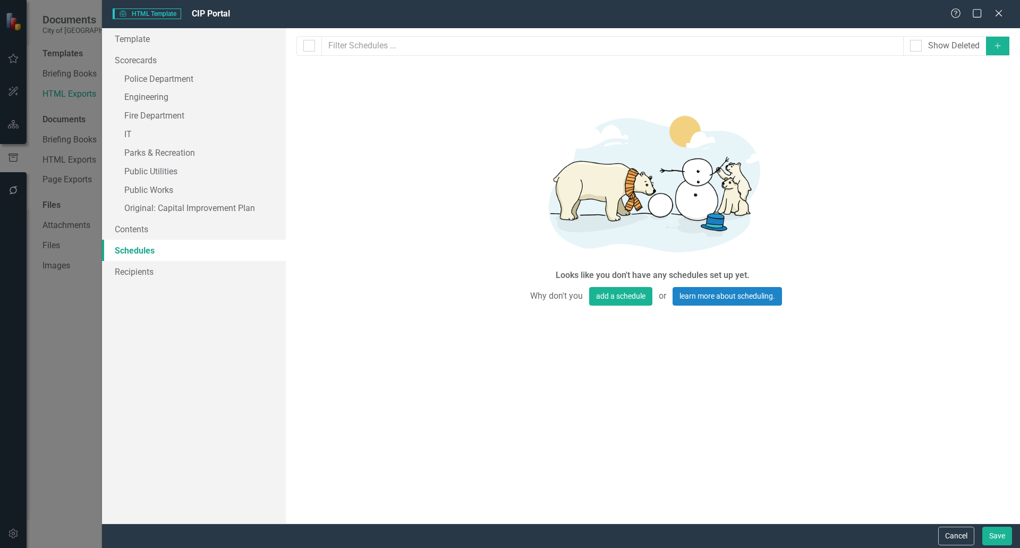
click at [994, 48] on icon "Add" at bounding box center [998, 45] width 10 height 7
select select "pm"
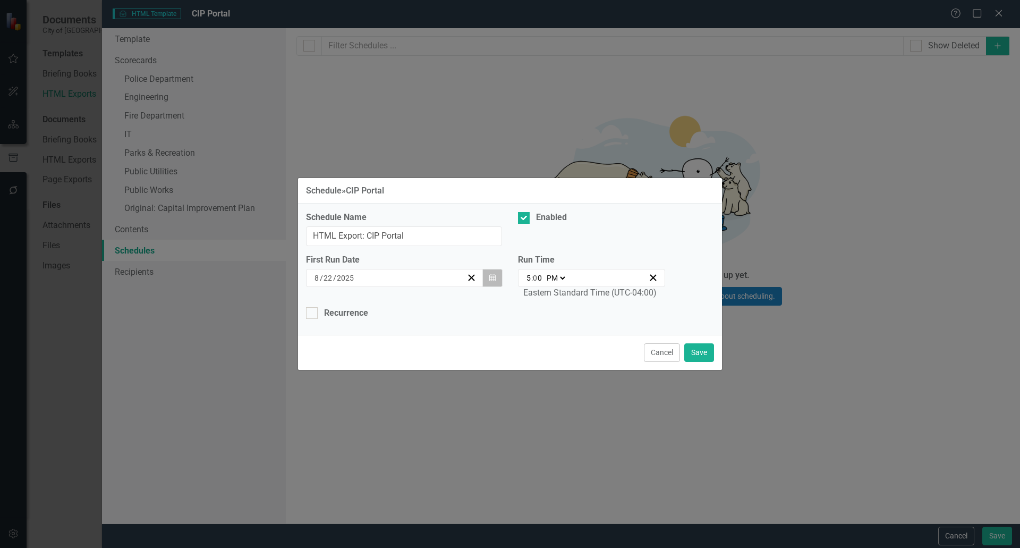
click at [495, 275] on icon "Calendar" at bounding box center [492, 277] width 6 height 7
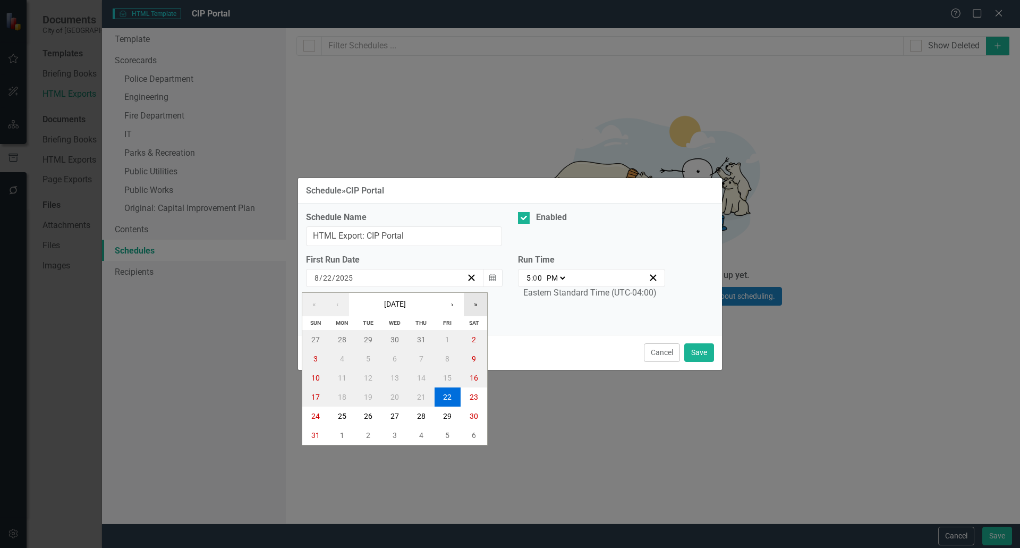
click at [472, 311] on button "»" at bounding box center [475, 304] width 23 height 23
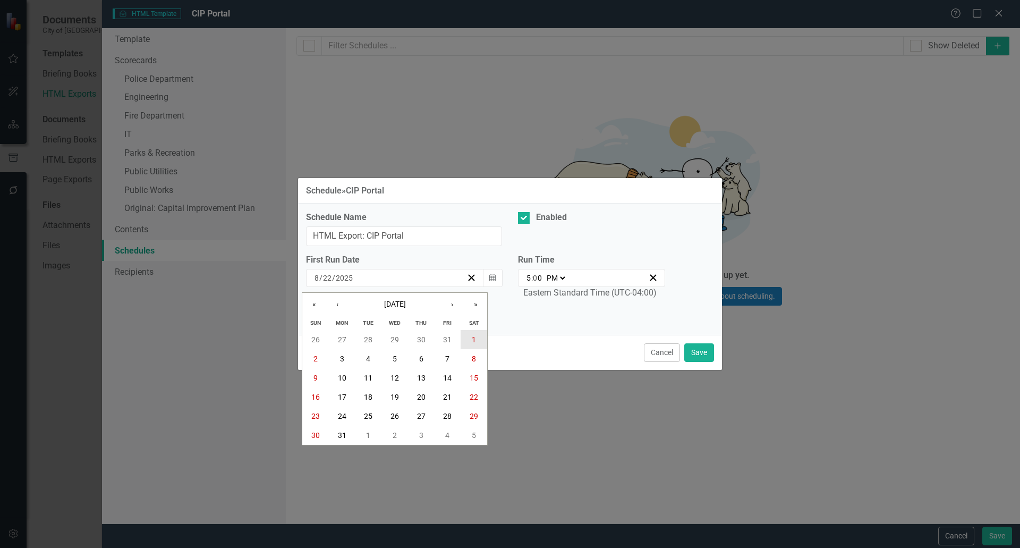
click at [472, 336] on abbr "1" at bounding box center [474, 339] width 4 height 8
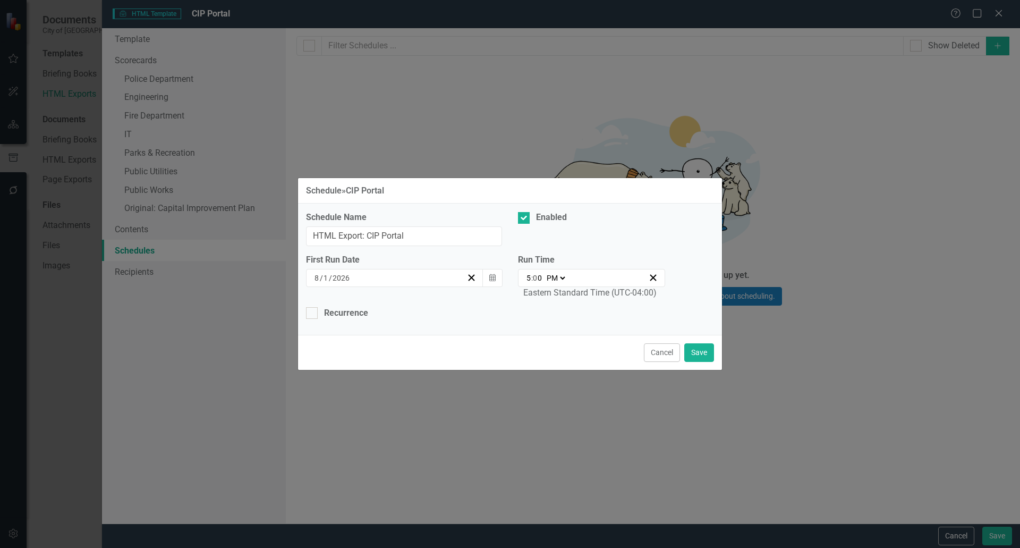
click at [314, 305] on div "First Run Date [DATE] Calendar Run Time 17:00 5 : 0 0 AM PM Eastern Standard Ti…" at bounding box center [510, 280] width 424 height 53
click at [314, 308] on div at bounding box center [312, 313] width 12 height 12
click at [313, 308] on input "Recurrence" at bounding box center [309, 310] width 7 height 7
checkbox input "true"
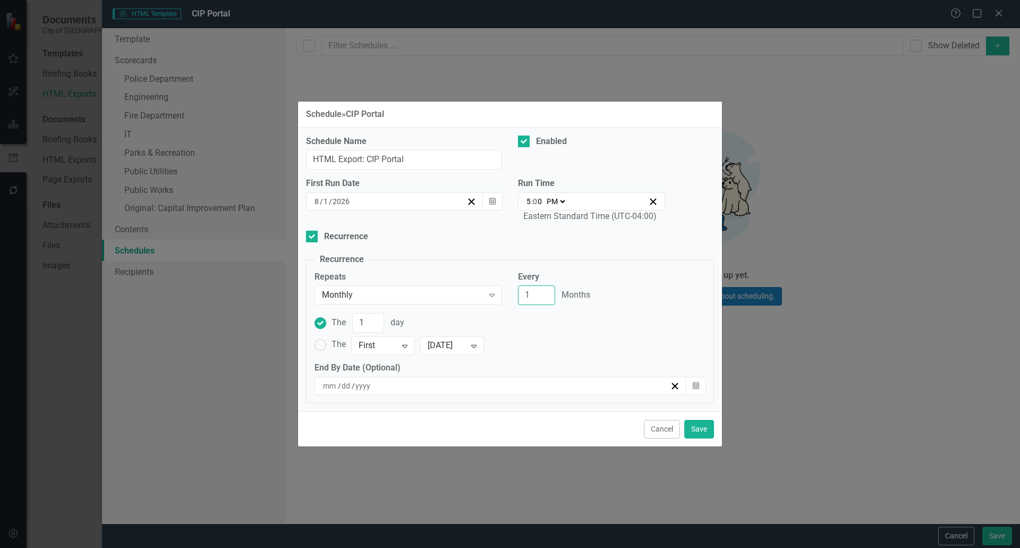
click at [531, 291] on input "1" at bounding box center [536, 295] width 37 height 20
type input "12"
click at [704, 427] on button "Save" at bounding box center [699, 429] width 30 height 19
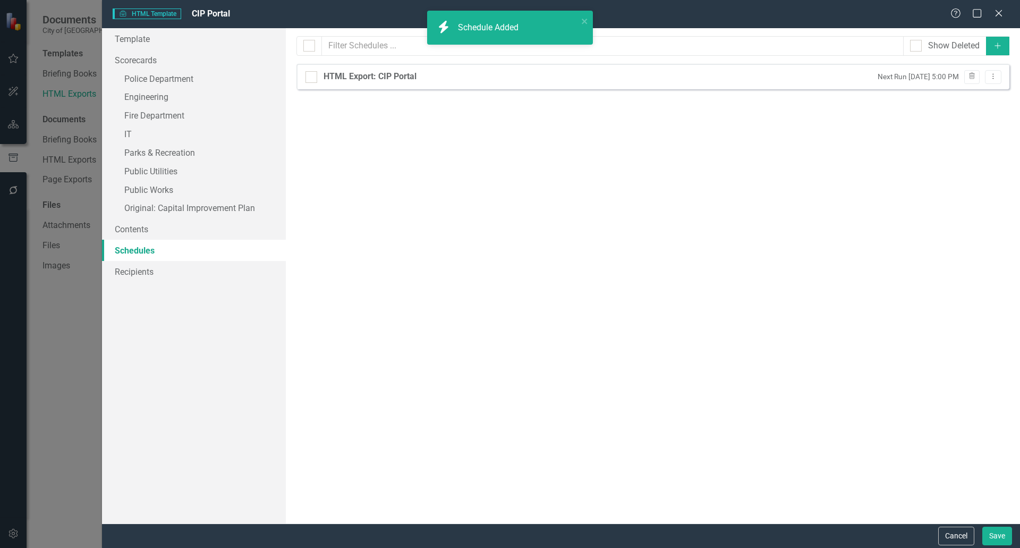
checkbox input "false"
drag, startPoint x: 989, startPoint y: 535, endPoint x: 898, endPoint y: 470, distance: 111.9
click at [898, 470] on form "HTML HTML Template CIP Portal Help Maximize Close Template Scorecards » Police …" at bounding box center [561, 274] width 918 height 548
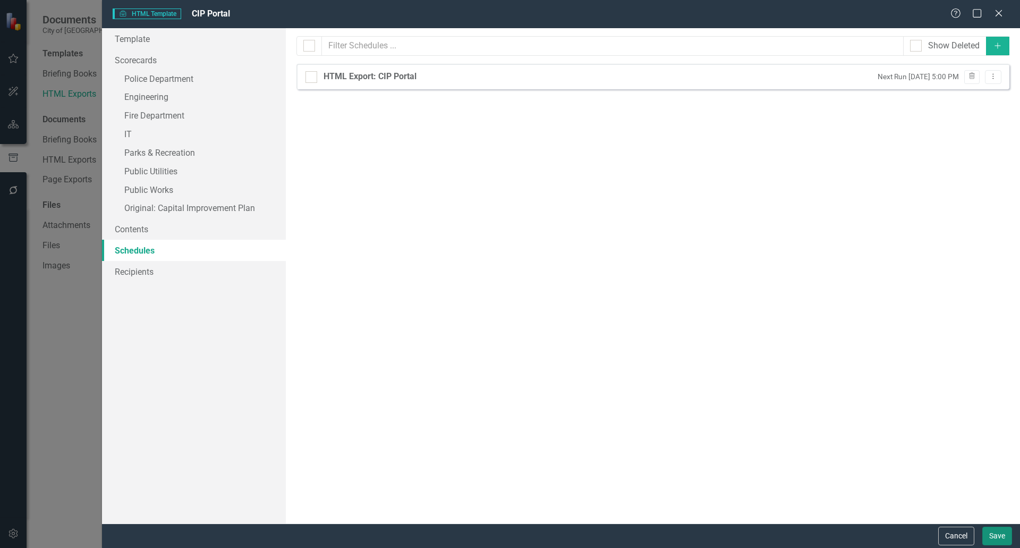
click at [992, 538] on button "Save" at bounding box center [997, 535] width 30 height 19
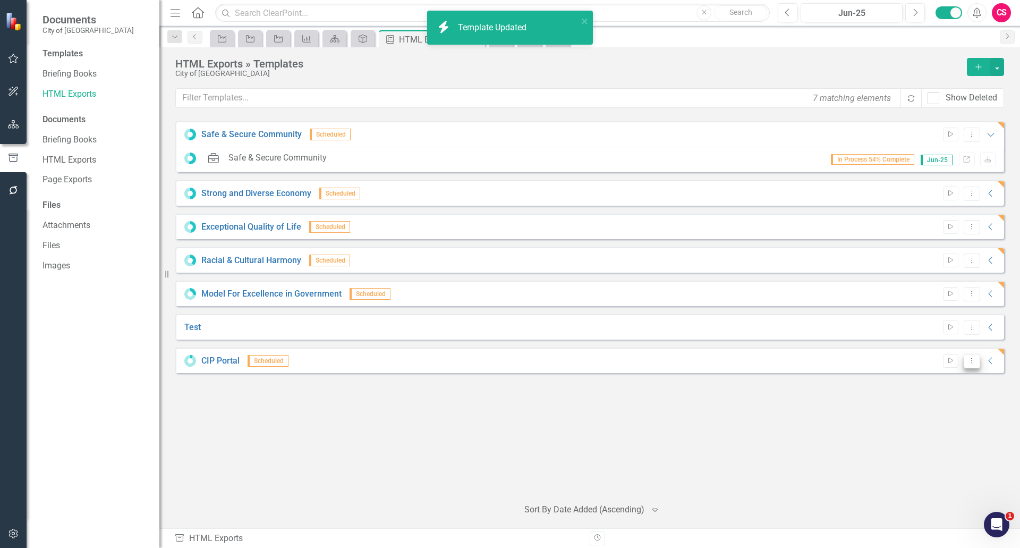
click at [965, 362] on button "Dropdown Menu" at bounding box center [972, 361] width 16 height 14
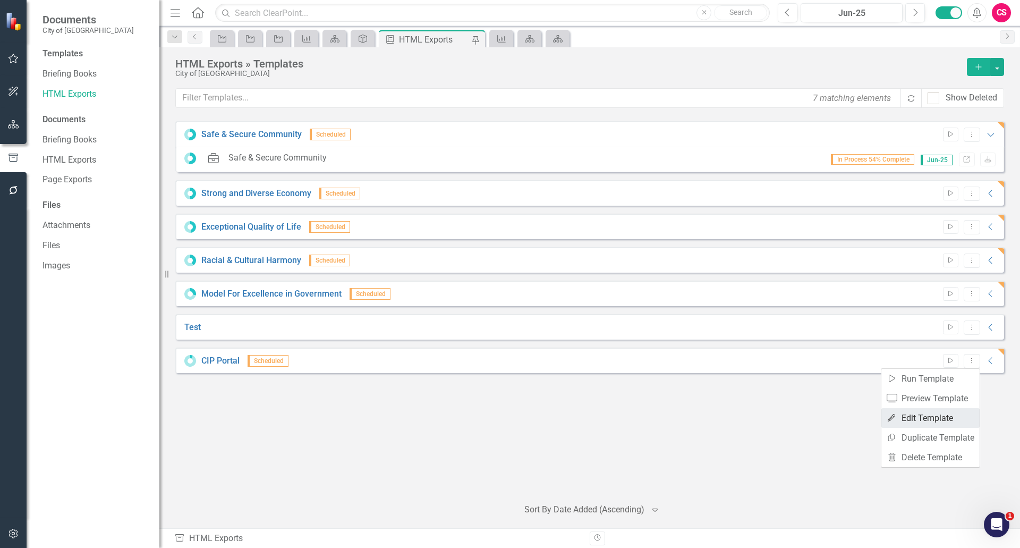
click at [914, 422] on link "Edit Edit Template" at bounding box center [930, 418] width 98 height 20
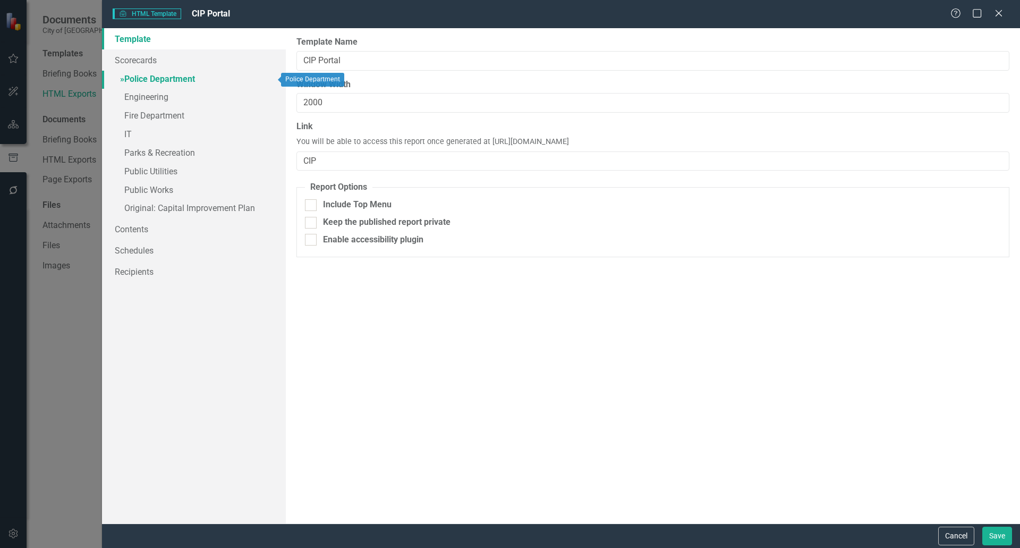
click at [175, 75] on link "» Police Department" at bounding box center [194, 80] width 184 height 19
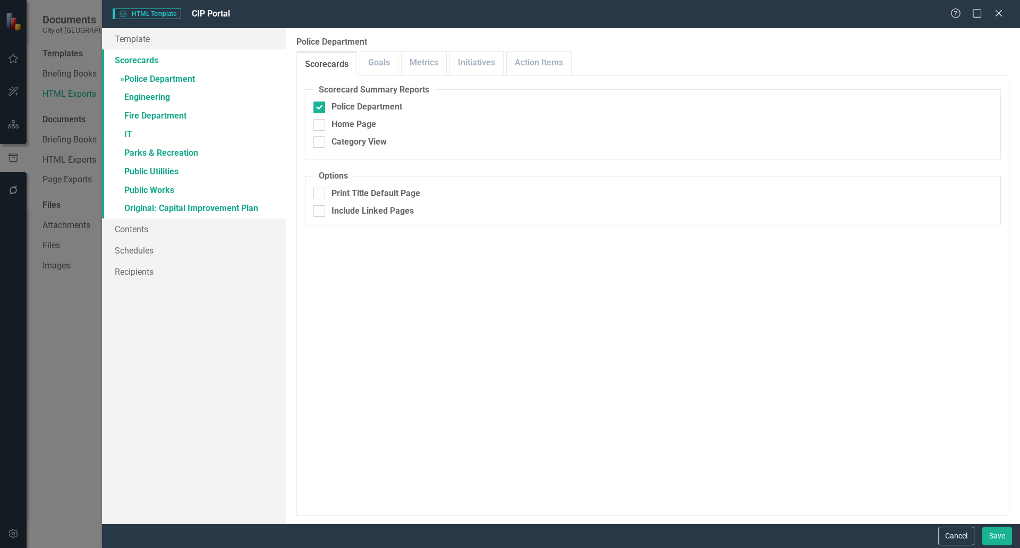
click at [131, 61] on link "Scorecards" at bounding box center [194, 59] width 184 height 21
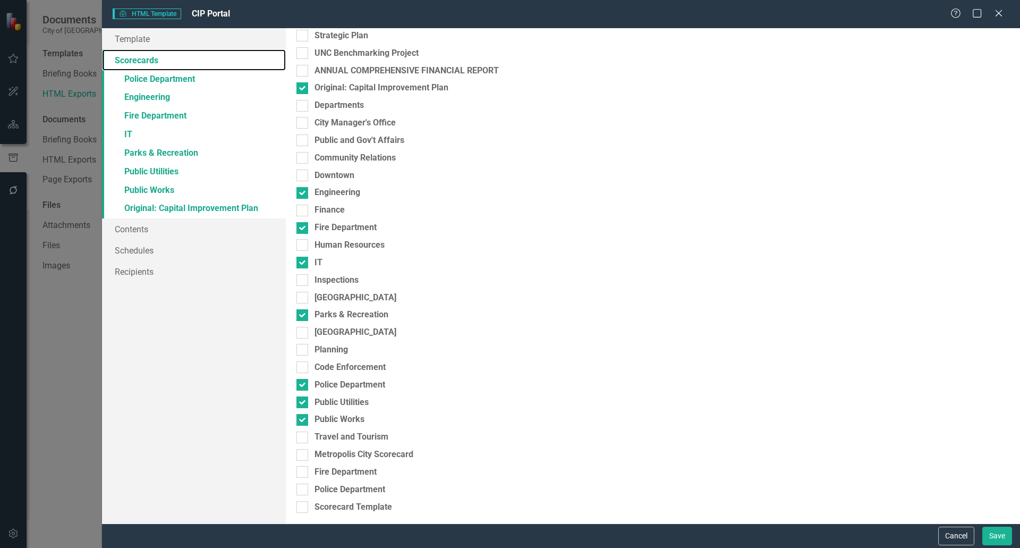
scroll to position [42, 0]
click at [951, 528] on button "Cancel" at bounding box center [956, 535] width 36 height 19
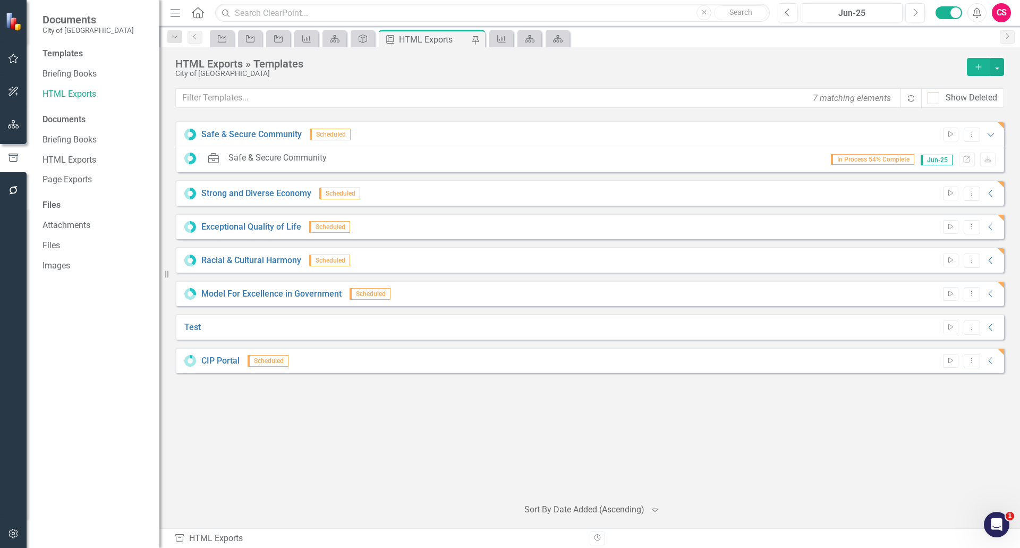
click at [902, 481] on div "Safe & Secure Community Scheduled Start Dropdown Menu Expanded HTML Safe & Secu…" at bounding box center [589, 304] width 829 height 367
drag, startPoint x: 101, startPoint y: 328, endPoint x: 526, endPoint y: 429, distance: 436.9
click at [526, 429] on div "Safe & Secure Community Scheduled Start Dropdown Menu Expanded HTML Safe & Secu…" at bounding box center [589, 304] width 829 height 367
click at [90, 327] on div "Templates Briefing Books HTML Exports Documents Briefing Books HTML Exports Pag…" at bounding box center [93, 298] width 133 height 500
click at [9, 532] on icon "button" at bounding box center [12, 534] width 9 height 10
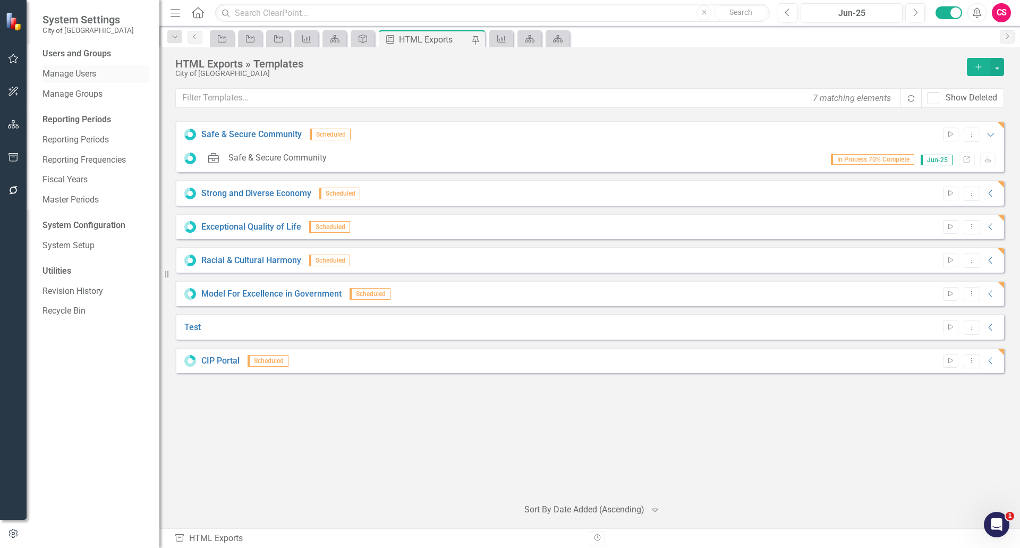
click at [91, 74] on link "Manage Users" at bounding box center [95, 74] width 106 height 12
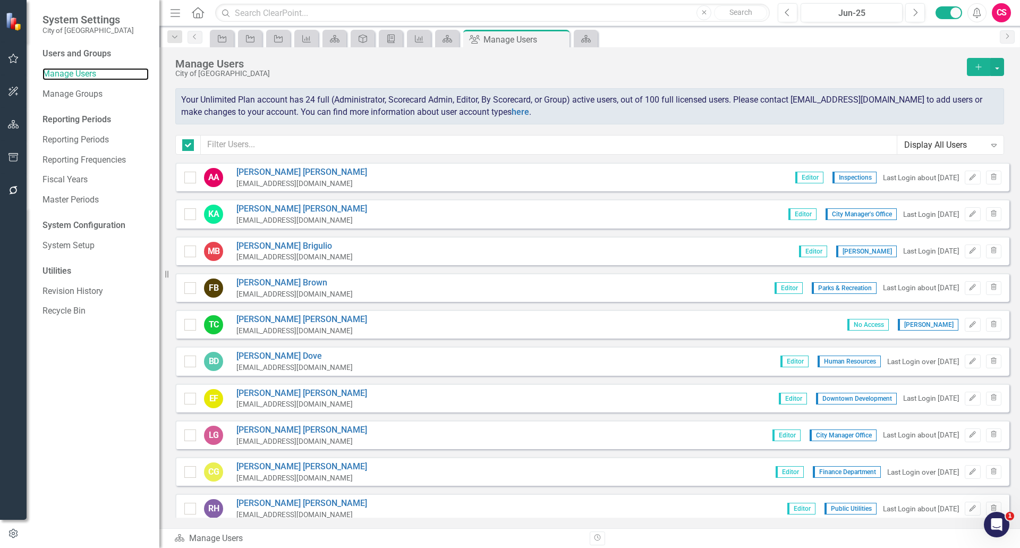
checkbox input "false"
click at [306, 149] on input "text" at bounding box center [549, 145] width 696 height 20
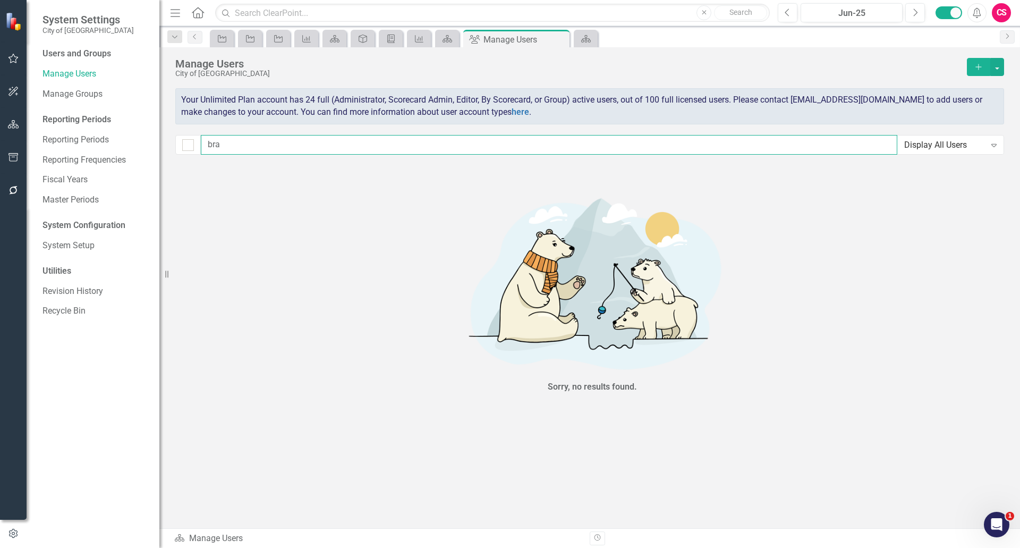
type input "br"
checkbox input "false"
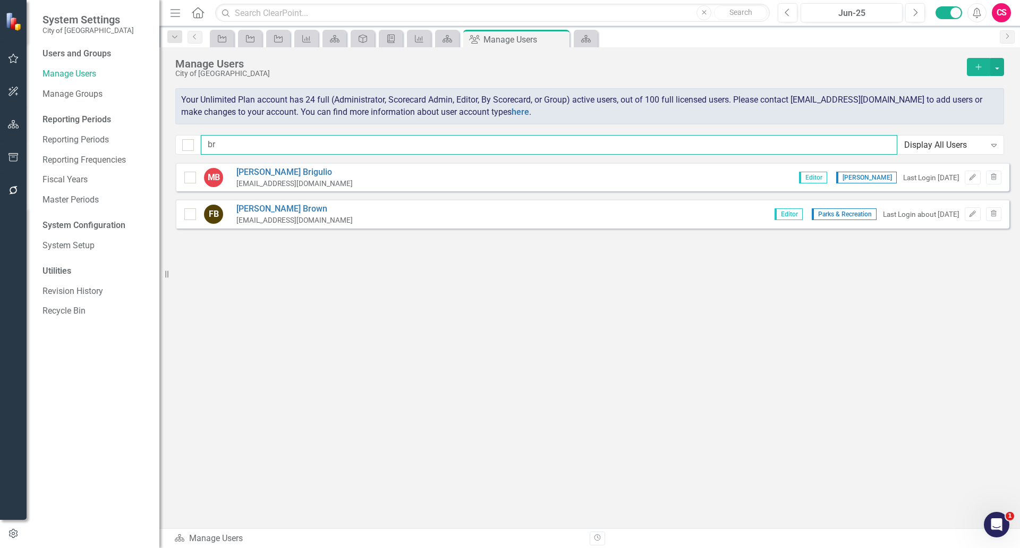
type input "b"
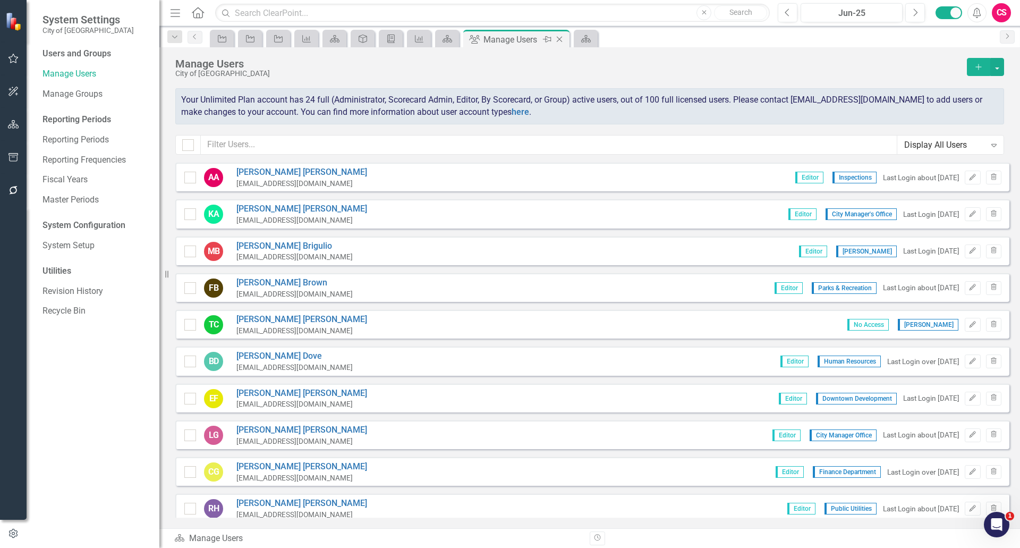
click at [560, 37] on icon "Close" at bounding box center [559, 39] width 11 height 8
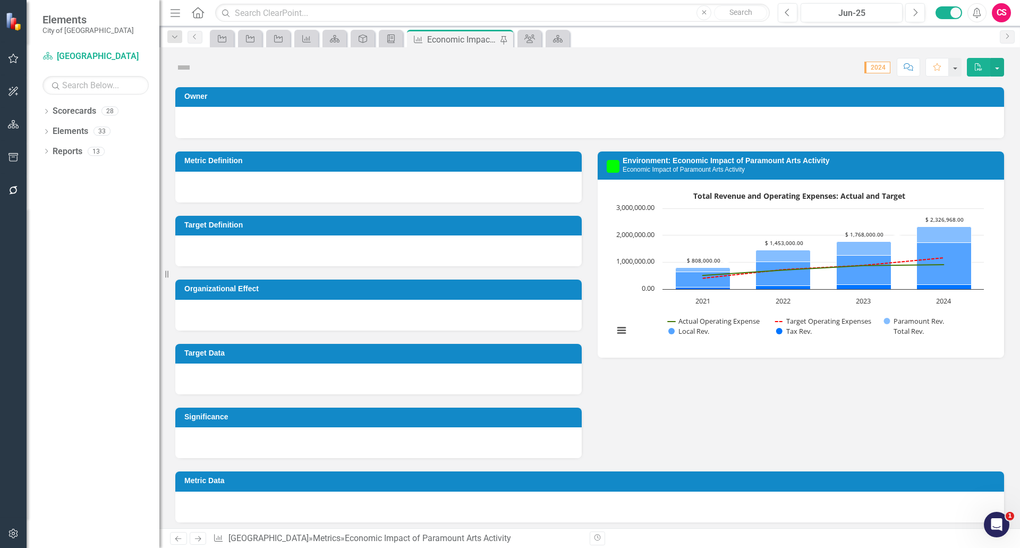
click at [10, 190] on icon "button" at bounding box center [13, 190] width 8 height 8
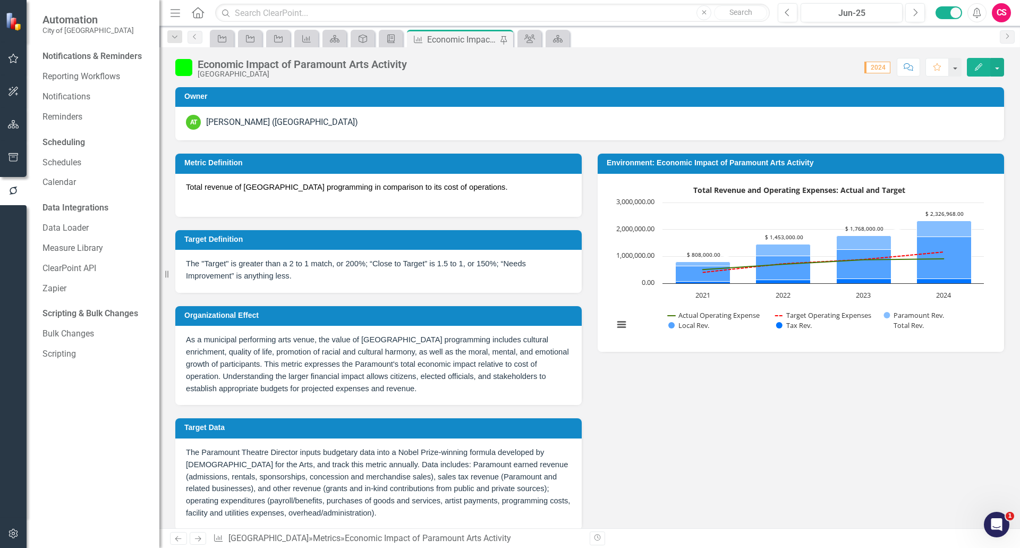
click at [11, 164] on button "button" at bounding box center [14, 158] width 24 height 22
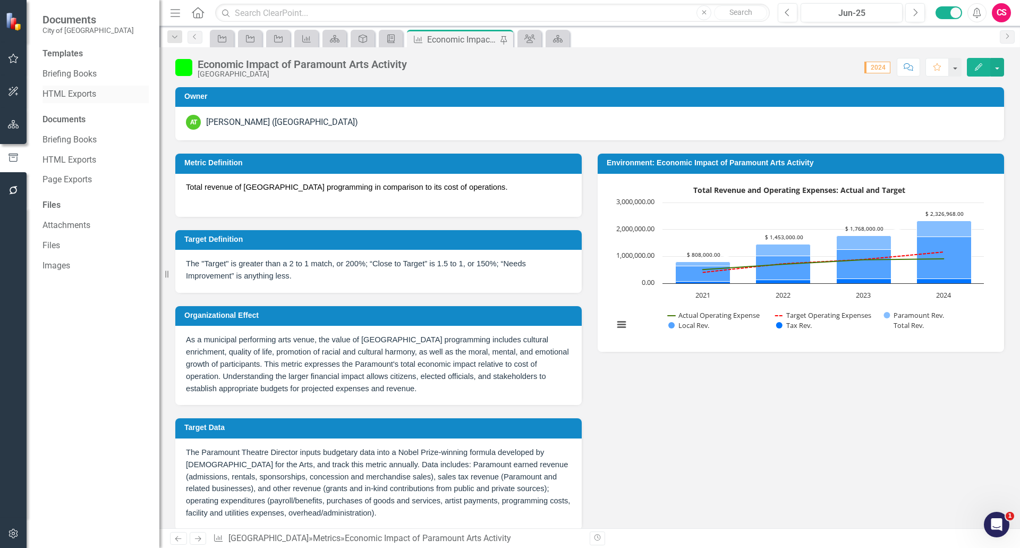
click at [74, 98] on link "HTML Exports" at bounding box center [95, 94] width 106 height 12
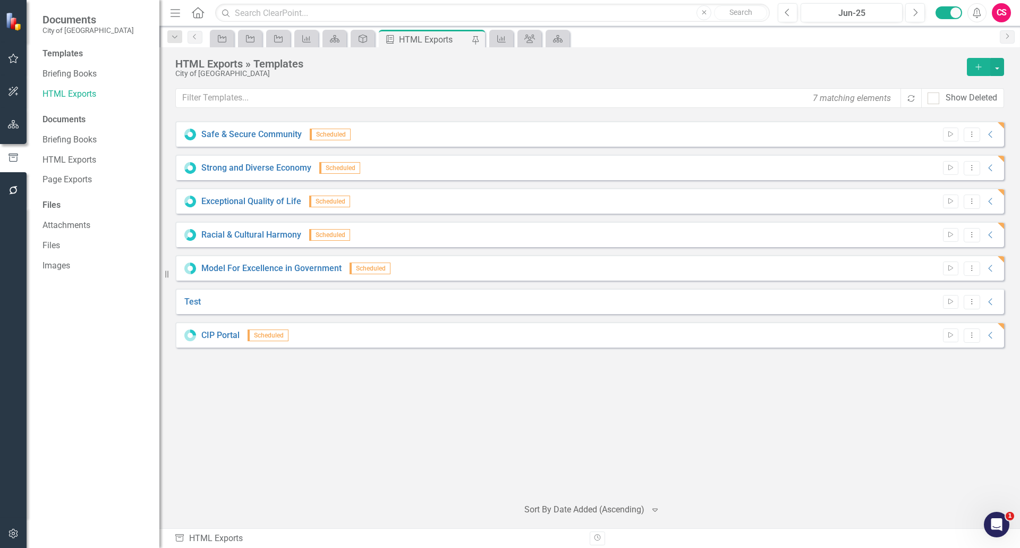
click at [951, 418] on div "Safe & Secure Community Scheduled Start Dropdown Menu Collapse HTML Safe & Secu…" at bounding box center [589, 304] width 829 height 367
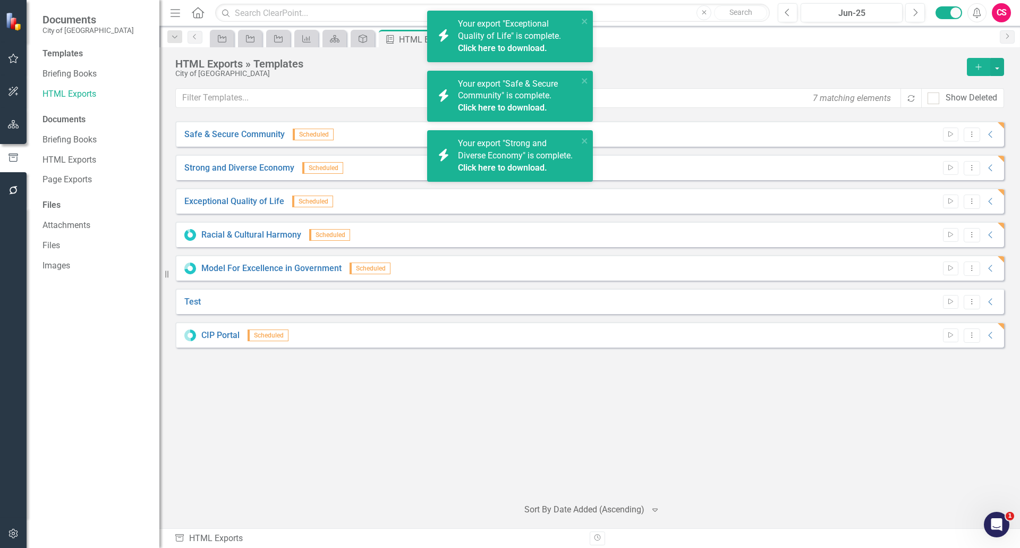
click at [152, 331] on div "Templates Briefing Books HTML Exports Documents Briefing Books HTML Exports Pag…" at bounding box center [93, 298] width 133 height 500
click at [86, 143] on link "Briefing Books" at bounding box center [95, 140] width 106 height 12
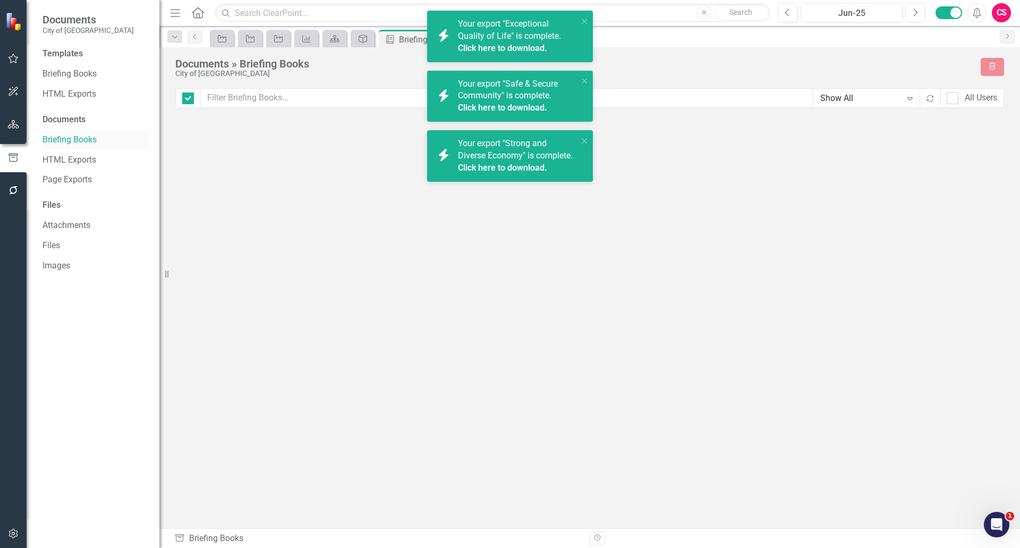
checkbox input "false"
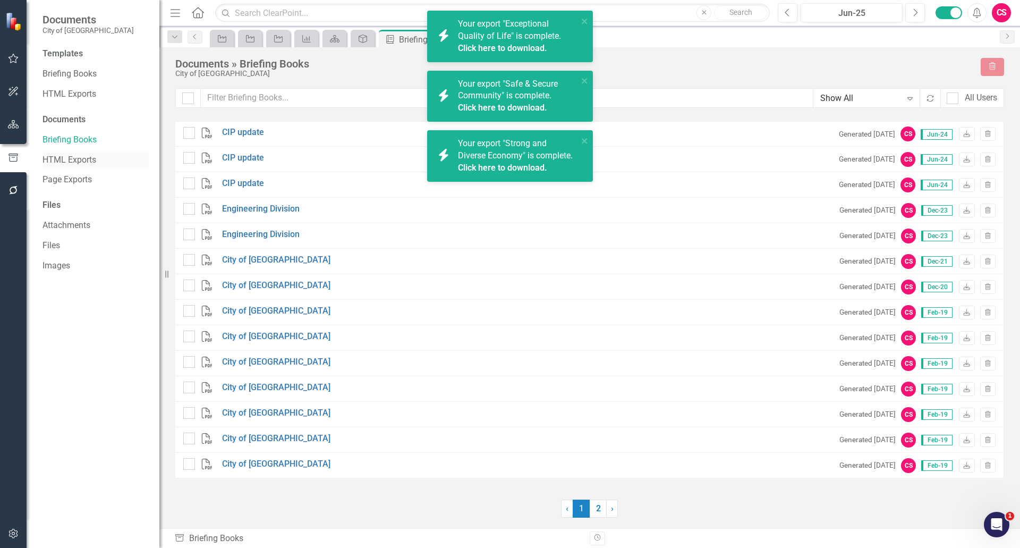
click at [83, 154] on link "HTML Exports" at bounding box center [95, 160] width 106 height 12
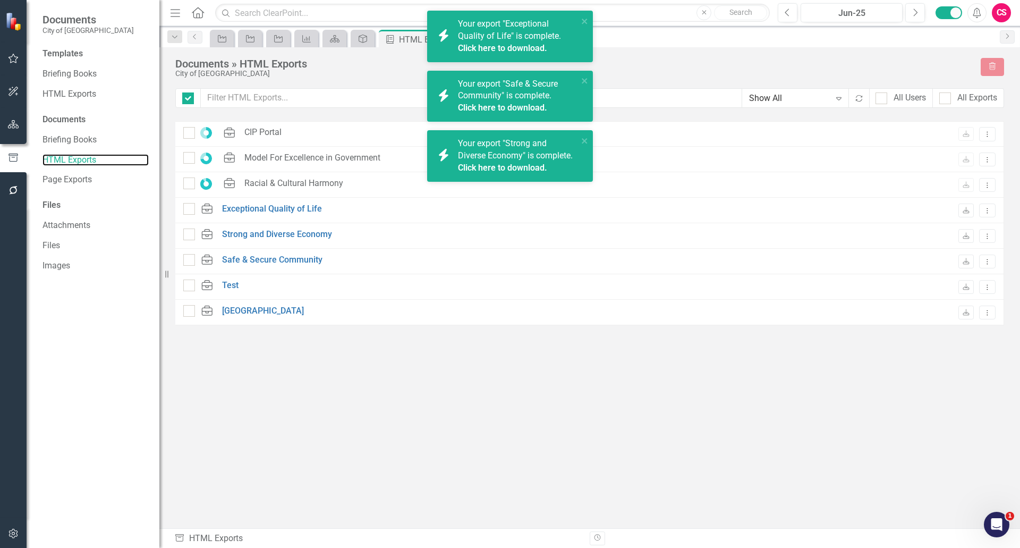
checkbox input "false"
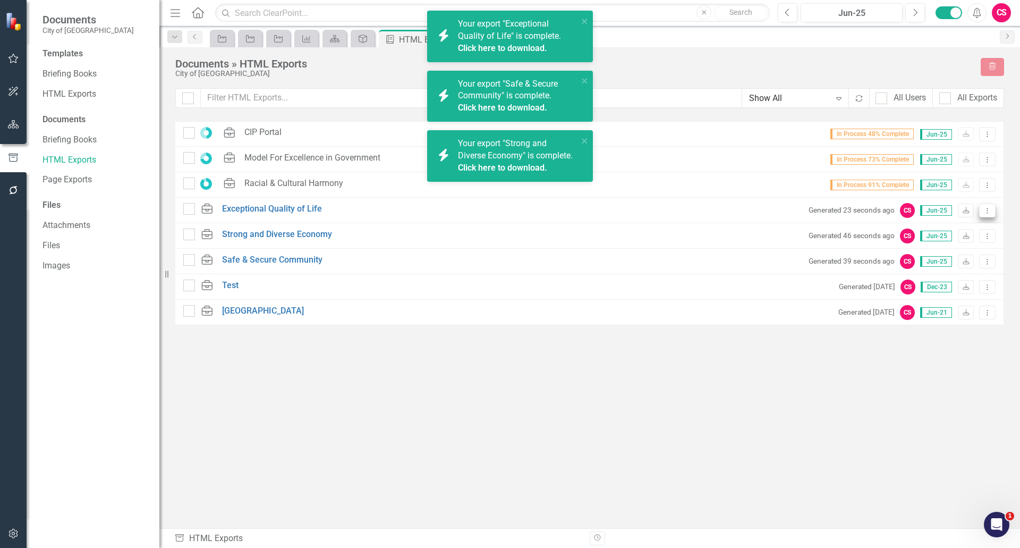
click at [987, 211] on icon "Dropdown Menu" at bounding box center [987, 210] width 9 height 7
click at [236, 203] on link "Exceptional Quality of Life" at bounding box center [272, 209] width 100 height 12
click at [71, 88] on link "HTML Exports" at bounding box center [95, 94] width 106 height 12
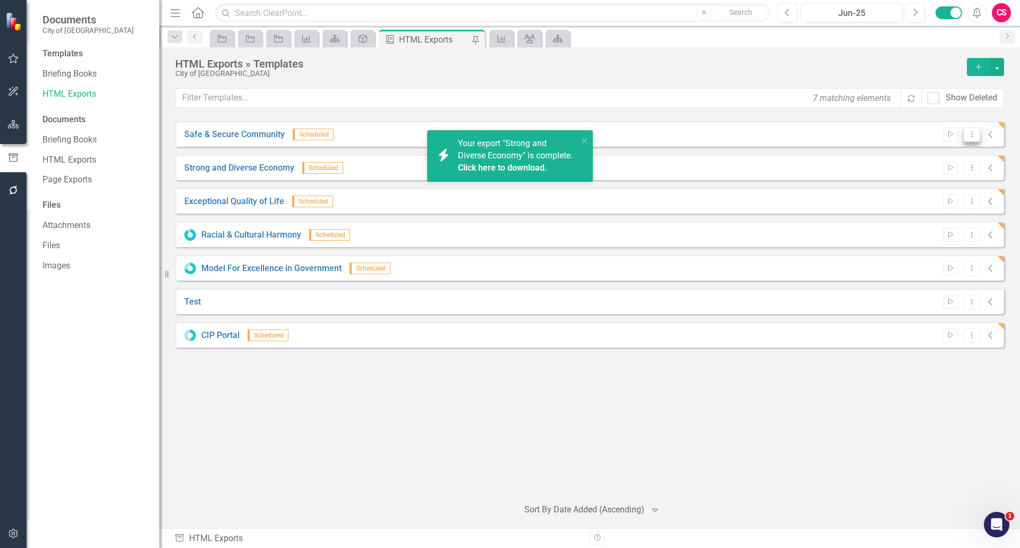
click at [967, 138] on button "Dropdown Menu" at bounding box center [972, 134] width 16 height 14
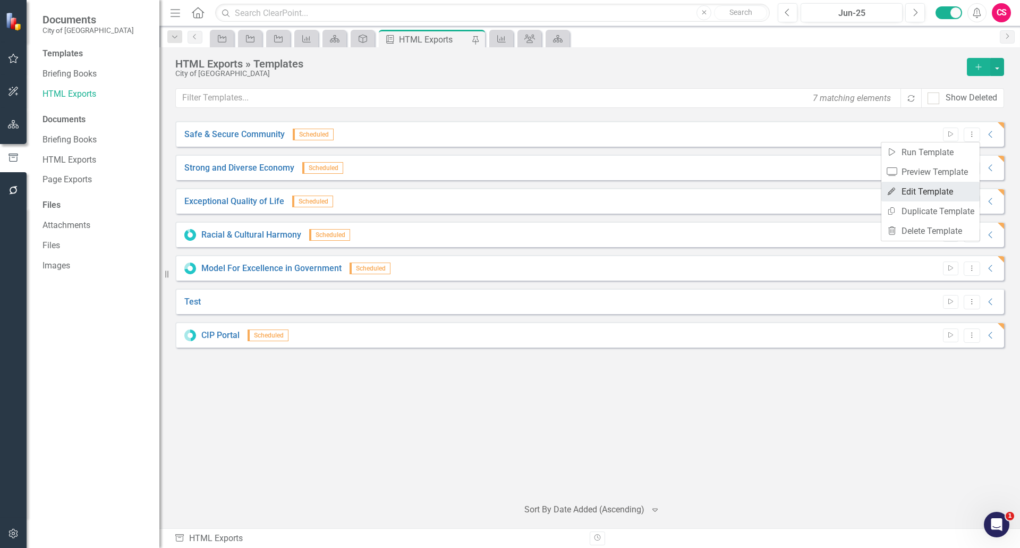
click at [924, 190] on link "Edit Edit Template" at bounding box center [930, 192] width 98 height 20
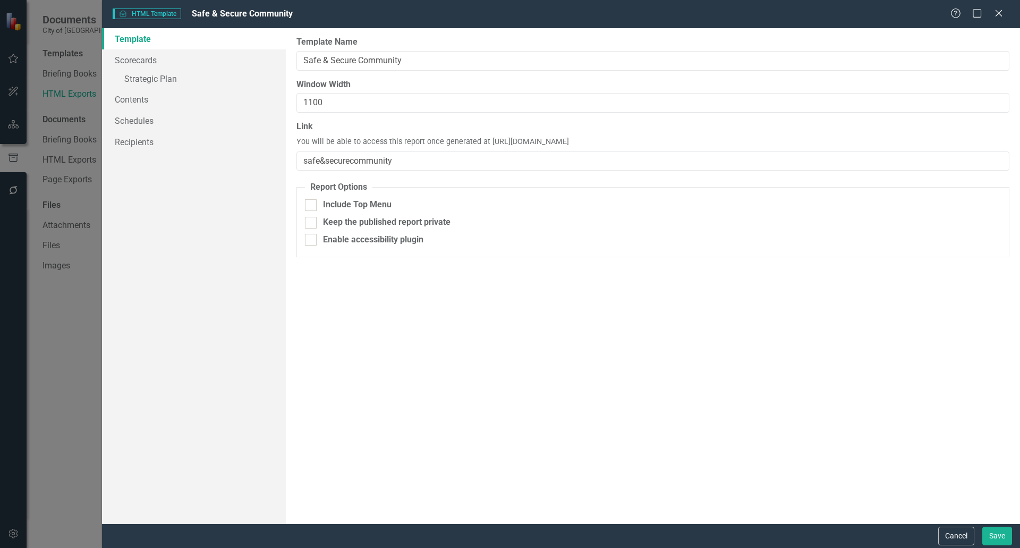
click at [737, 143] on div "Link You will be able to access this report once generated at [URL][DOMAIN_NAME…" at bounding box center [652, 146] width 713 height 50
drag, startPoint x: 728, startPoint y: 140, endPoint x: 486, endPoint y: 139, distance: 242.3
click at [486, 139] on div "Link You will be able to access this report once generated at [URL][DOMAIN_NAME…" at bounding box center [652, 146] width 713 height 50
copy span "[URL][DOMAIN_NAME]"
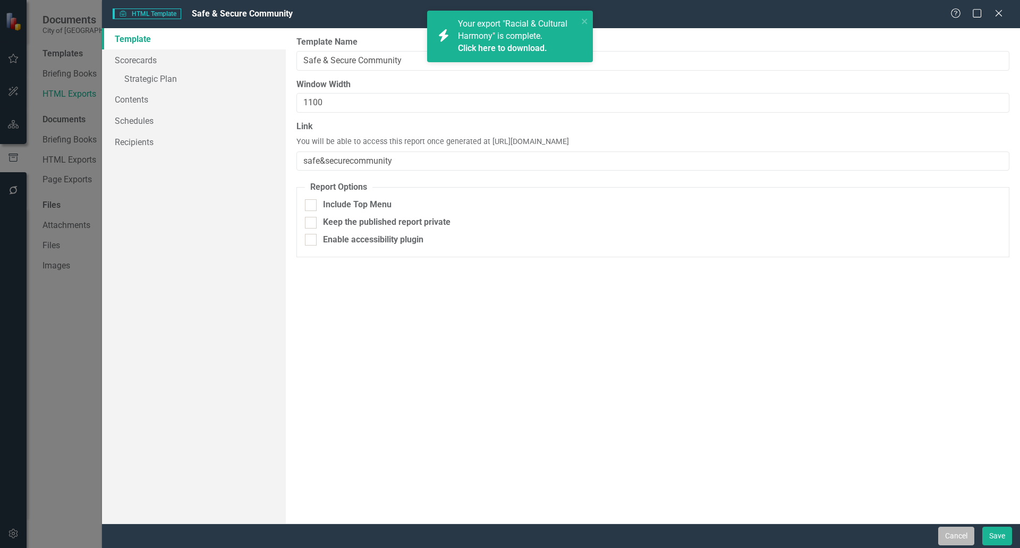
click at [948, 529] on button "Cancel" at bounding box center [956, 535] width 36 height 19
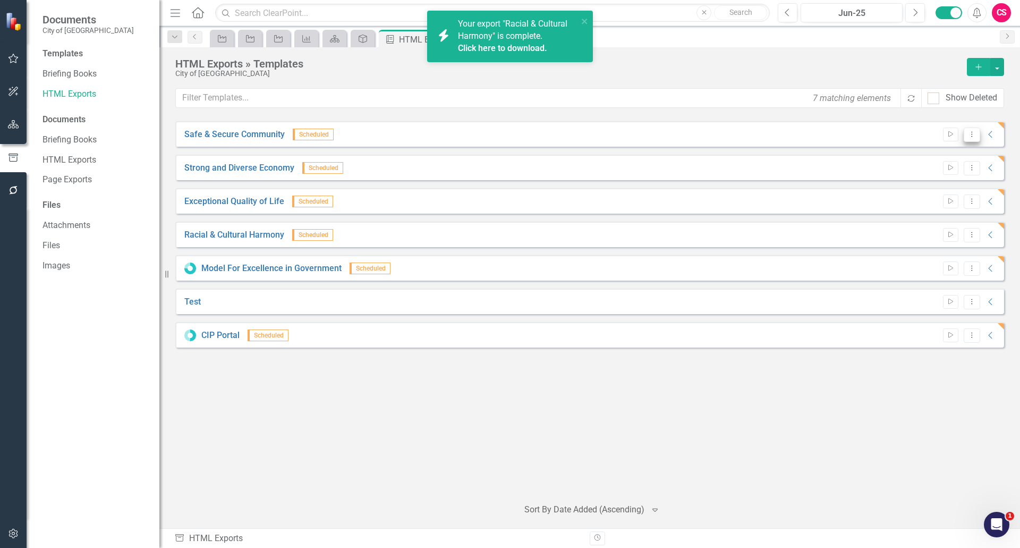
click at [971, 134] on icon "Dropdown Menu" at bounding box center [971, 134] width 9 height 7
click at [949, 186] on link "Edit Edit Template" at bounding box center [930, 192] width 98 height 20
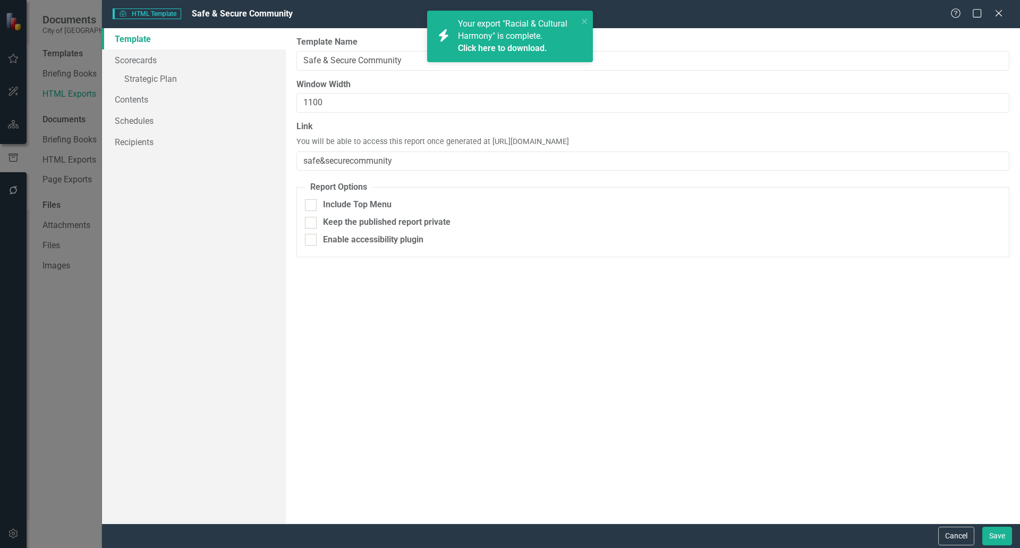
drag, startPoint x: 724, startPoint y: 141, endPoint x: 485, endPoint y: 144, distance: 239.1
click at [485, 144] on div "Link You will be able to access this report once generated at [URL][DOMAIN_NAME…" at bounding box center [652, 146] width 713 height 50
click at [485, 144] on span "You will be able to access this report once generated at [URL][DOMAIN_NAME]" at bounding box center [432, 142] width 273 height 11
drag, startPoint x: 488, startPoint y: 140, endPoint x: 603, endPoint y: 139, distance: 115.8
click at [569, 139] on span "You will be able to access this report once generated at [URL][DOMAIN_NAME]" at bounding box center [432, 142] width 273 height 11
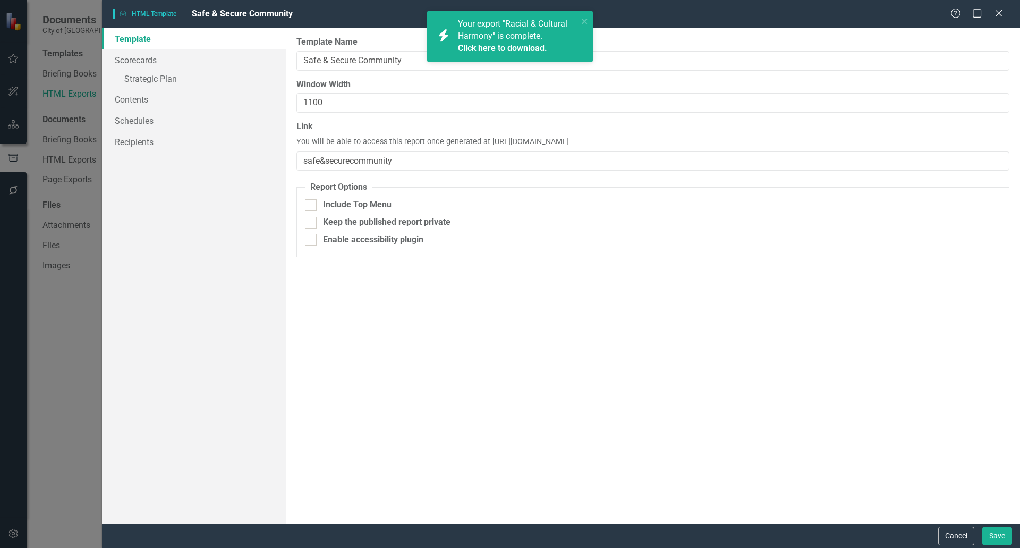
drag, startPoint x: 487, startPoint y: 142, endPoint x: 722, endPoint y: 138, distance: 235.4
click at [722, 138] on div "Link You will be able to access this report once generated at [URL][DOMAIN_NAME…" at bounding box center [652, 146] width 713 height 50
copy span "[URL][DOMAIN_NAME]"
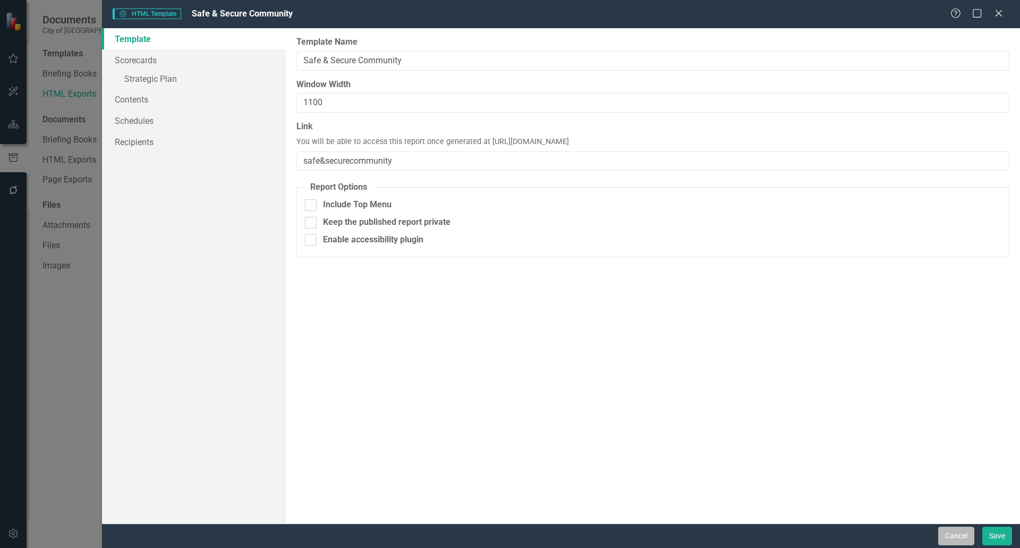
click at [948, 534] on button "Cancel" at bounding box center [956, 535] width 36 height 19
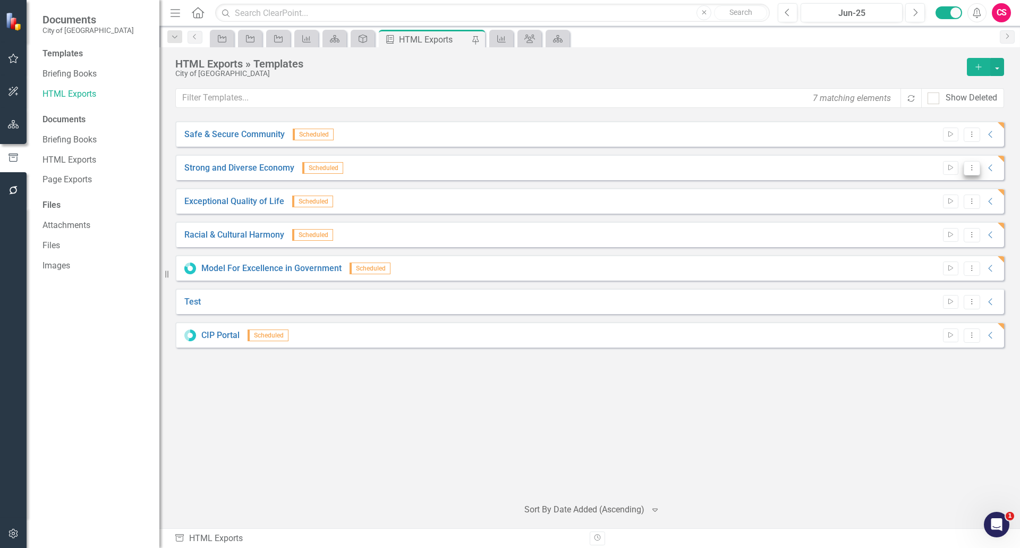
click at [972, 168] on icon "Dropdown Menu" at bounding box center [971, 167] width 9 height 7
click at [921, 220] on link "Edit Edit Template" at bounding box center [930, 225] width 98 height 20
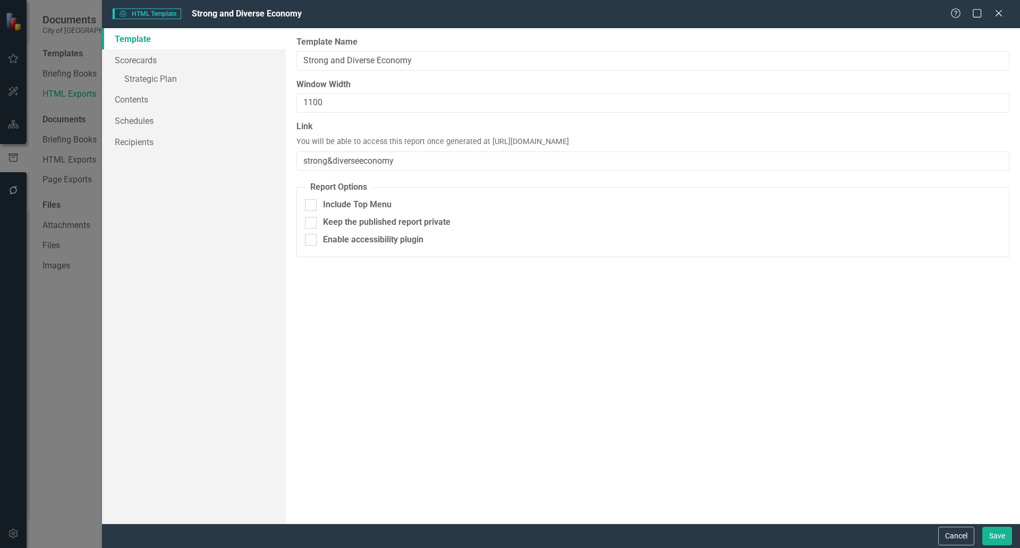
drag, startPoint x: 720, startPoint y: 141, endPoint x: 486, endPoint y: 139, distance: 234.3
click at [486, 139] on span "You will be able to access this report once generated at [URL][DOMAIN_NAME]" at bounding box center [432, 142] width 273 height 11
copy span "[URL][DOMAIN_NAME]"
click at [946, 536] on button "Cancel" at bounding box center [956, 535] width 36 height 19
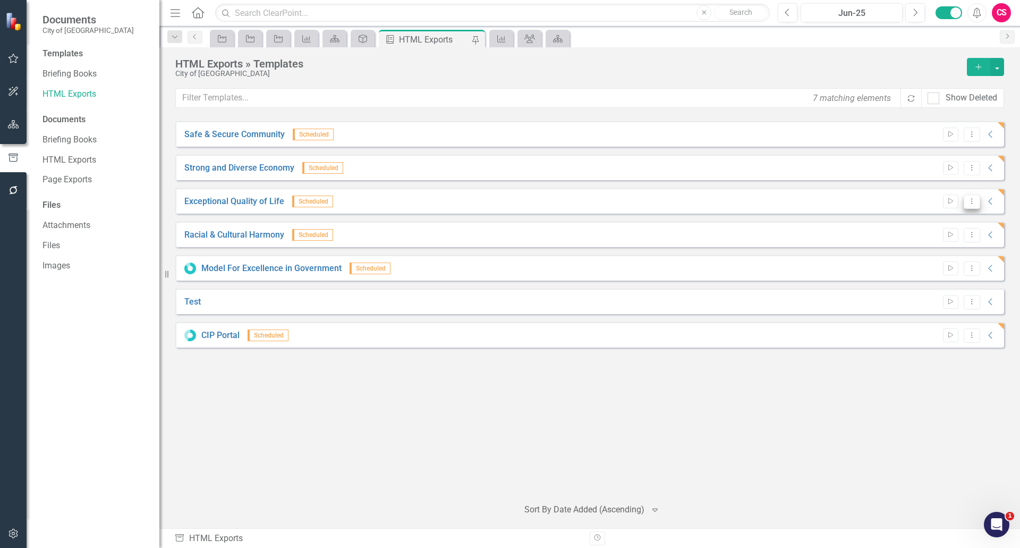
click at [975, 205] on button "Dropdown Menu" at bounding box center [972, 201] width 16 height 14
click at [938, 255] on link "Edit Edit Template" at bounding box center [930, 259] width 98 height 20
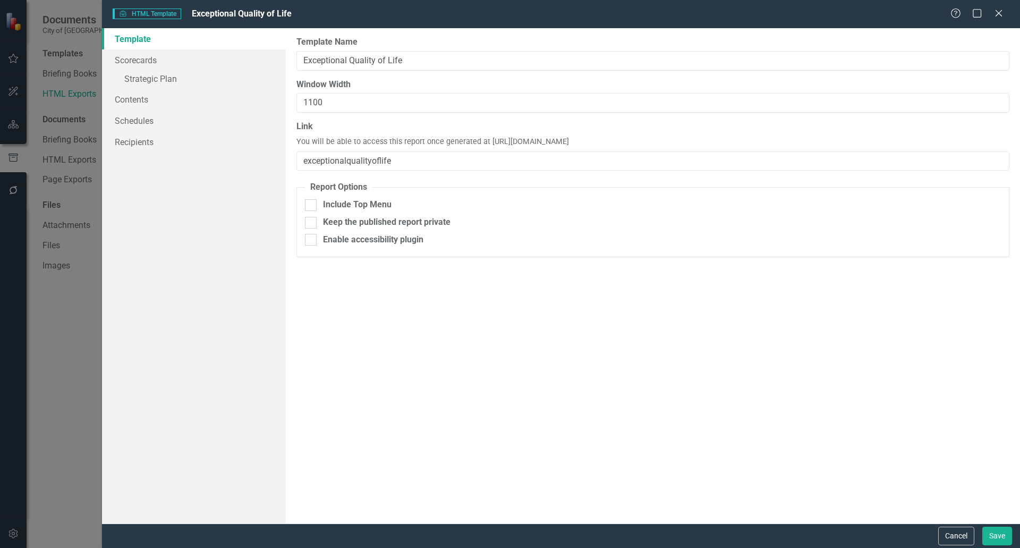
drag, startPoint x: 723, startPoint y: 139, endPoint x: 523, endPoint y: 134, distance: 200.3
click at [523, 134] on div "Link You will be able to access this report once generated at [URL][DOMAIN_NAME…" at bounding box center [652, 146] width 713 height 50
click at [504, 140] on span "You will be able to access this report once generated at [URL][DOMAIN_NAME]" at bounding box center [432, 142] width 273 height 11
click at [488, 140] on span "You will be able to access this report once generated at [URL][DOMAIN_NAME]" at bounding box center [432, 142] width 273 height 11
drag, startPoint x: 487, startPoint y: 142, endPoint x: 745, endPoint y: 135, distance: 258.8
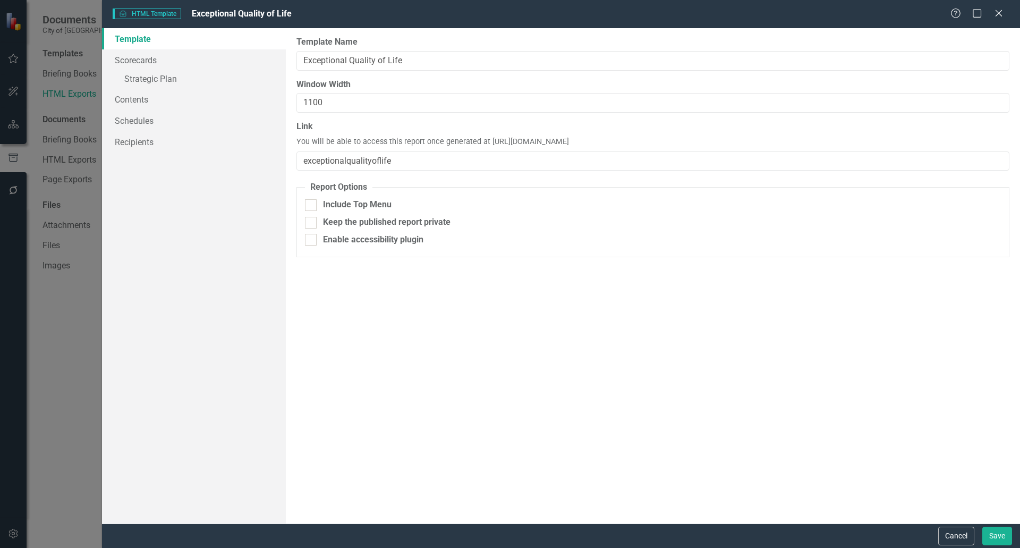
click at [745, 135] on div "Link You will be able to access this report once generated at [URL][DOMAIN_NAME…" at bounding box center [652, 146] width 713 height 50
copy span "[URL][DOMAIN_NAME]"
click at [942, 531] on button "Cancel" at bounding box center [956, 535] width 36 height 19
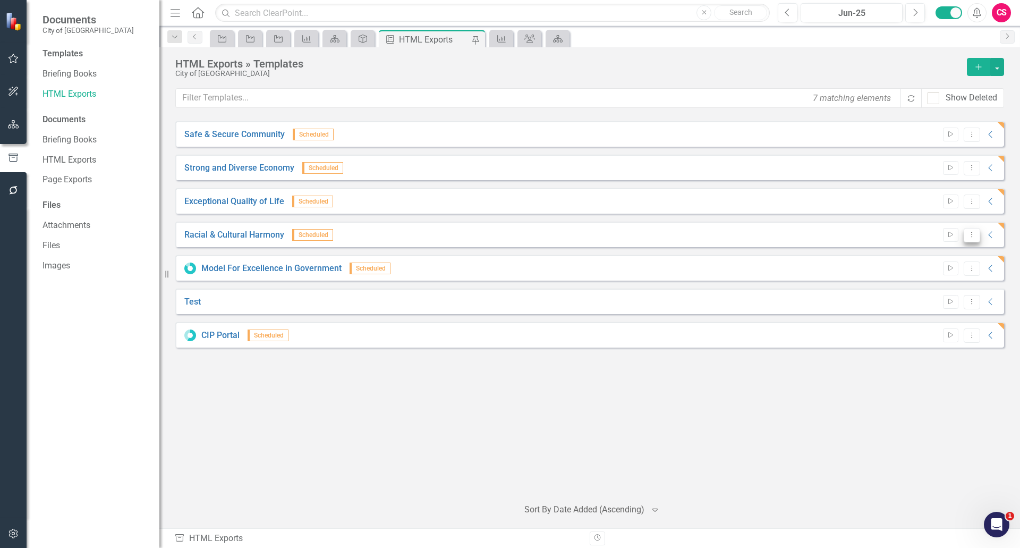
click at [970, 232] on icon "Dropdown Menu" at bounding box center [971, 234] width 9 height 7
click at [930, 287] on link "Edit Edit Template" at bounding box center [930, 292] width 98 height 20
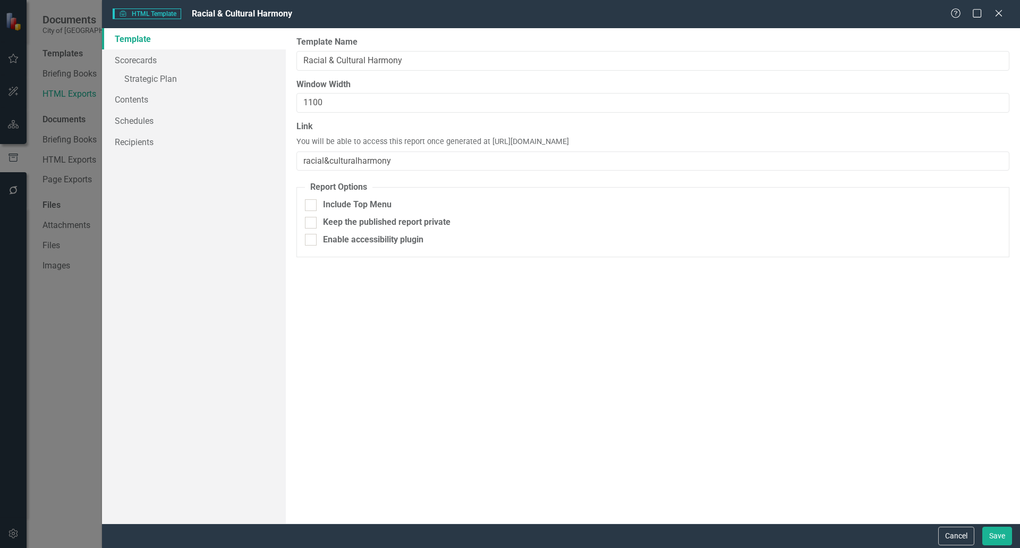
drag, startPoint x: 721, startPoint y: 138, endPoint x: 487, endPoint y: 140, distance: 234.3
click at [487, 140] on div "Link You will be able to access this report once generated at [URL][DOMAIN_NAME…" at bounding box center [652, 146] width 713 height 50
copy span "[URL][DOMAIN_NAME]"
click at [940, 539] on button "Cancel" at bounding box center [956, 535] width 36 height 19
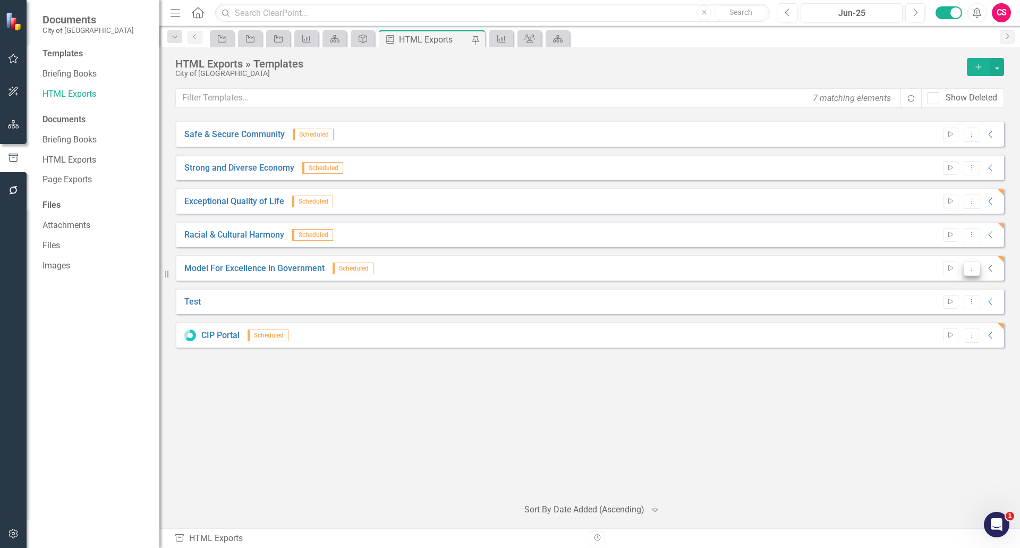
click at [974, 269] on icon "Dropdown Menu" at bounding box center [971, 268] width 9 height 7
click at [943, 331] on link "Edit Edit Template" at bounding box center [930, 326] width 98 height 20
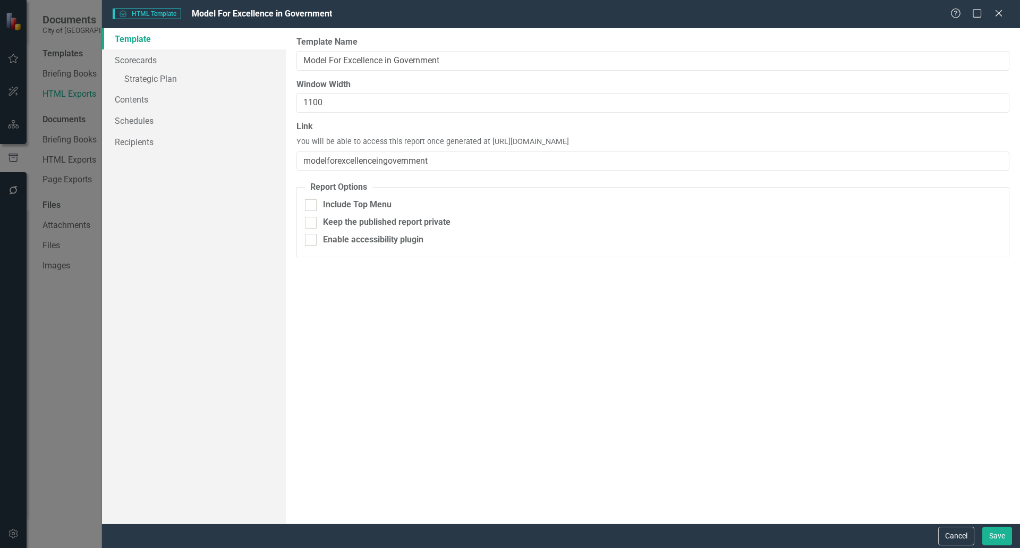
drag, startPoint x: 756, startPoint y: 141, endPoint x: 486, endPoint y: 140, distance: 270.4
click at [486, 140] on div "Link You will be able to access this report once generated at [URL][DOMAIN_NAME…" at bounding box center [652, 146] width 713 height 50
copy span "[URL][DOMAIN_NAME]"
click at [945, 523] on div "Report templates allow you to create HTML exports that include elements you sel…" at bounding box center [653, 275] width 734 height 495
click at [945, 528] on button "Cancel" at bounding box center [956, 535] width 36 height 19
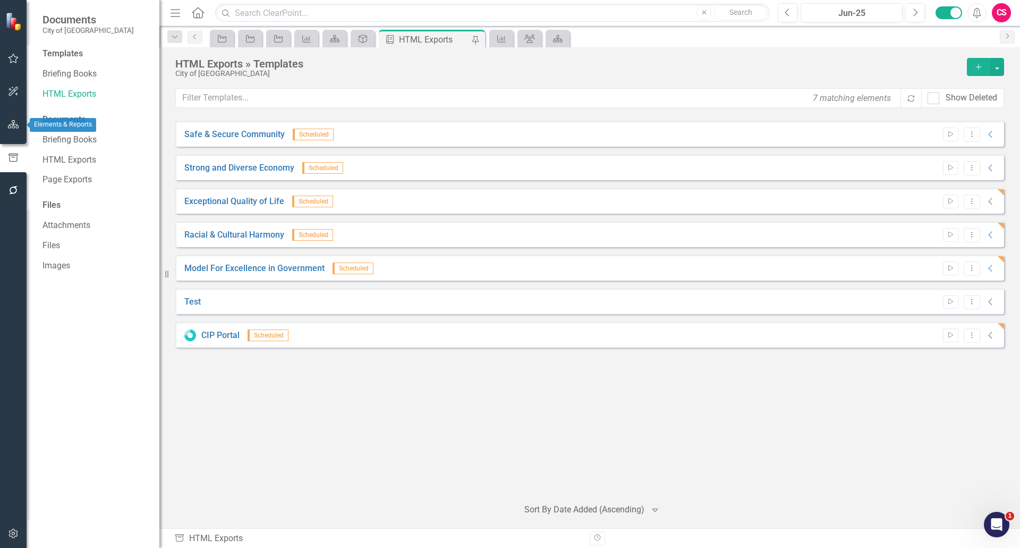
click at [19, 125] on icon "button" at bounding box center [13, 124] width 11 height 8
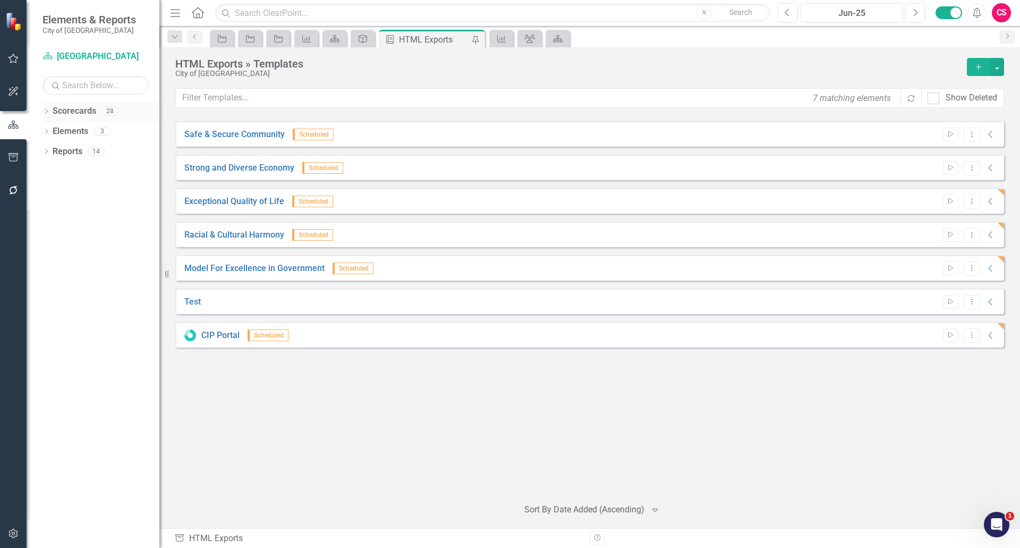
click at [65, 108] on link "Scorecards" at bounding box center [75, 111] width 44 height 12
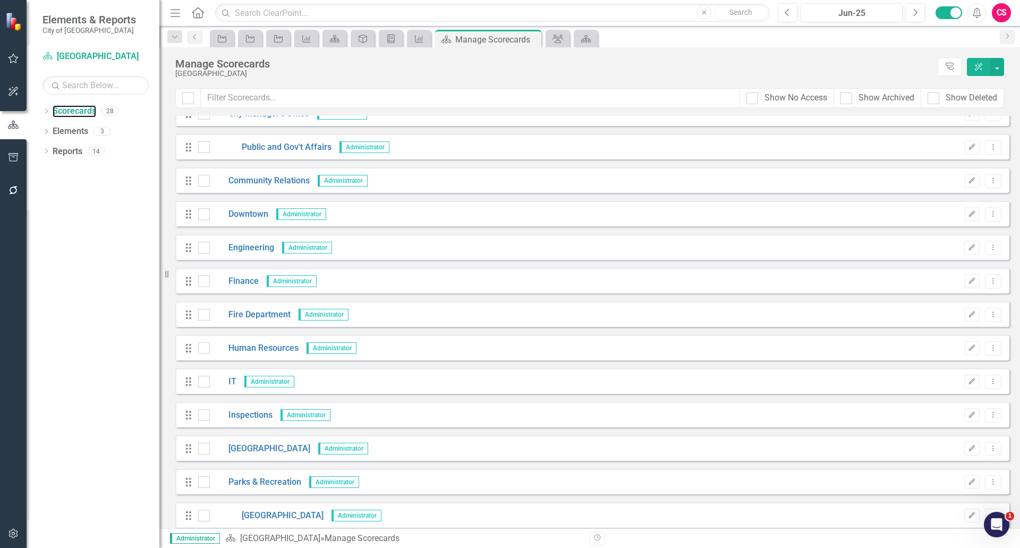
scroll to position [183, 0]
click at [326, 104] on input "text" at bounding box center [470, 98] width 539 height 20
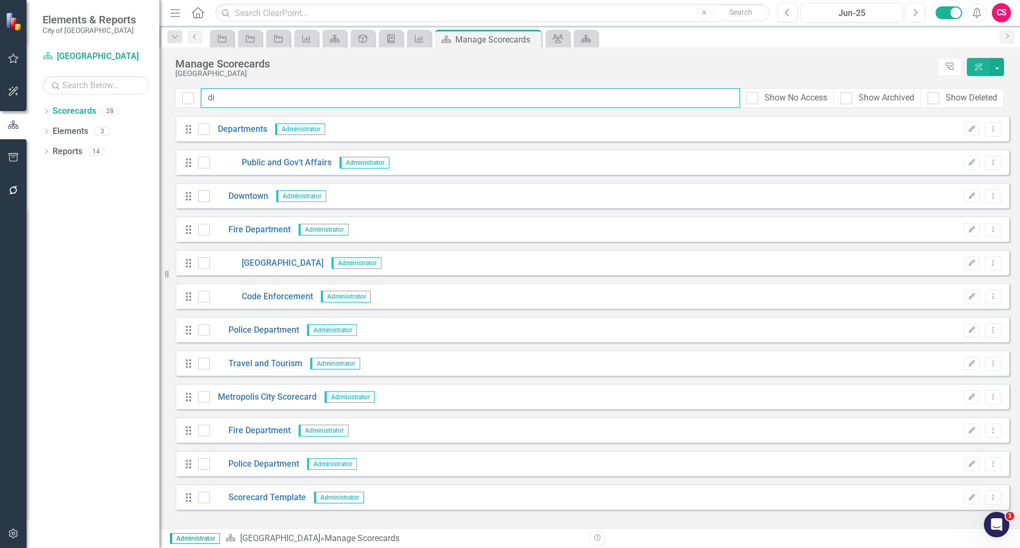
scroll to position [0, 0]
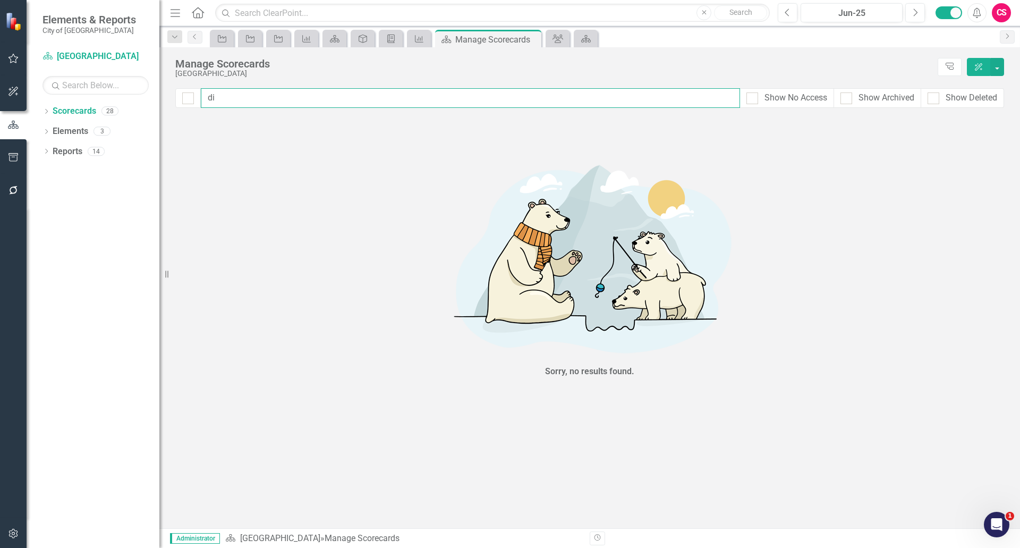
type input "d"
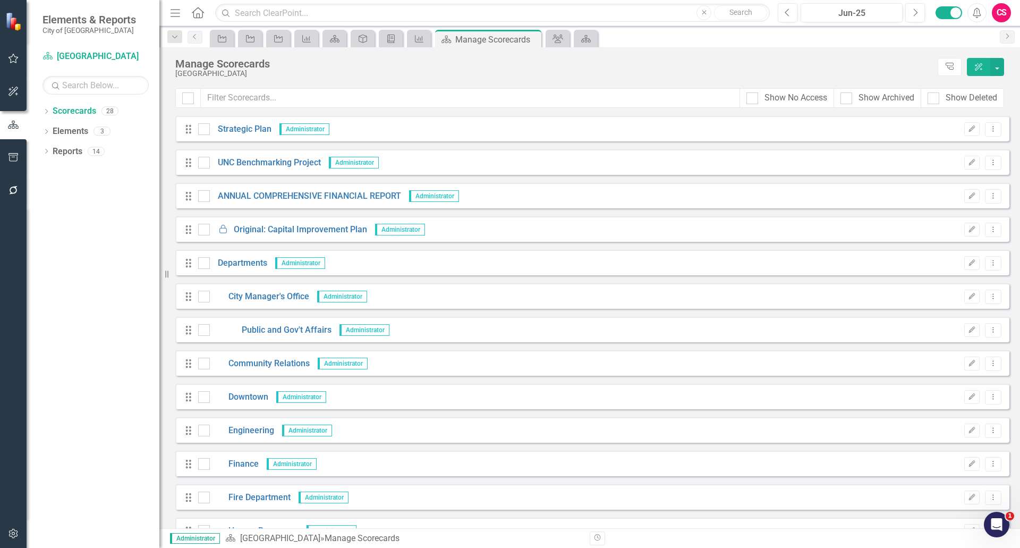
checkbox input "false"
click at [237, 103] on input "text" at bounding box center [470, 98] width 539 height 20
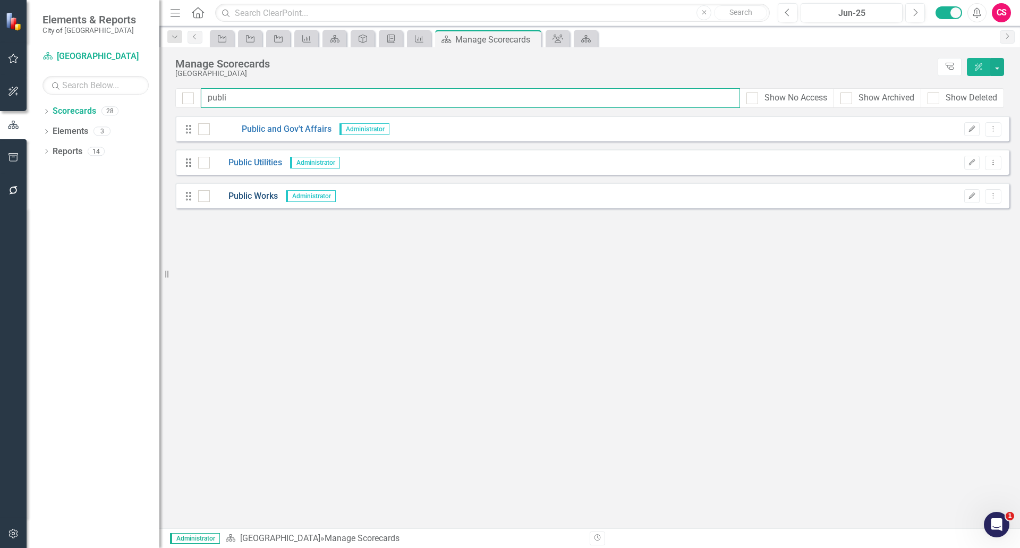
type input "publi"
click at [249, 192] on link "Public Works" at bounding box center [244, 196] width 68 height 12
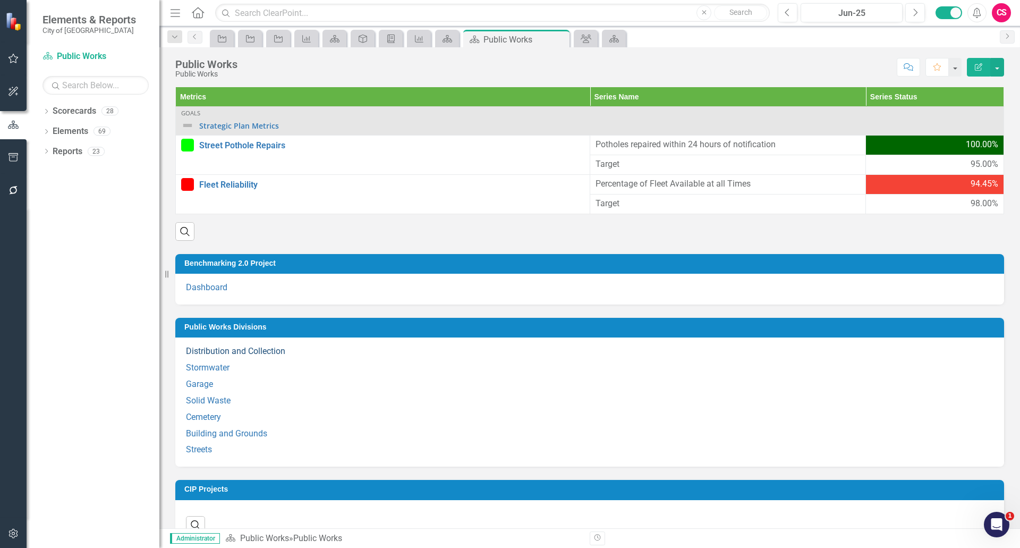
click at [222, 353] on link "Distribution and Collection" at bounding box center [235, 351] width 99 height 10
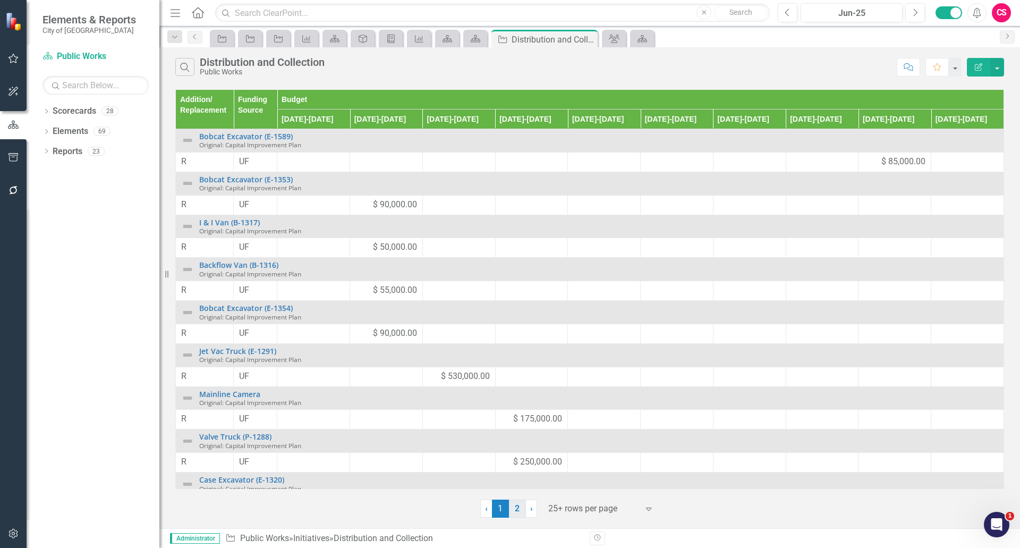
click at [517, 507] on link "2" at bounding box center [517, 508] width 17 height 18
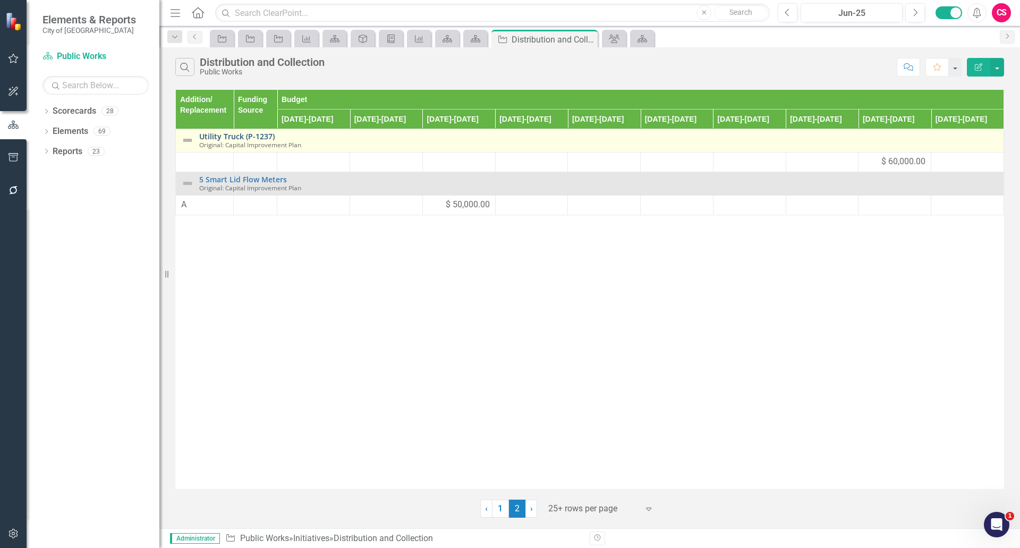
click at [235, 137] on link "Utility Truck (P-1237)" at bounding box center [598, 136] width 799 height 8
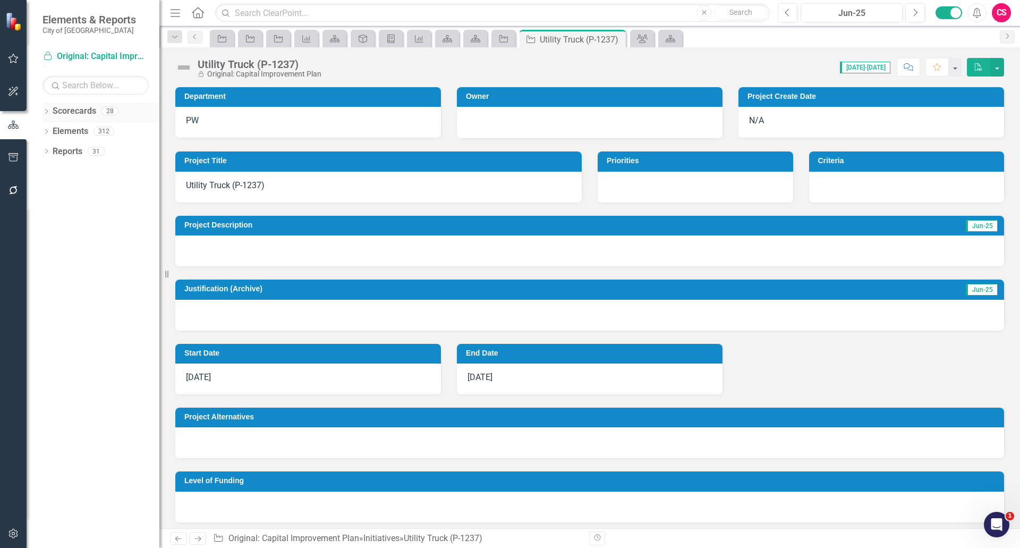
click at [69, 110] on link "Scorecards" at bounding box center [75, 111] width 44 height 12
